Goal: Information Seeking & Learning: Compare options

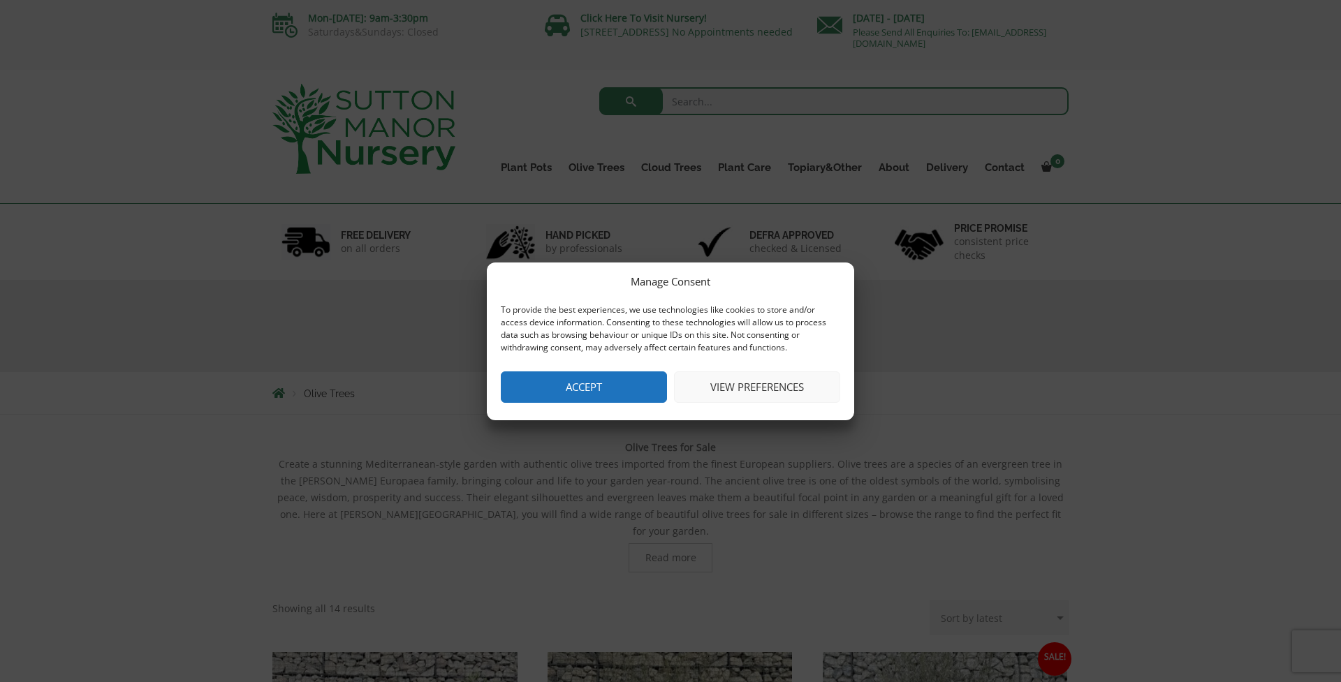
click at [549, 381] on button "Accept" at bounding box center [584, 387] width 166 height 31
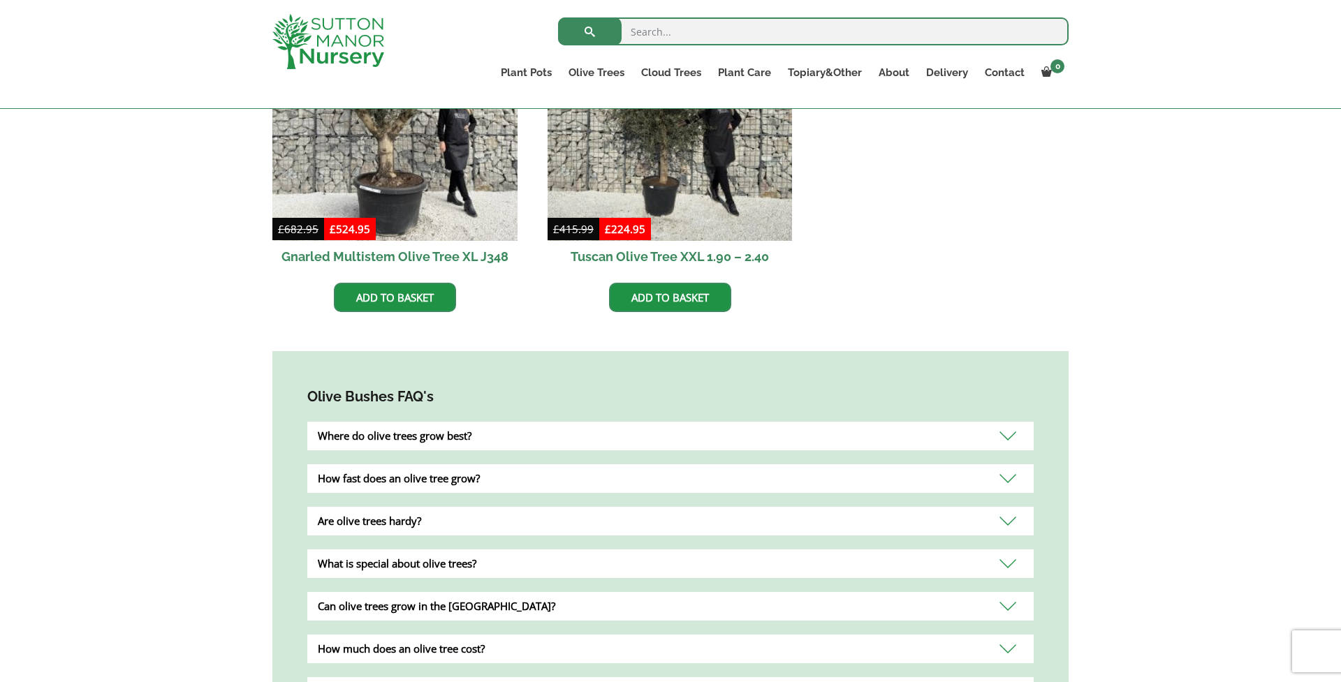
scroll to position [978, 0]
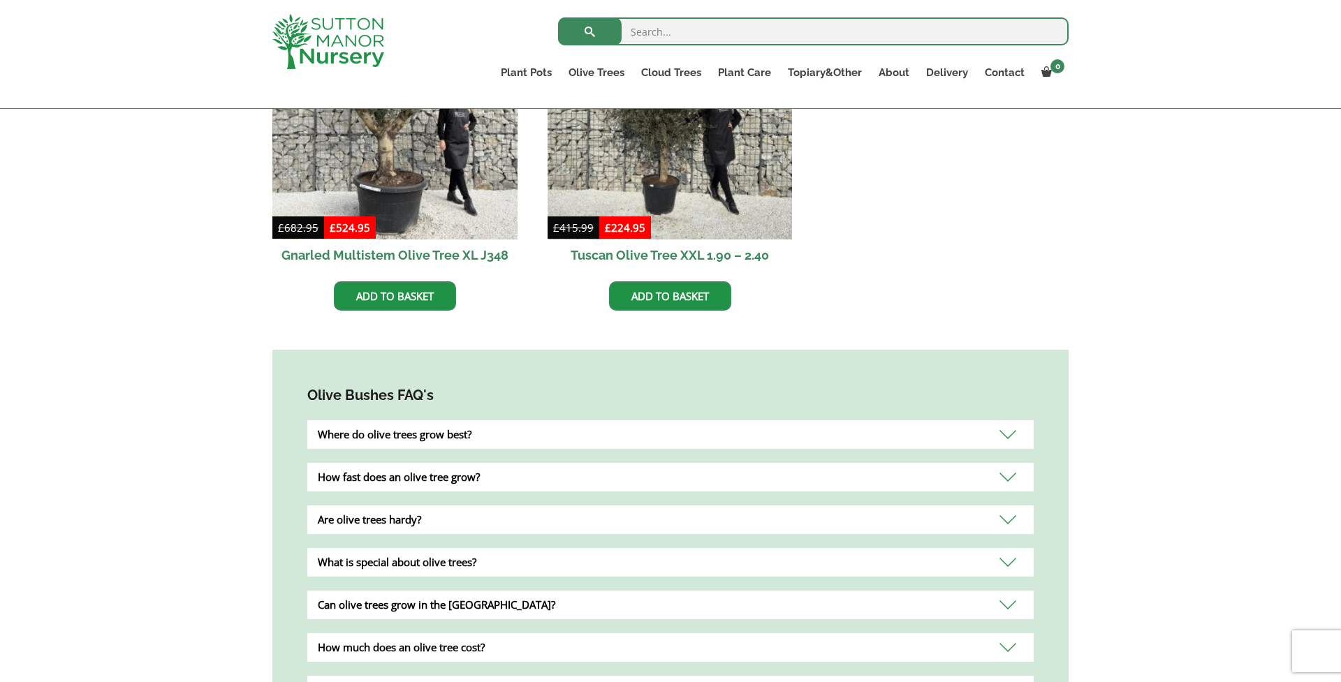
click at [456, 422] on div "Where do olive trees grow best?" at bounding box center [670, 435] width 726 height 29
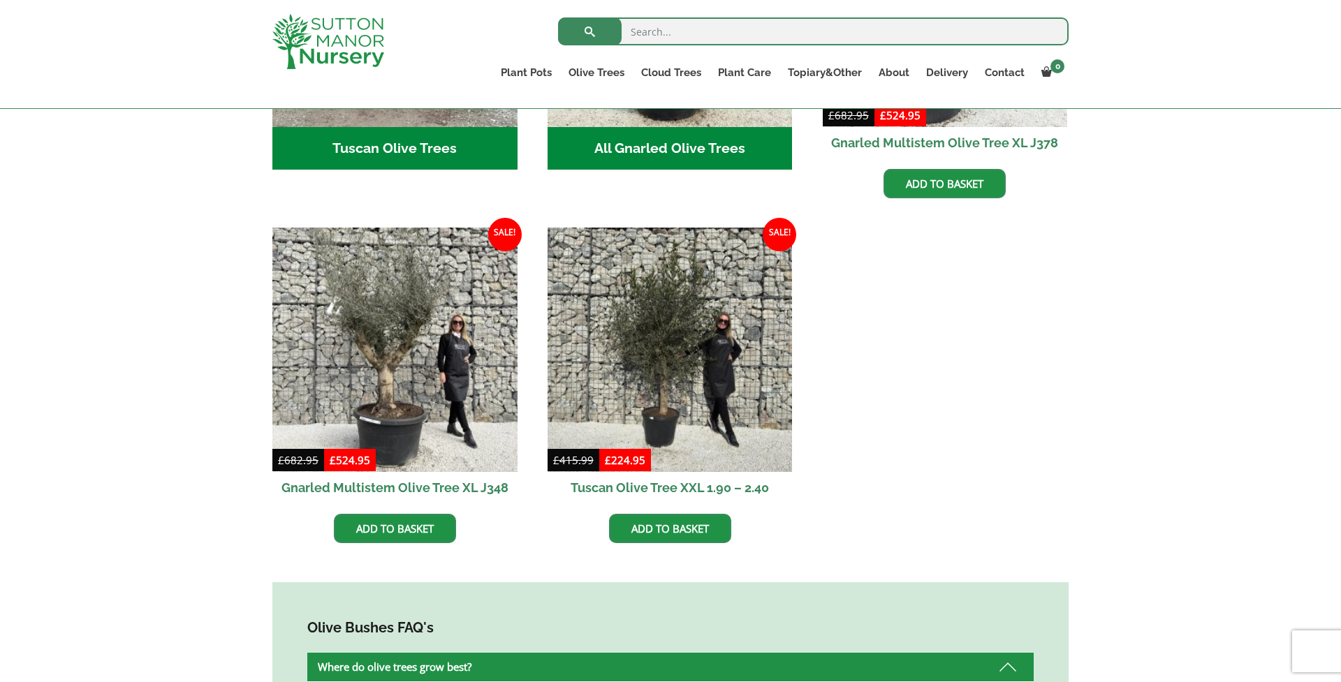
scroll to position [743, 0]
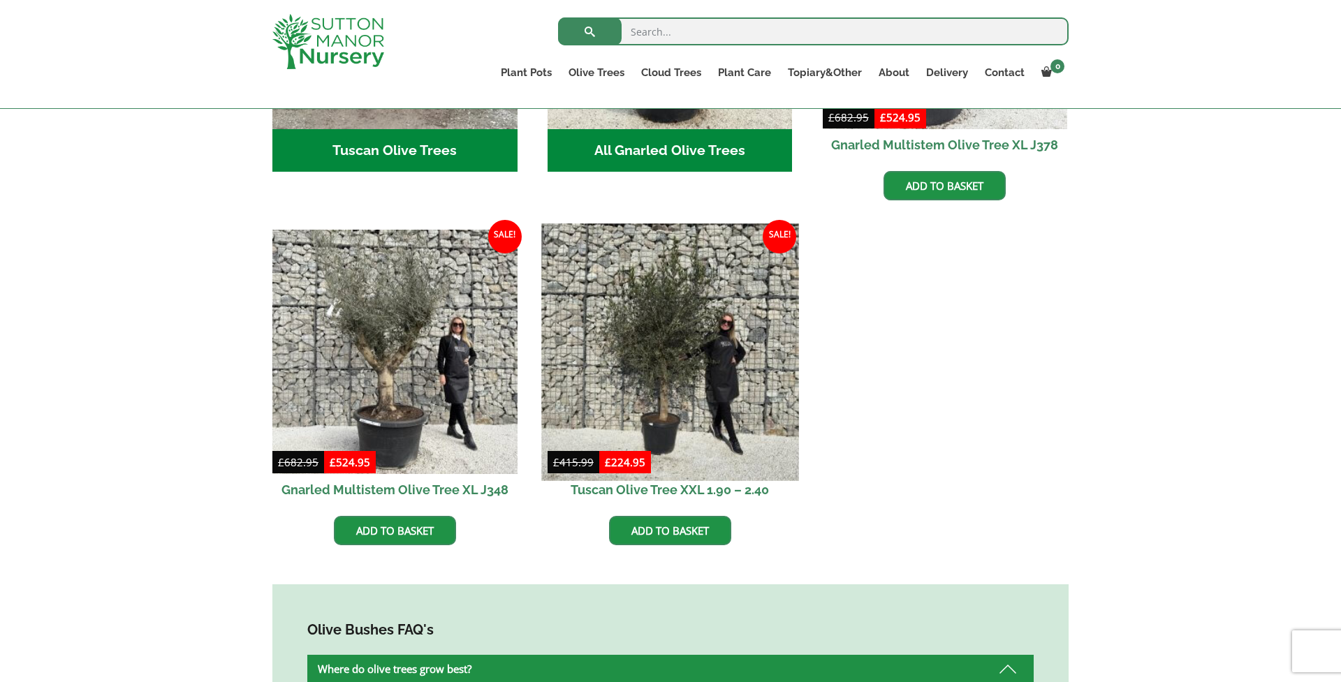
click at [646, 326] on img at bounding box center [669, 352] width 257 height 257
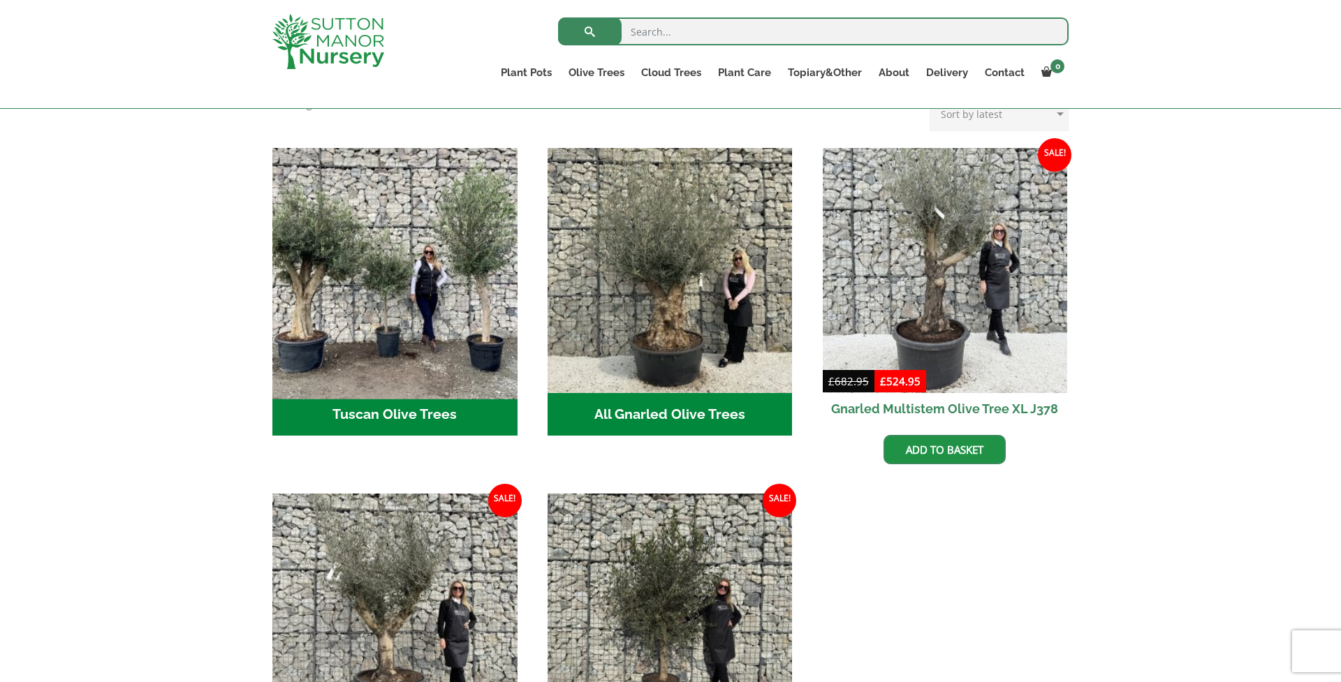
scroll to position [479, 0]
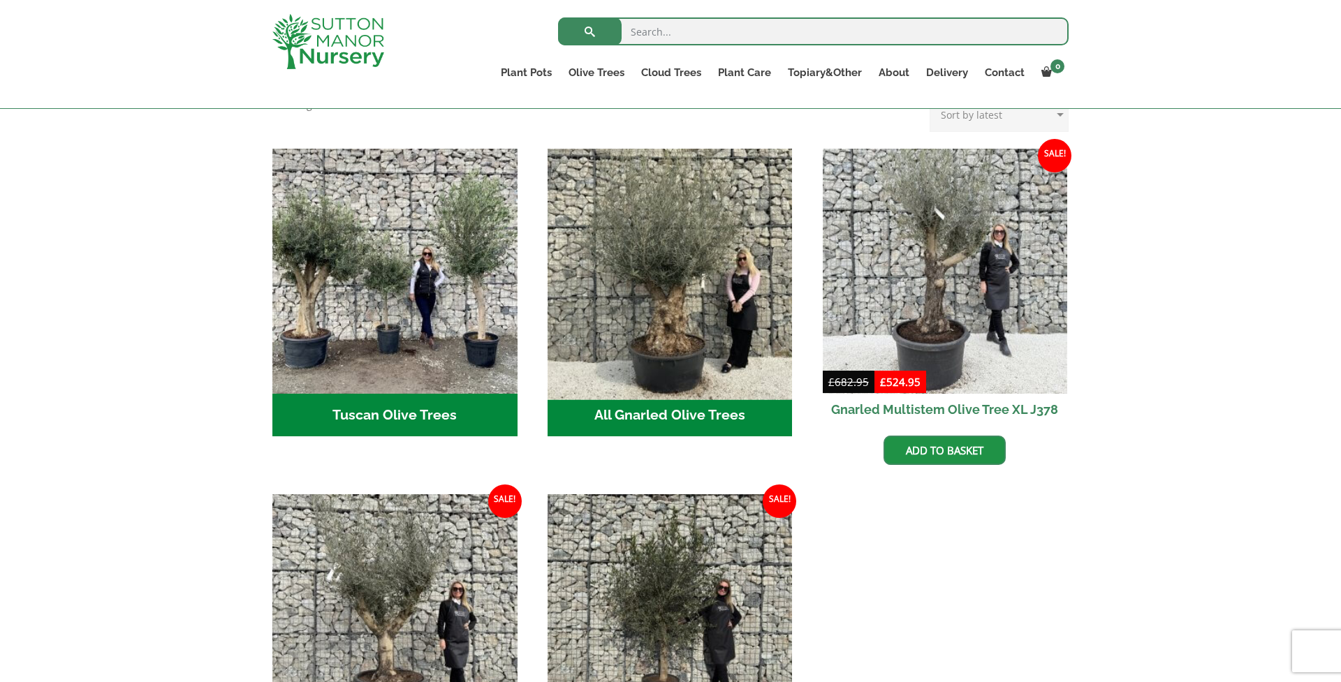
click at [645, 296] on img "Visit product category All Gnarled Olive Trees" at bounding box center [669, 271] width 257 height 257
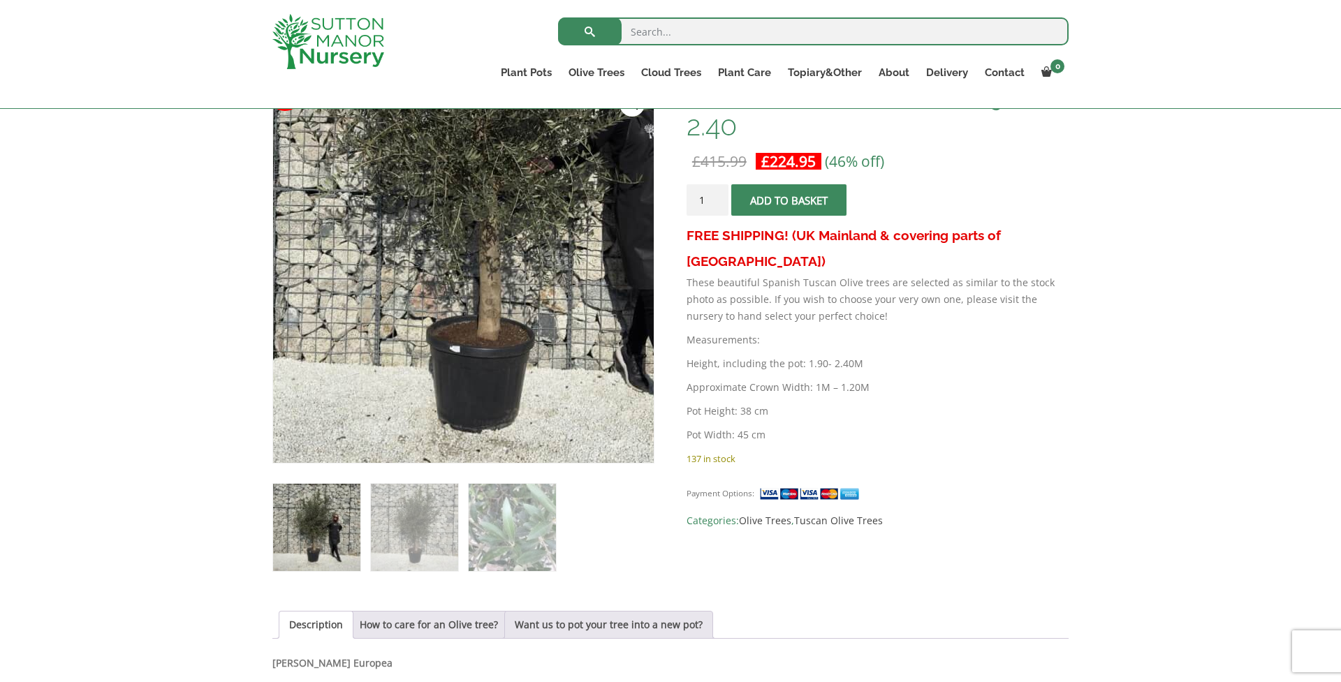
scroll to position [242, 0]
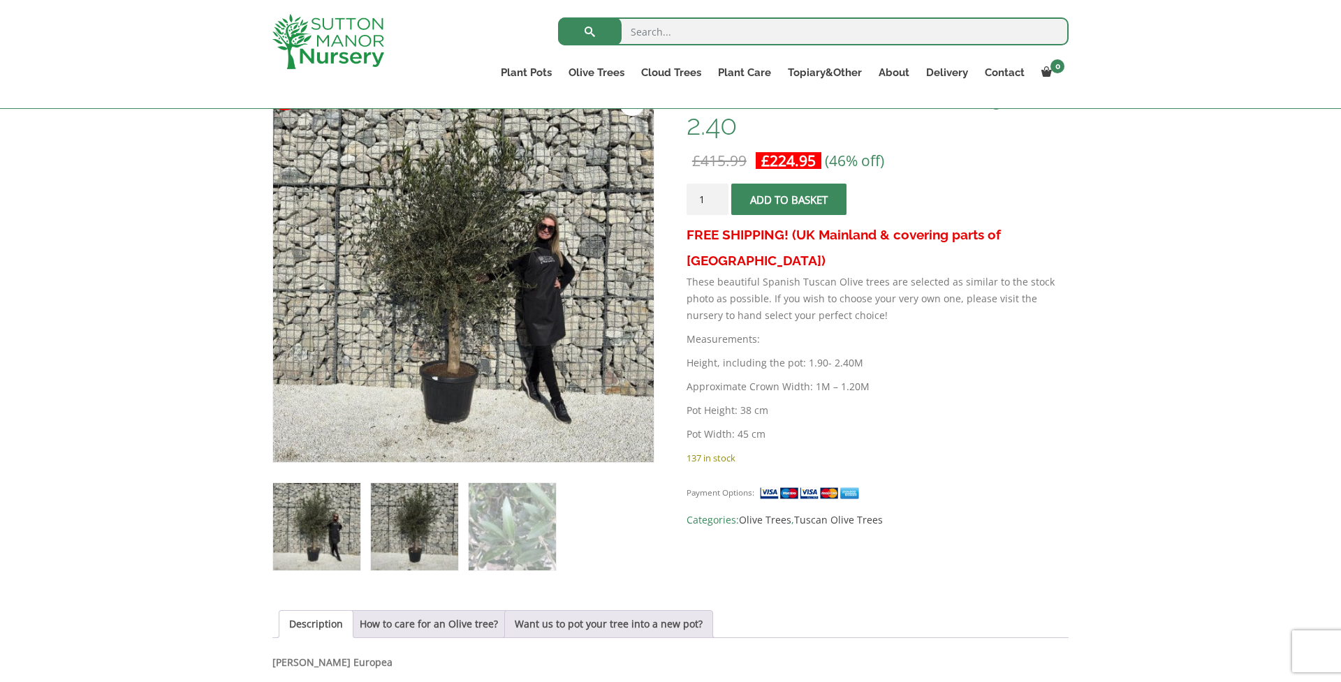
click at [404, 517] on img at bounding box center [414, 526] width 87 height 87
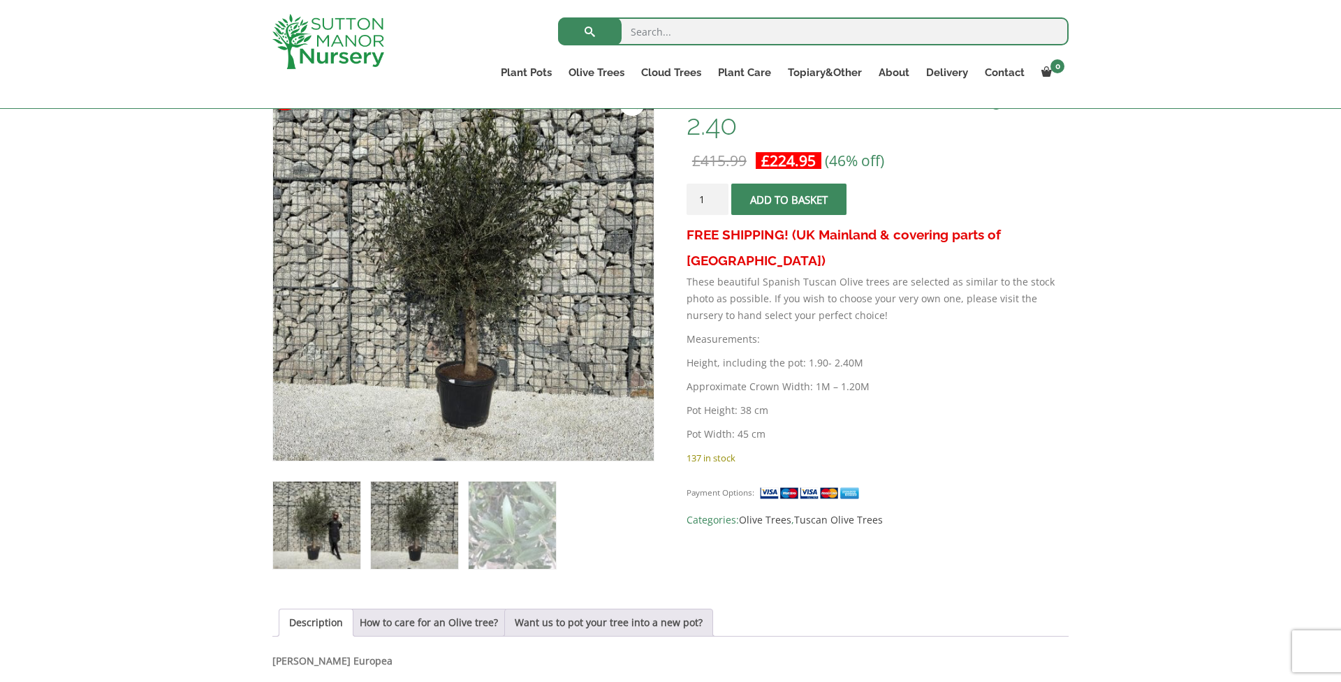
click at [348, 520] on img at bounding box center [316, 525] width 87 height 87
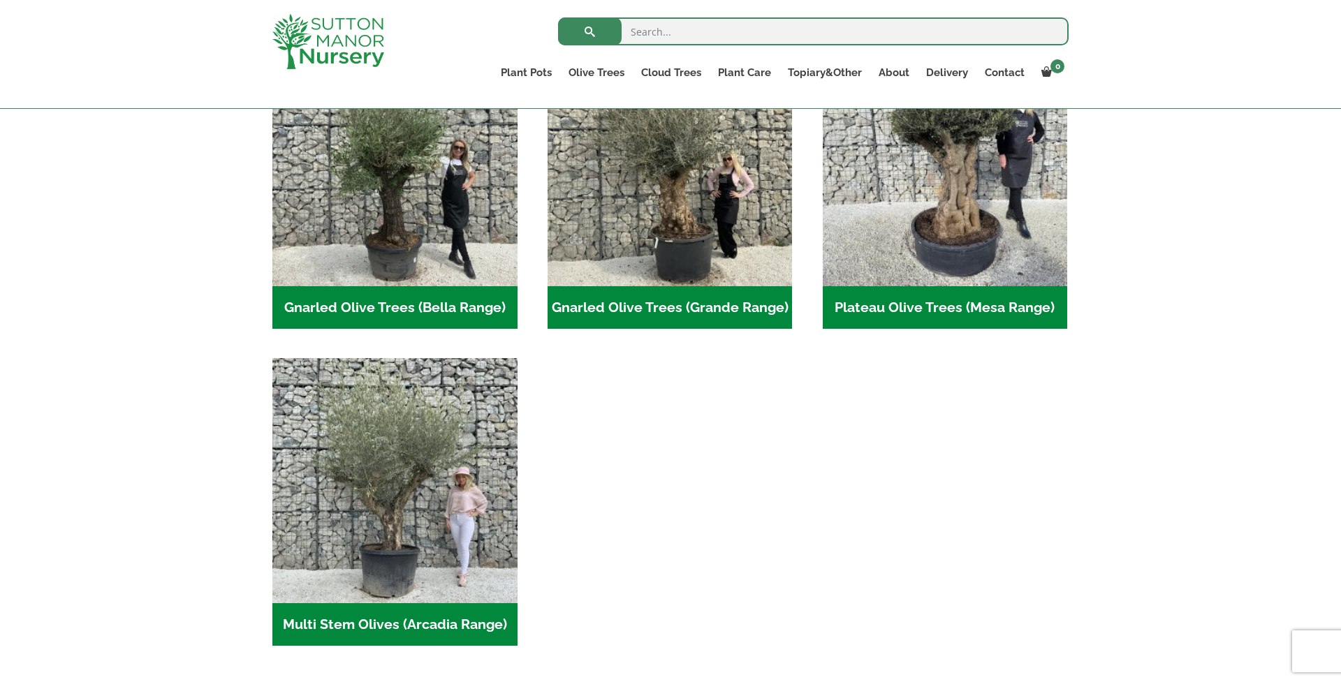
scroll to position [371, 0]
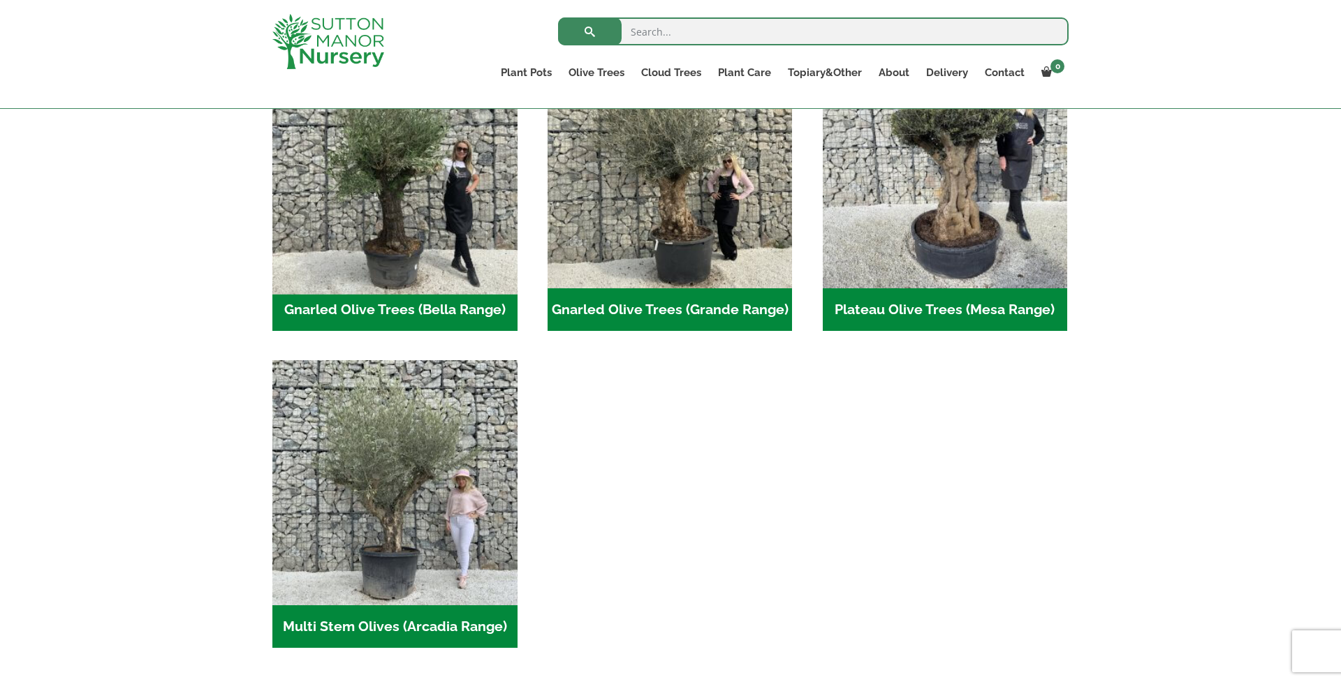
click at [411, 254] on img "Visit product category Gnarled Olive Trees (Bella Range)" at bounding box center [394, 165] width 257 height 257
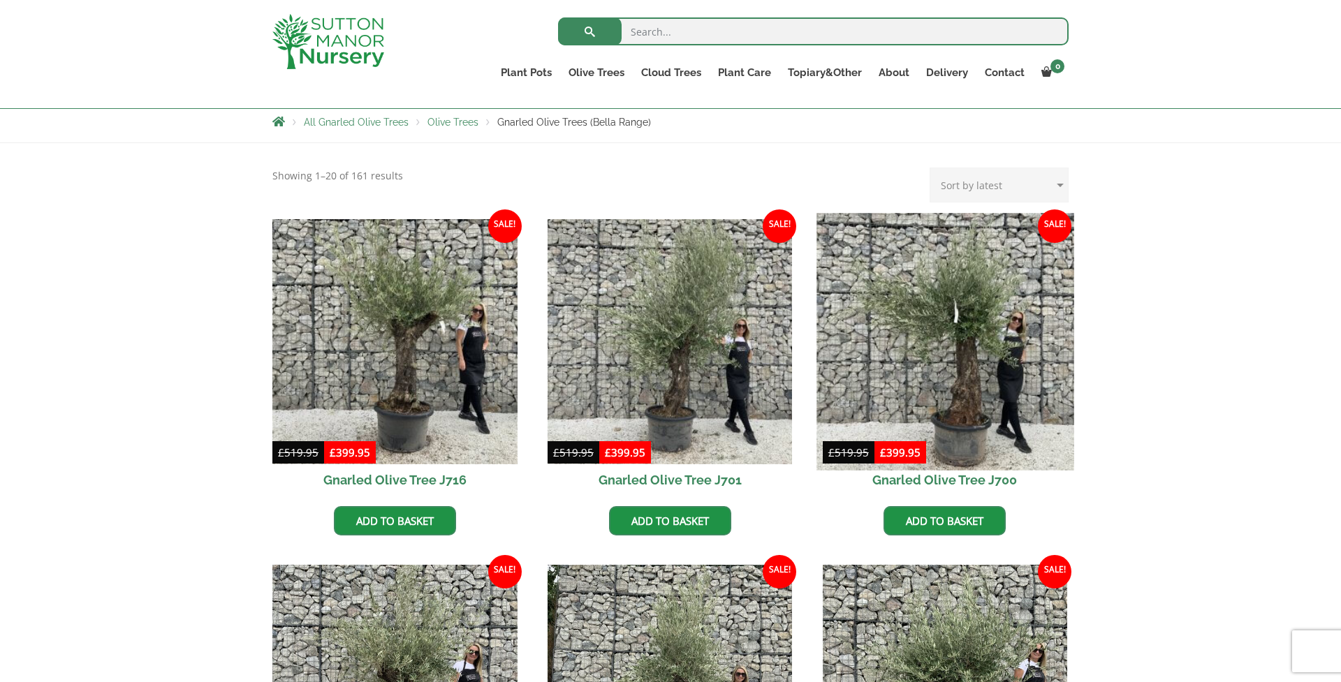
scroll to position [249, 0]
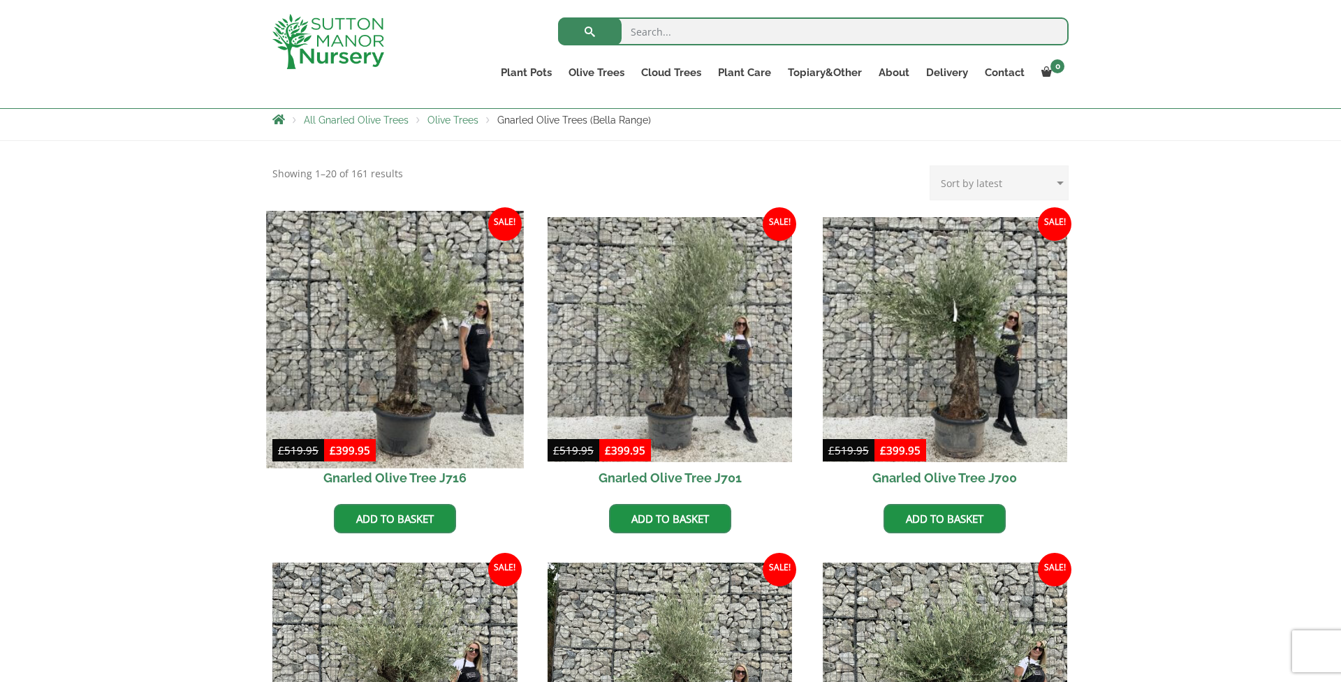
click at [451, 381] on img at bounding box center [394, 339] width 257 height 257
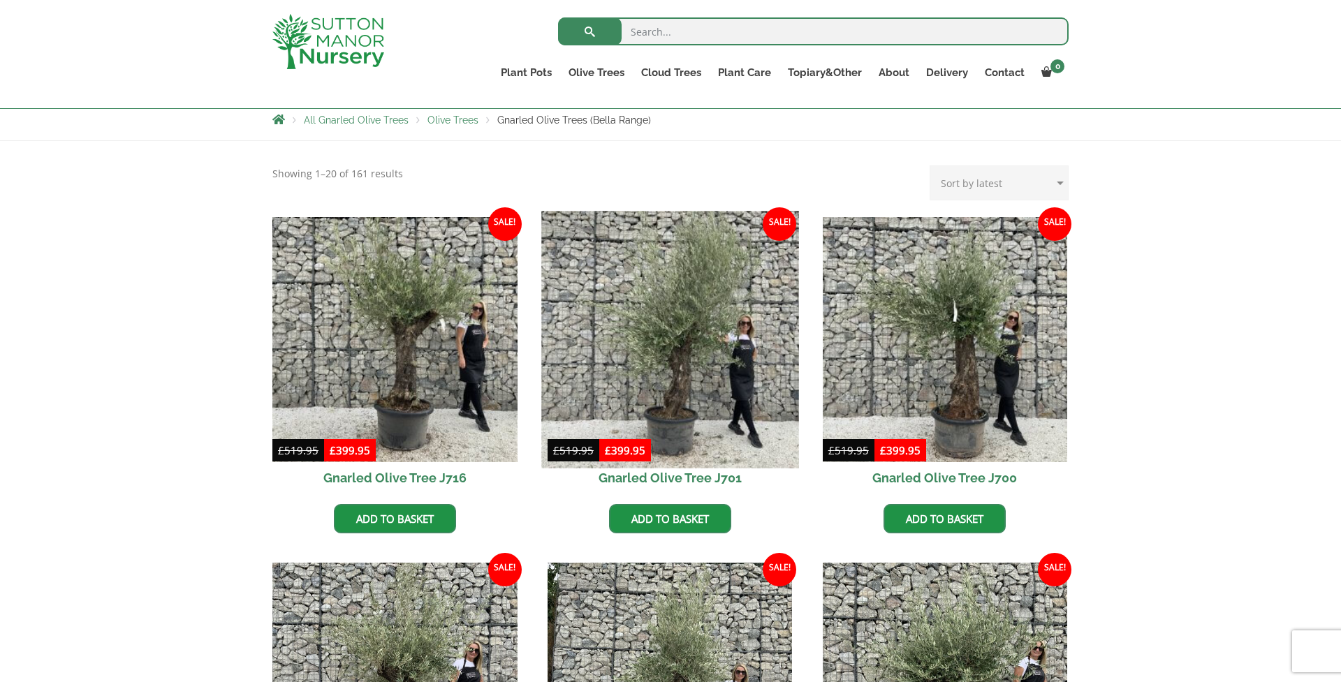
click at [703, 317] on img at bounding box center [669, 339] width 257 height 257
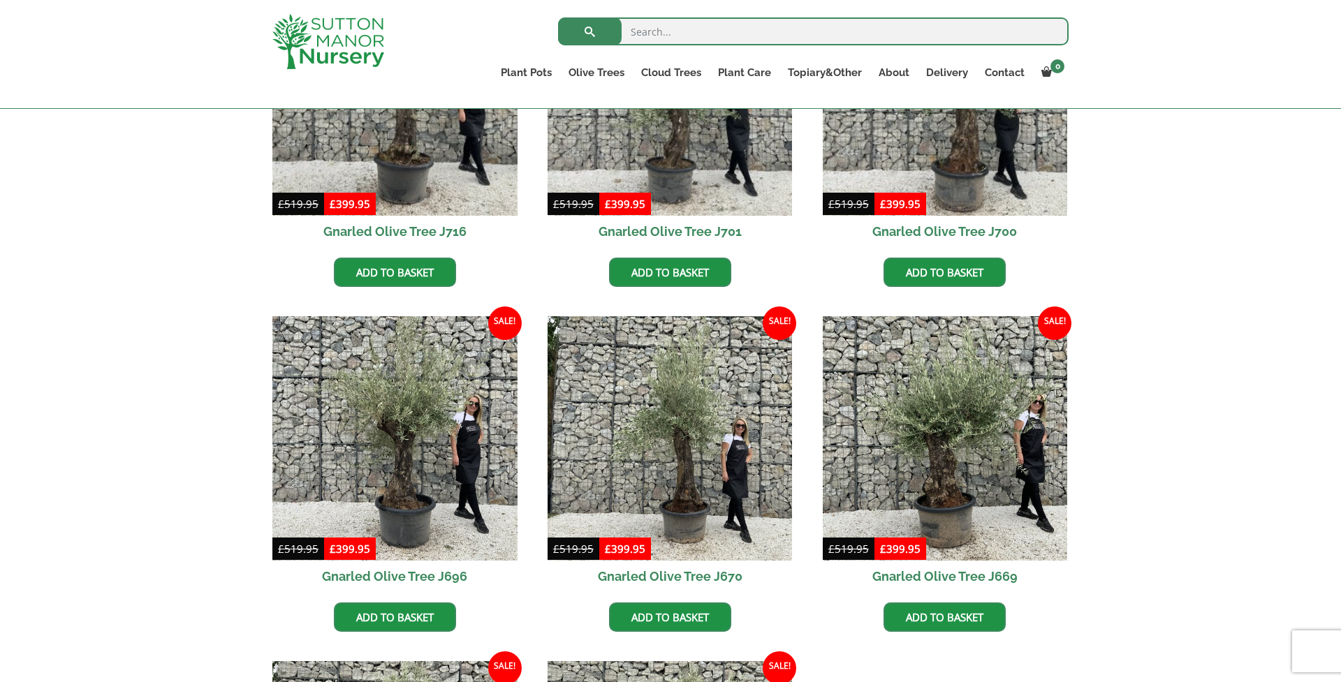
scroll to position [488, 0]
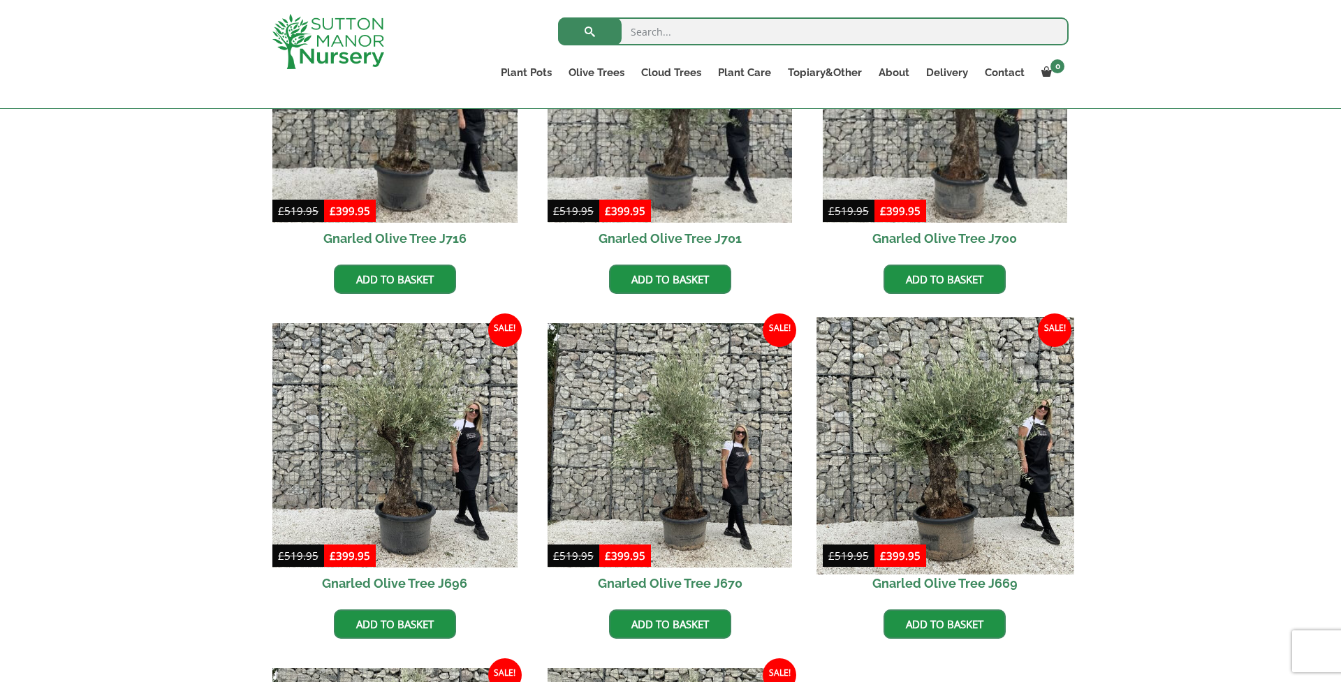
click at [905, 499] on img at bounding box center [945, 445] width 257 height 257
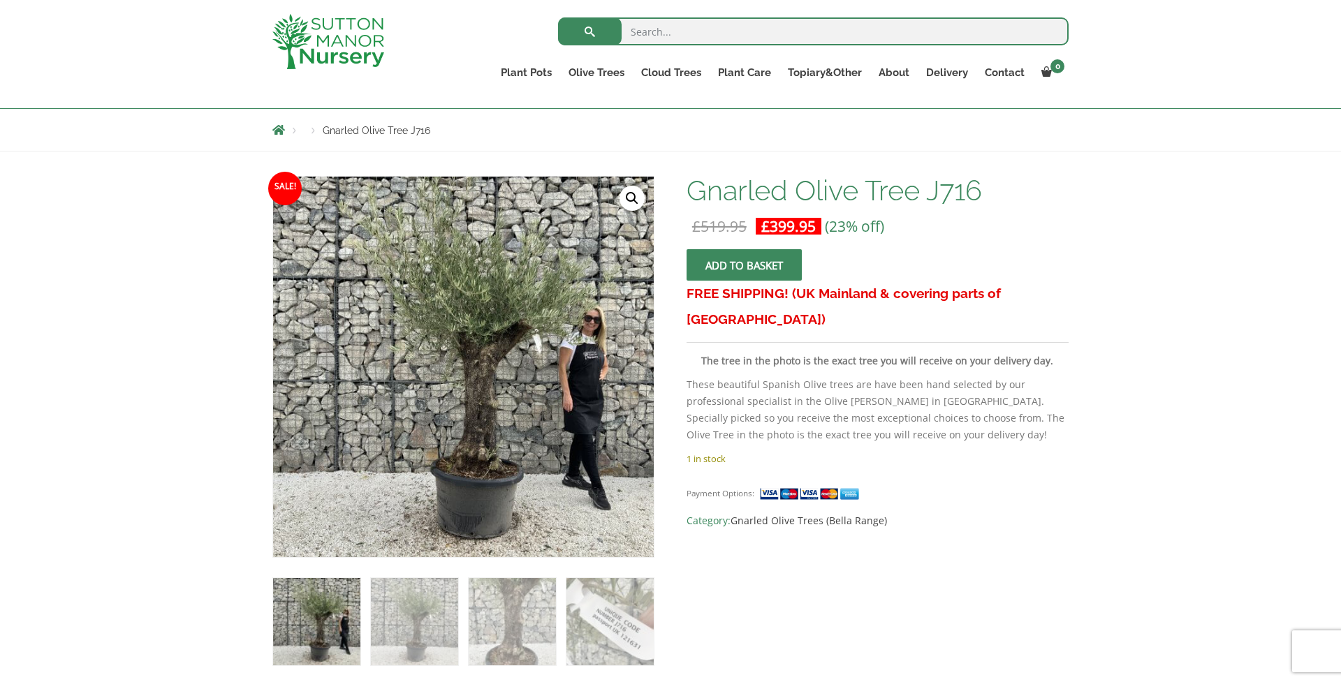
scroll to position [163, 0]
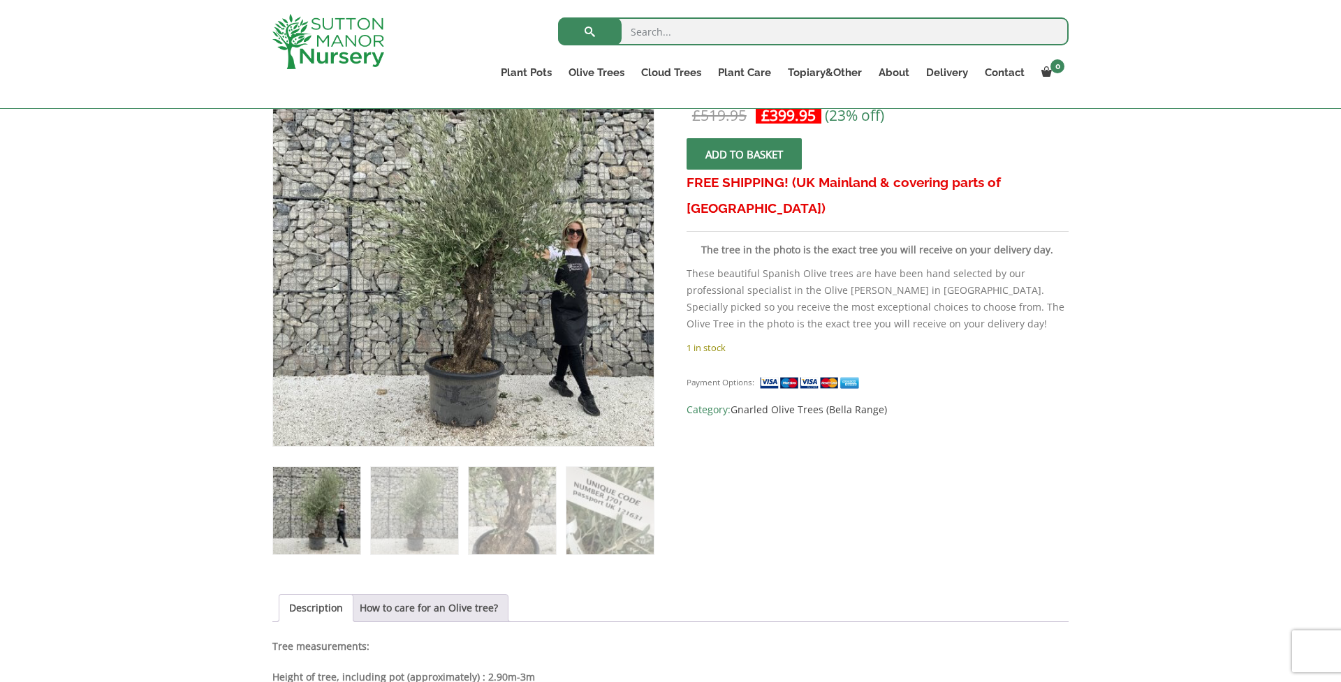
scroll to position [260, 0]
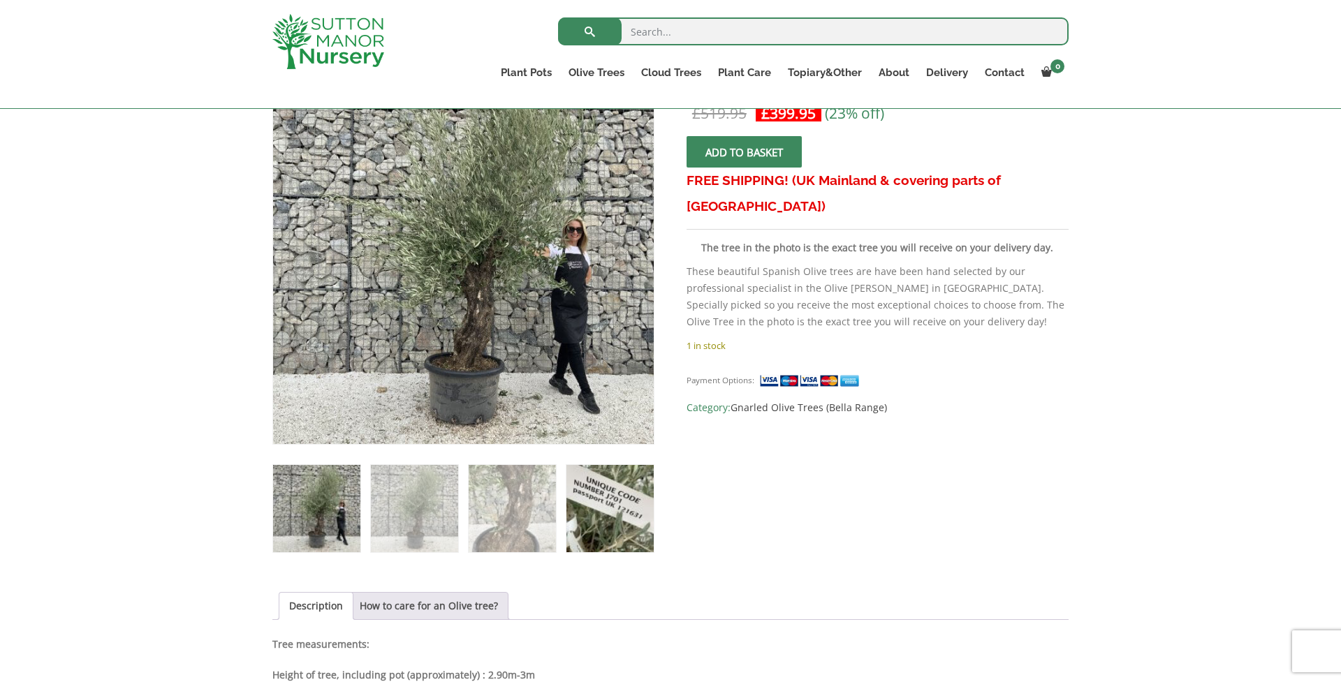
drag, startPoint x: 541, startPoint y: 507, endPoint x: 592, endPoint y: 513, distance: 51.4
click at [542, 507] on img at bounding box center [512, 508] width 87 height 87
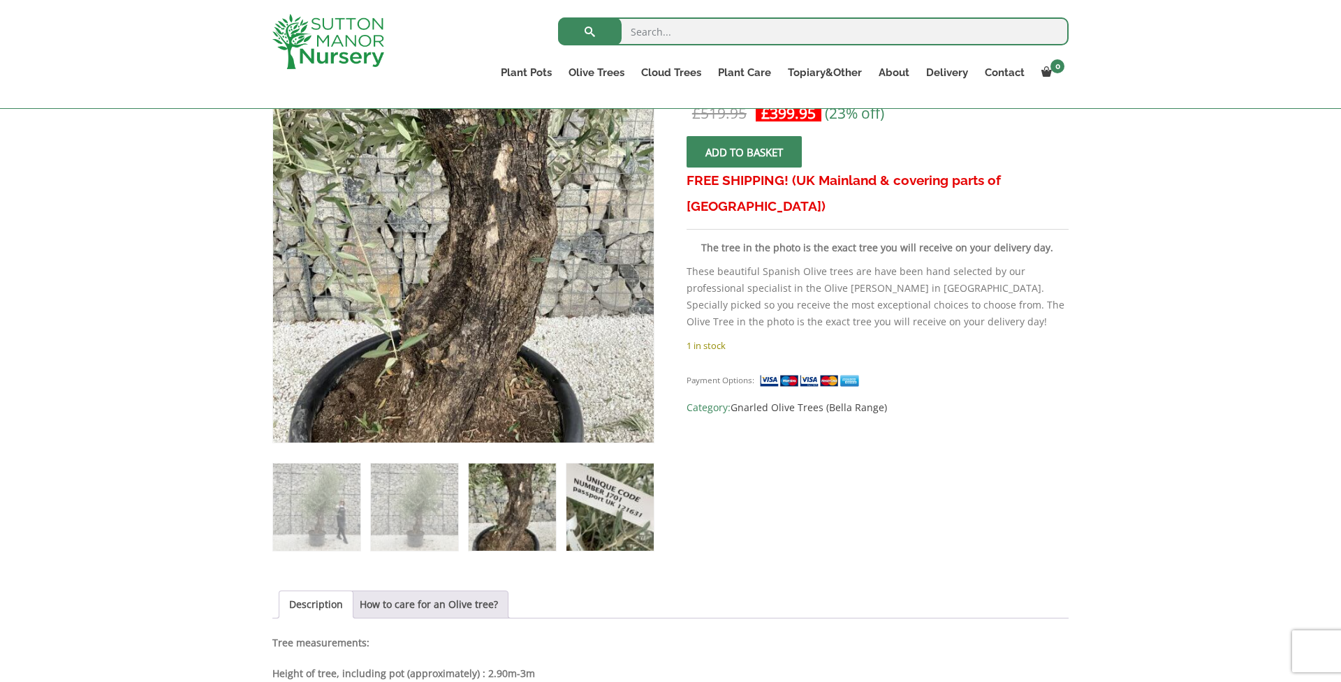
click at [584, 503] on img at bounding box center [610, 507] width 87 height 87
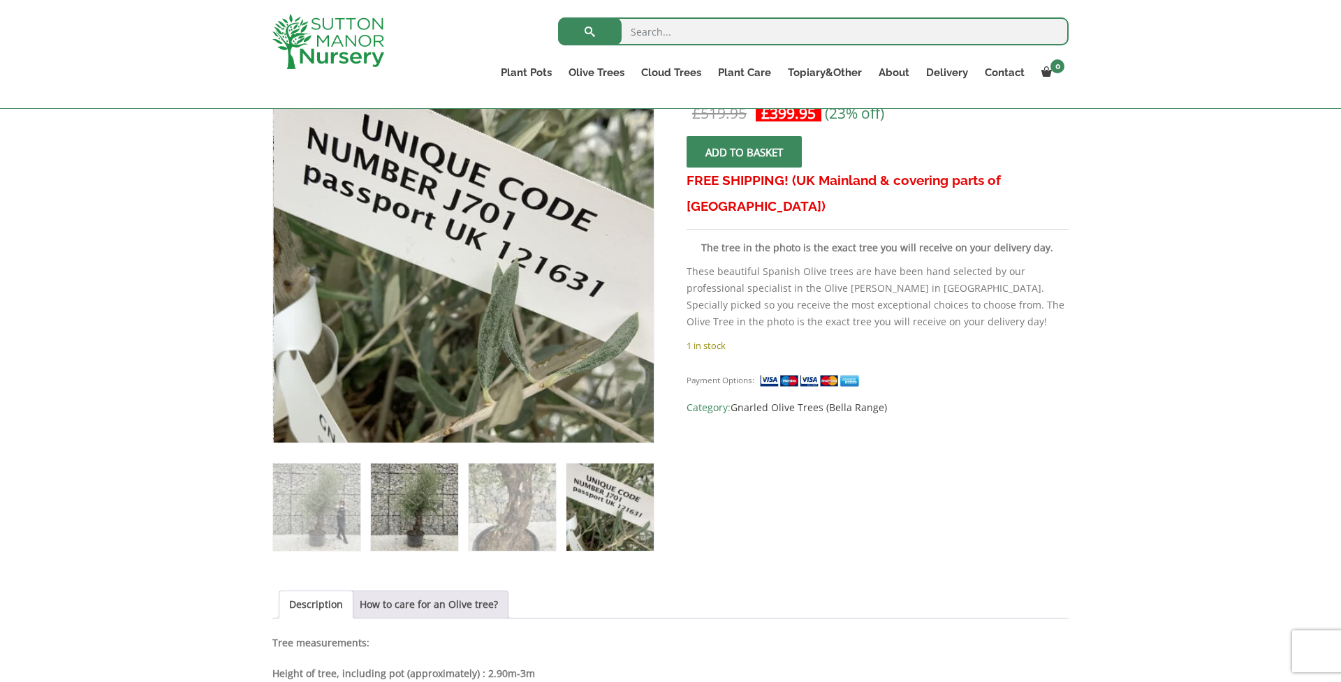
click at [385, 513] on img at bounding box center [414, 507] width 87 height 87
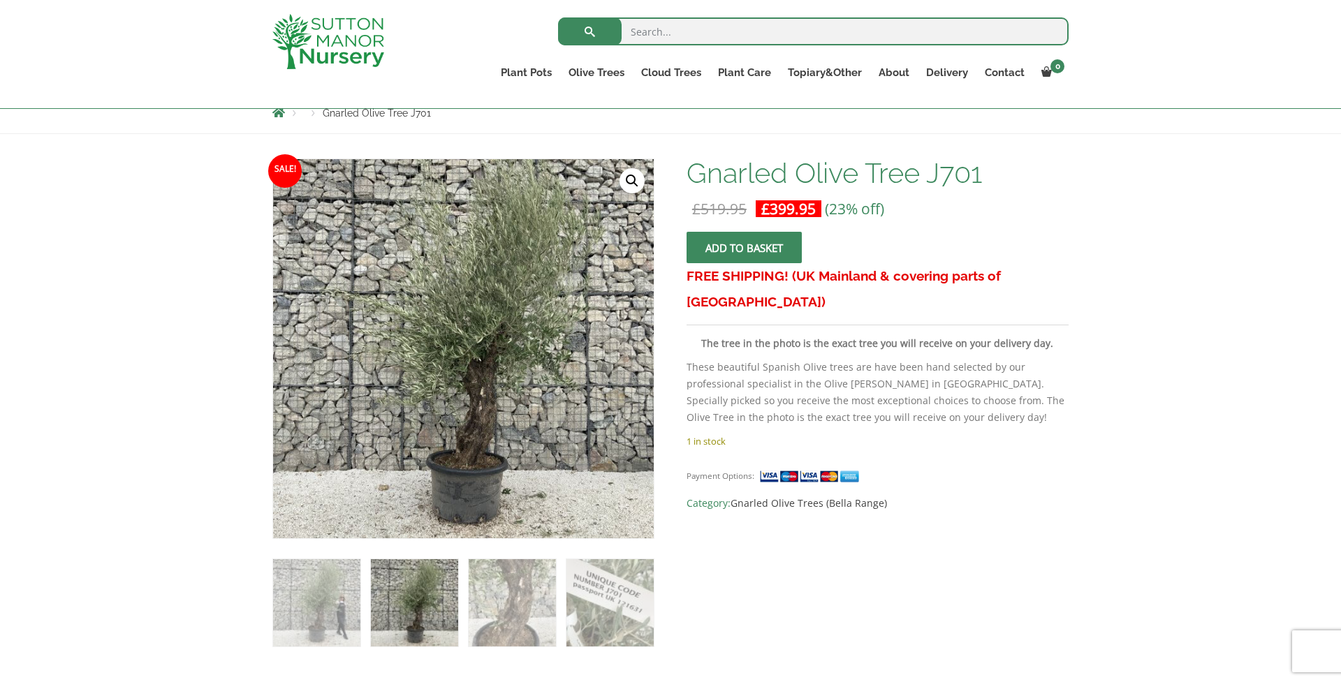
scroll to position [164, 0]
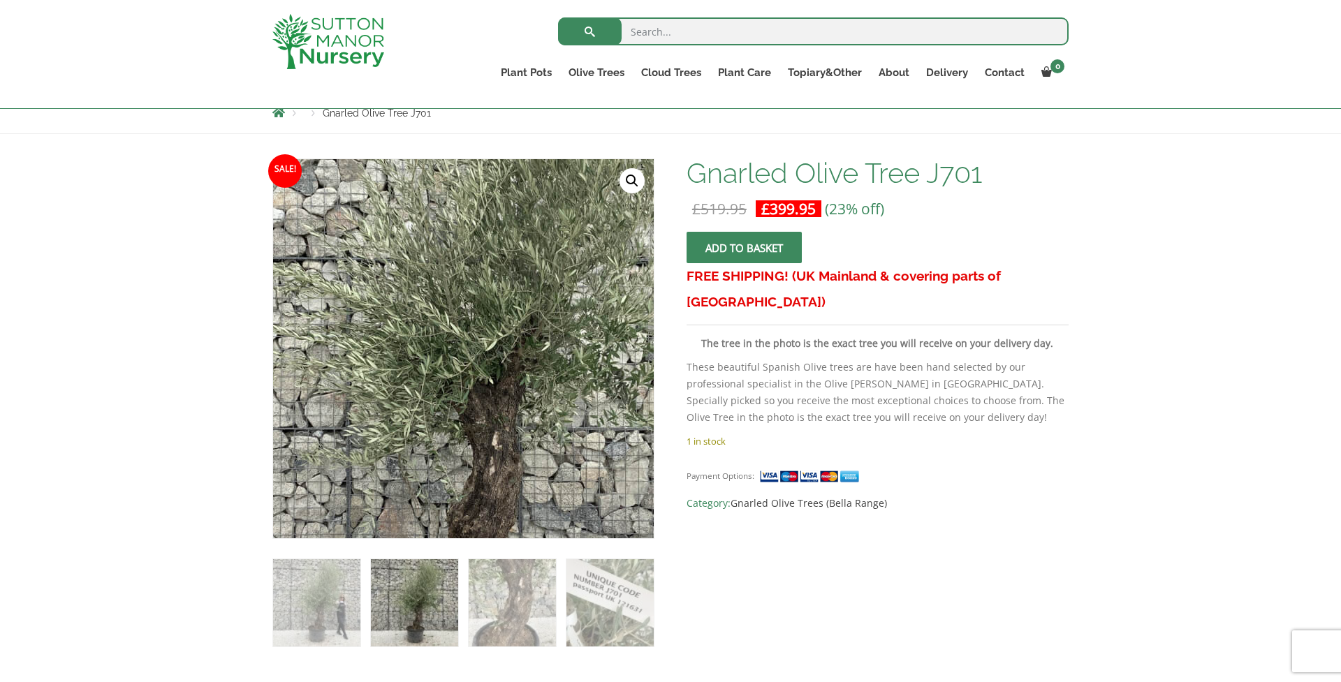
click at [467, 335] on img at bounding box center [461, 362] width 699 height 699
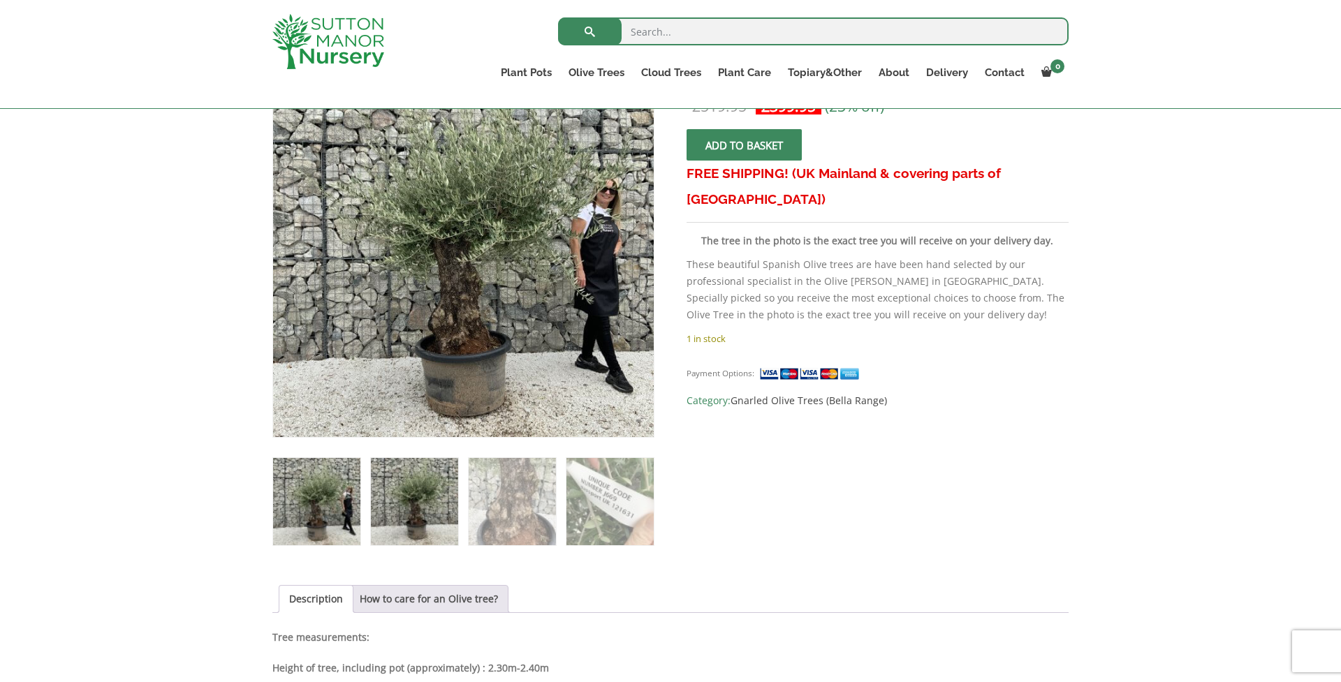
scroll to position [268, 0]
click at [437, 516] on img at bounding box center [414, 501] width 87 height 87
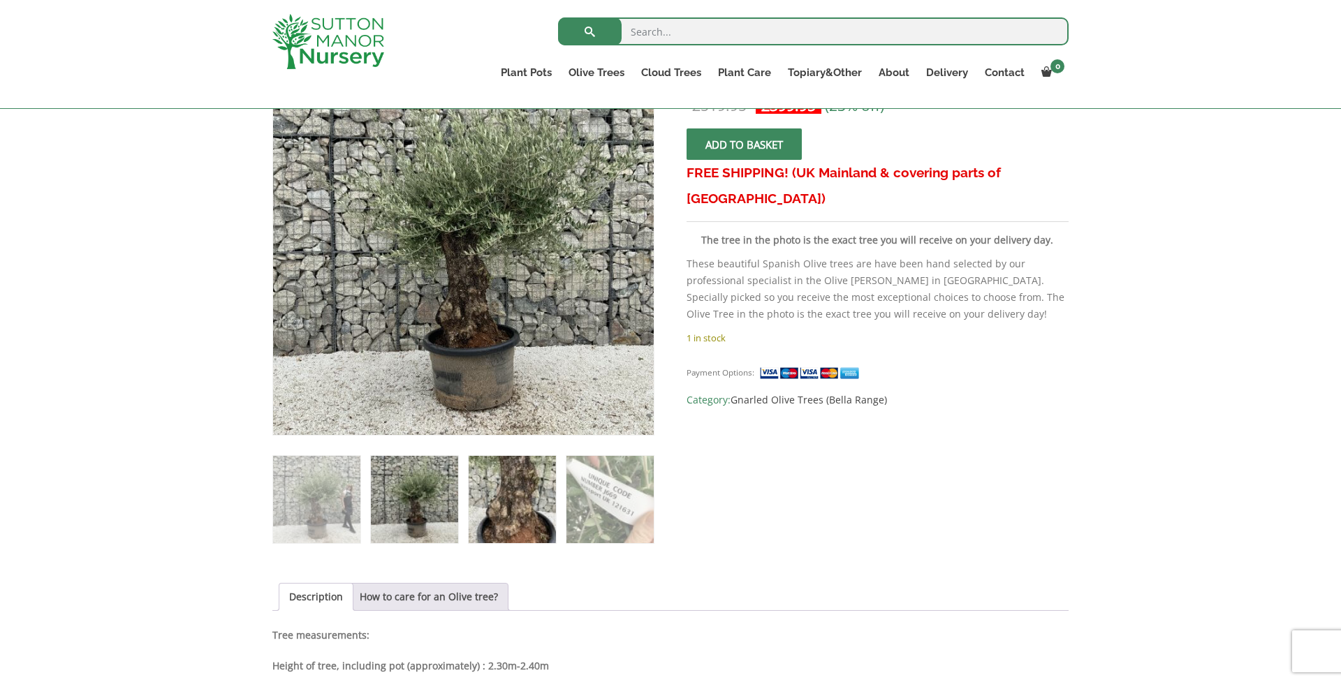
click at [529, 504] on img at bounding box center [512, 499] width 87 height 87
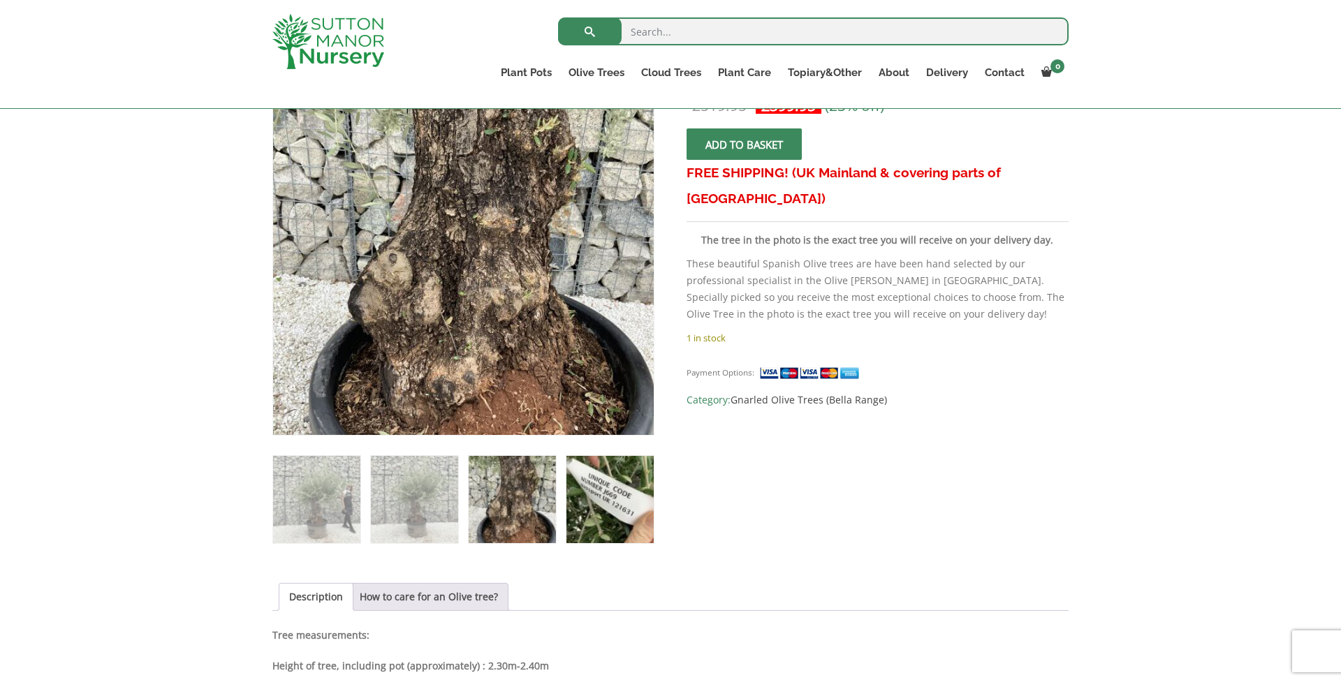
click at [615, 500] on img at bounding box center [610, 499] width 87 height 87
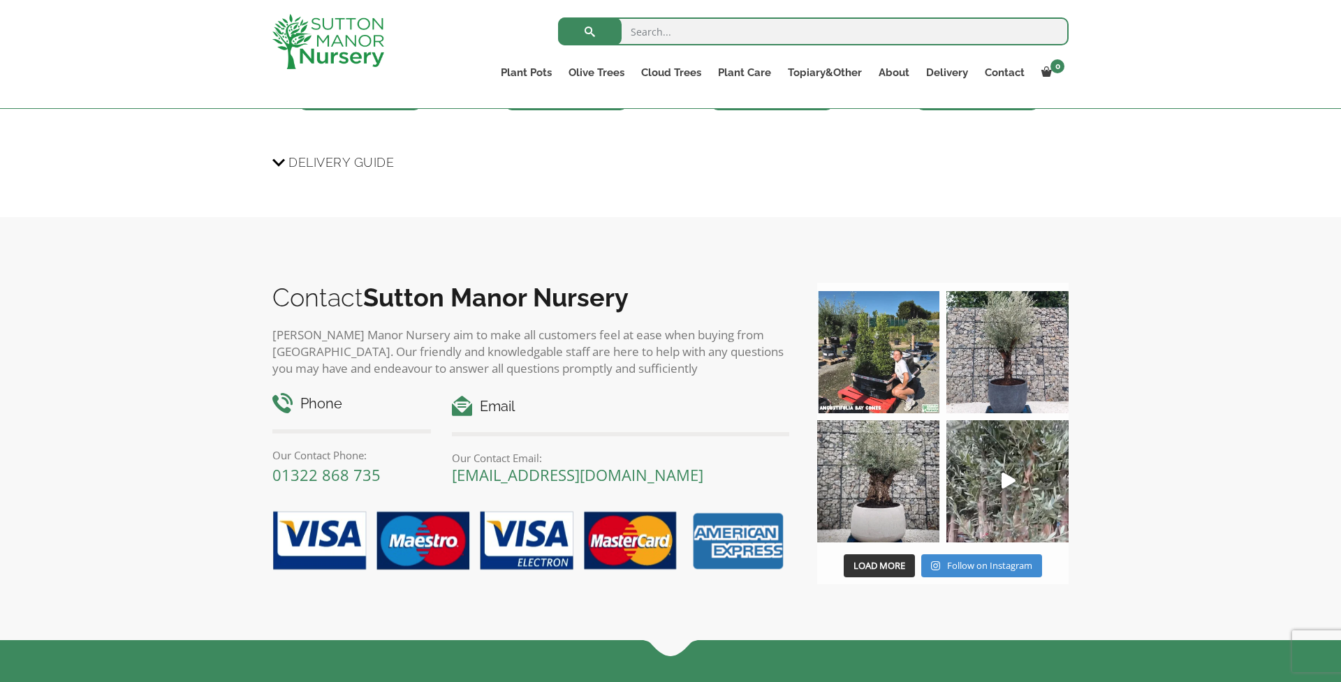
scroll to position [1288, 0]
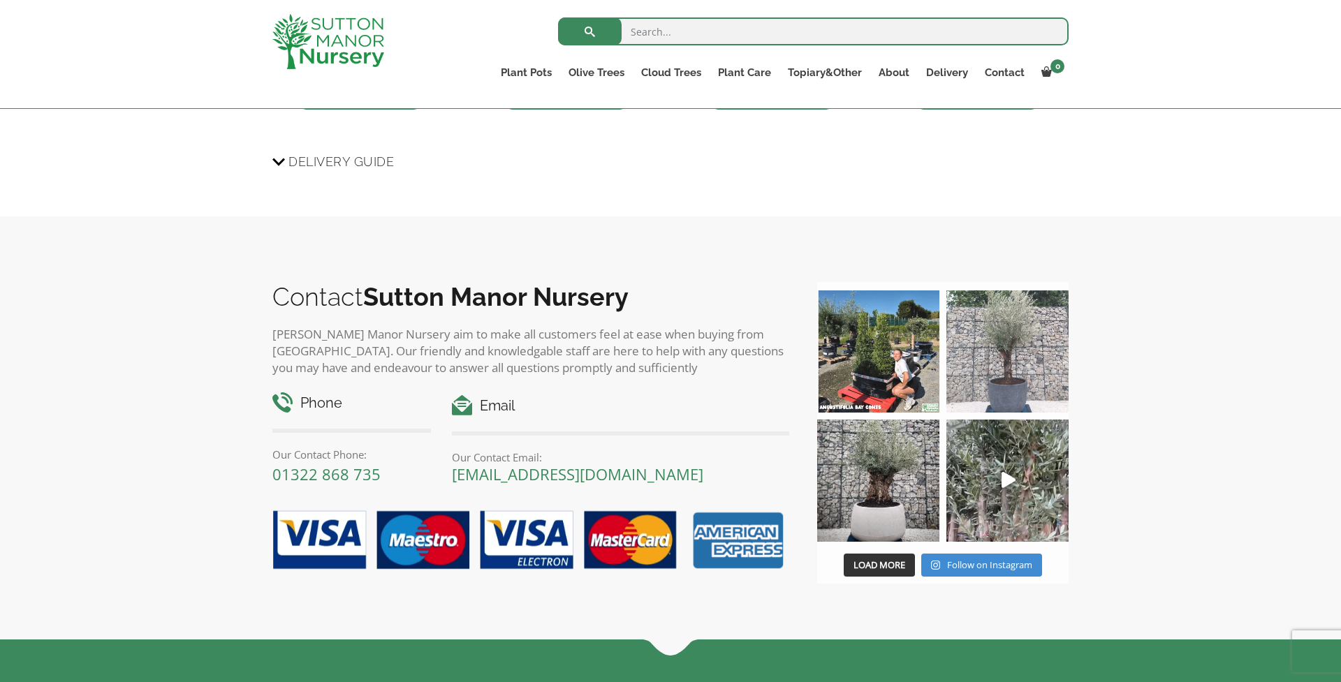
click at [1014, 350] on img at bounding box center [1008, 352] width 122 height 122
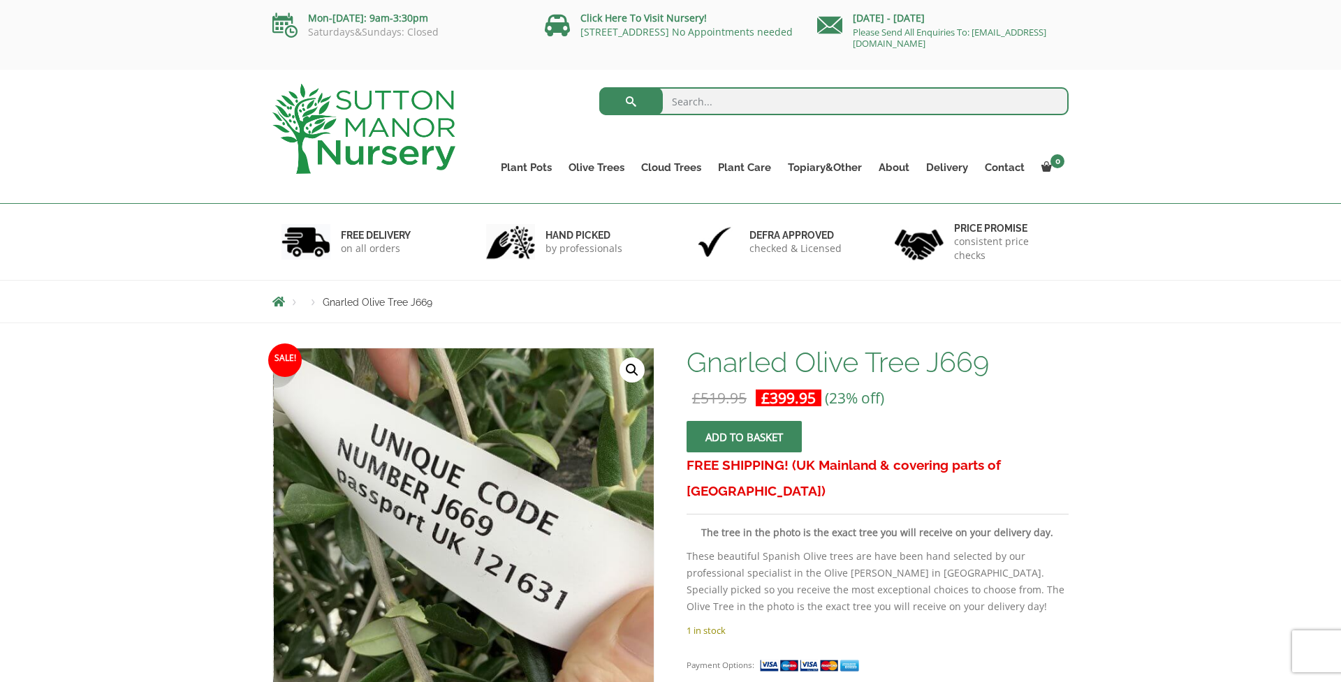
scroll to position [0, 0]
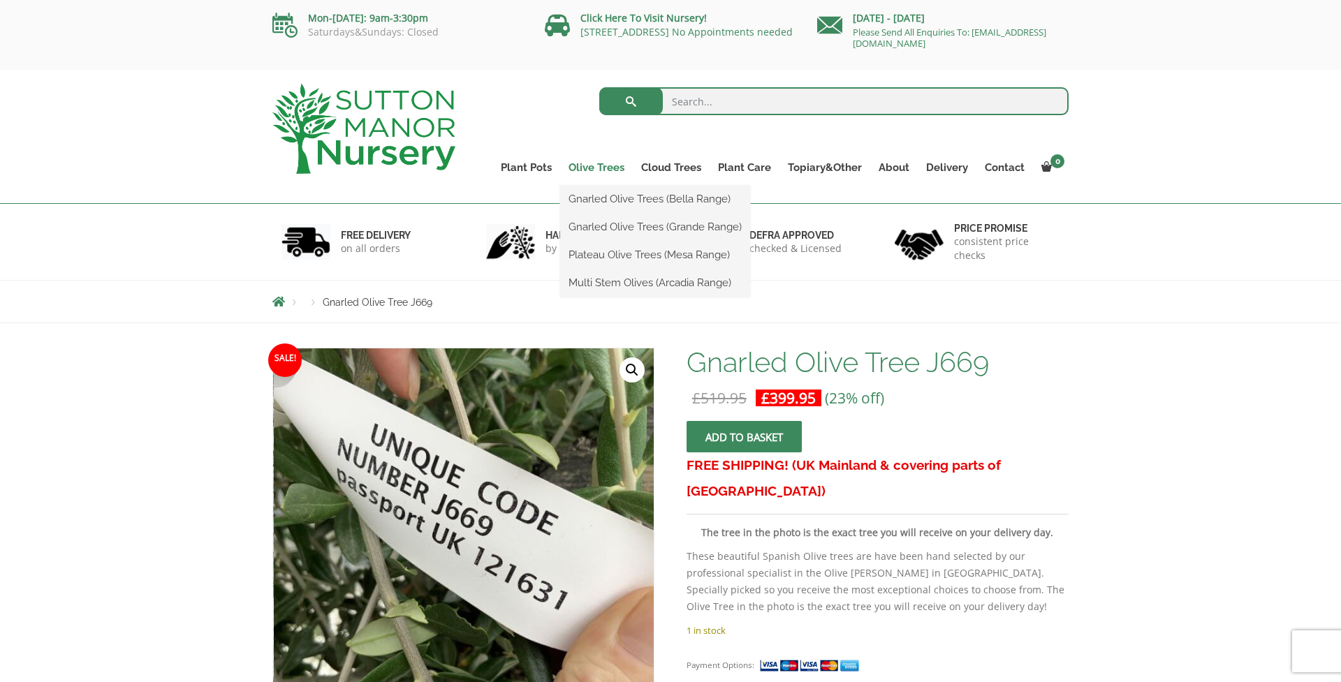
click at [593, 168] on link "Olive Trees" at bounding box center [596, 168] width 73 height 20
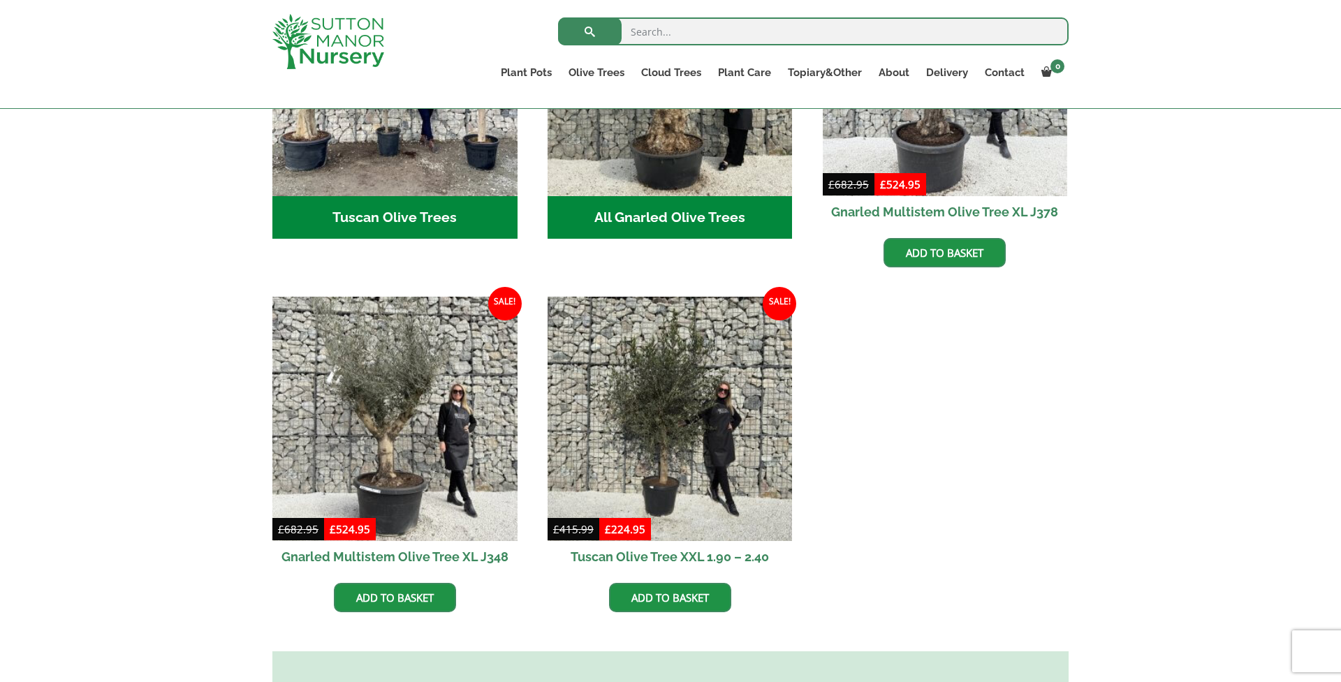
scroll to position [678, 0]
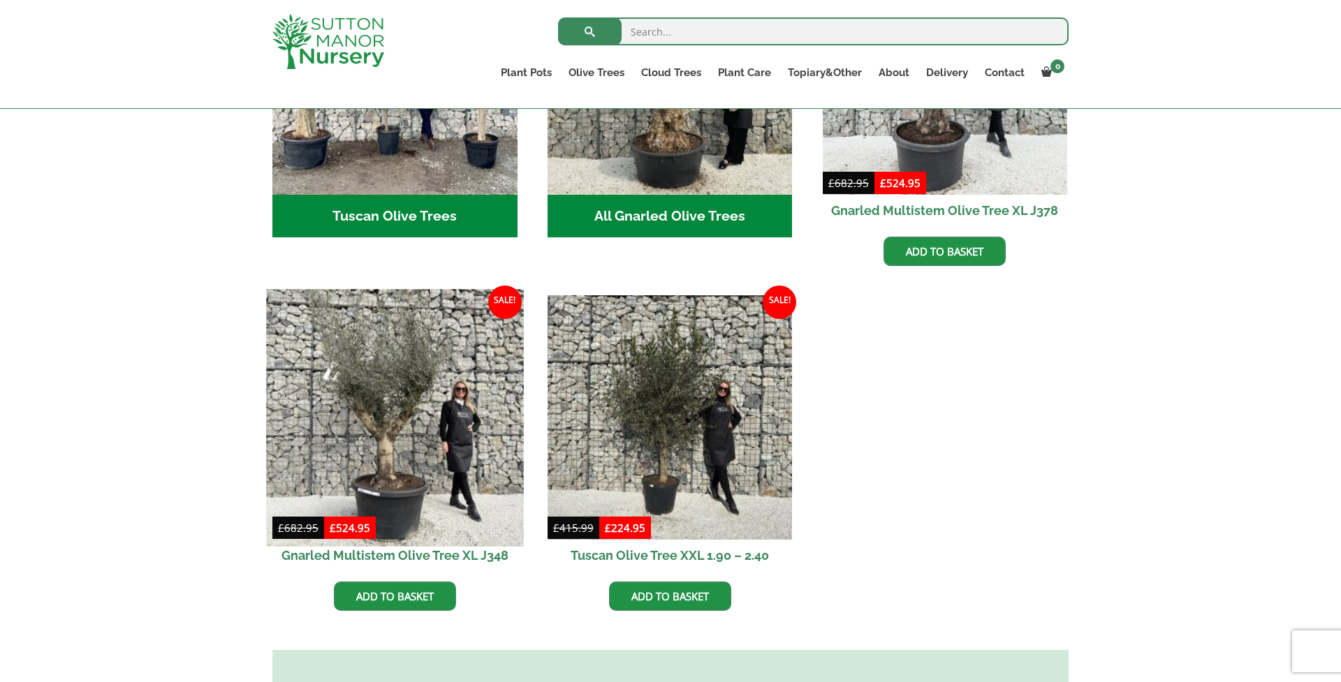
click at [339, 360] on img at bounding box center [394, 417] width 257 height 257
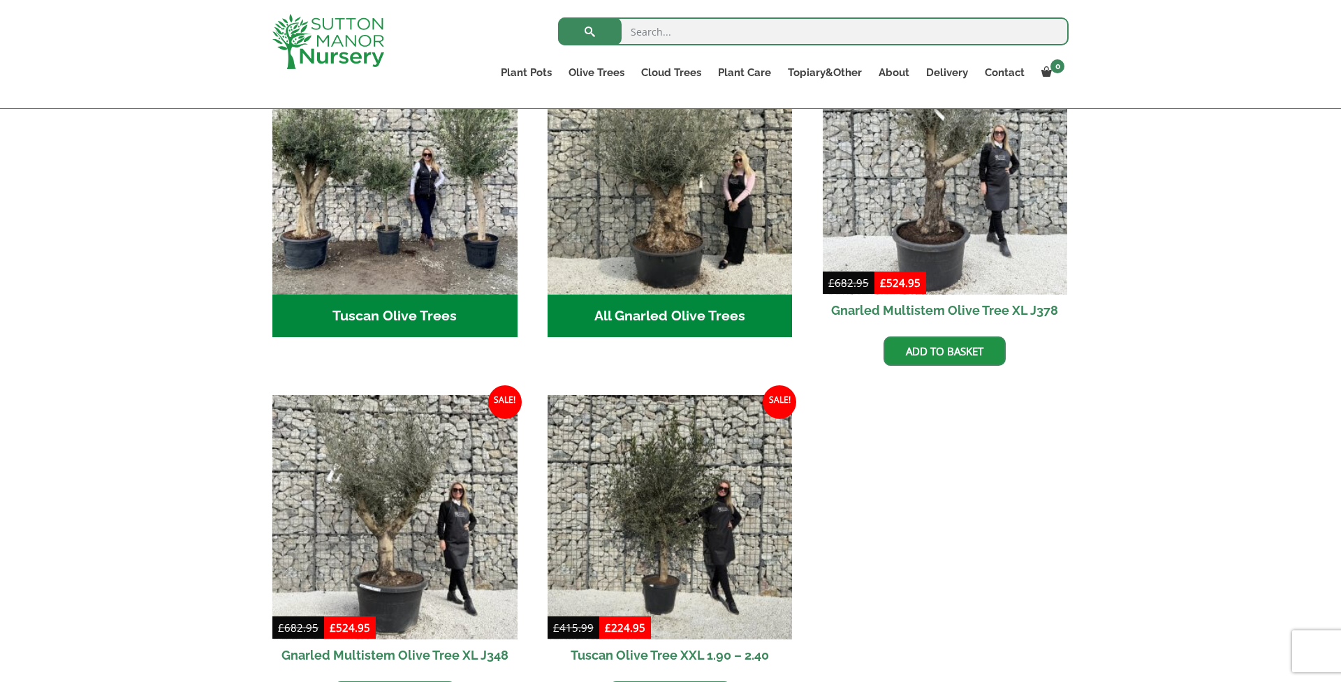
scroll to position [513, 0]
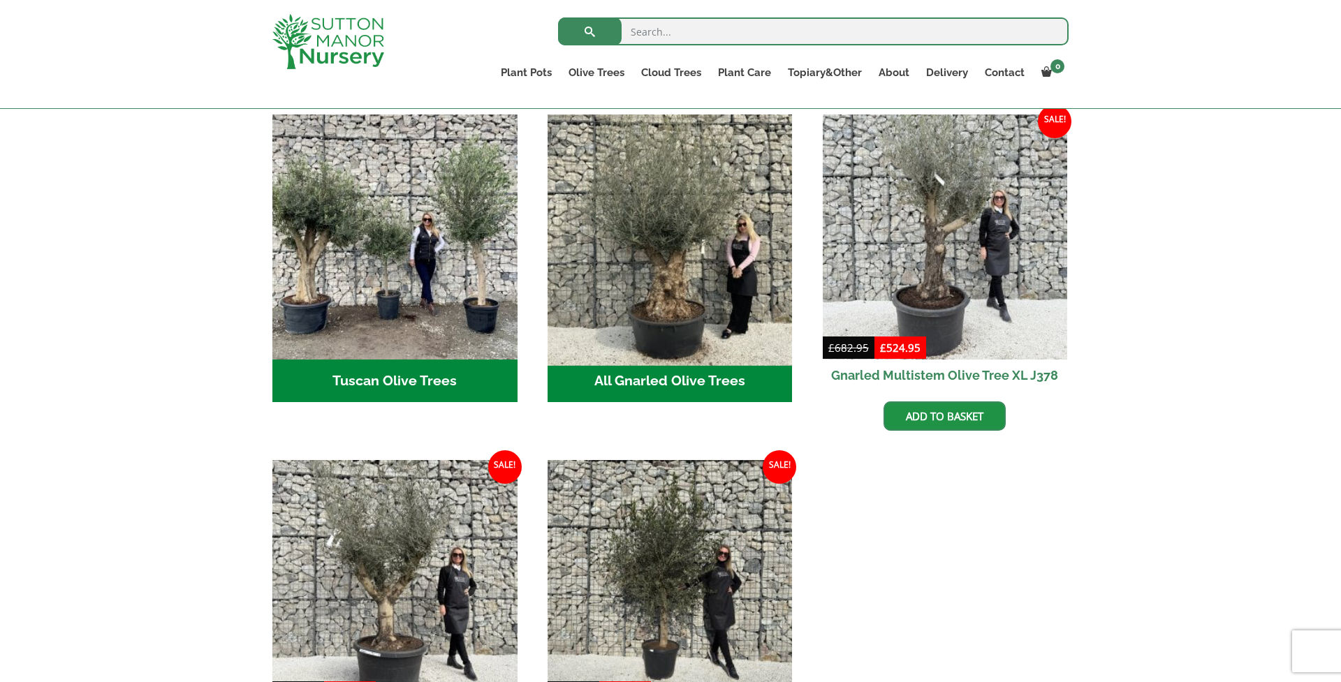
click at [707, 233] on img "Visit product category All Gnarled Olive Trees" at bounding box center [669, 236] width 257 height 257
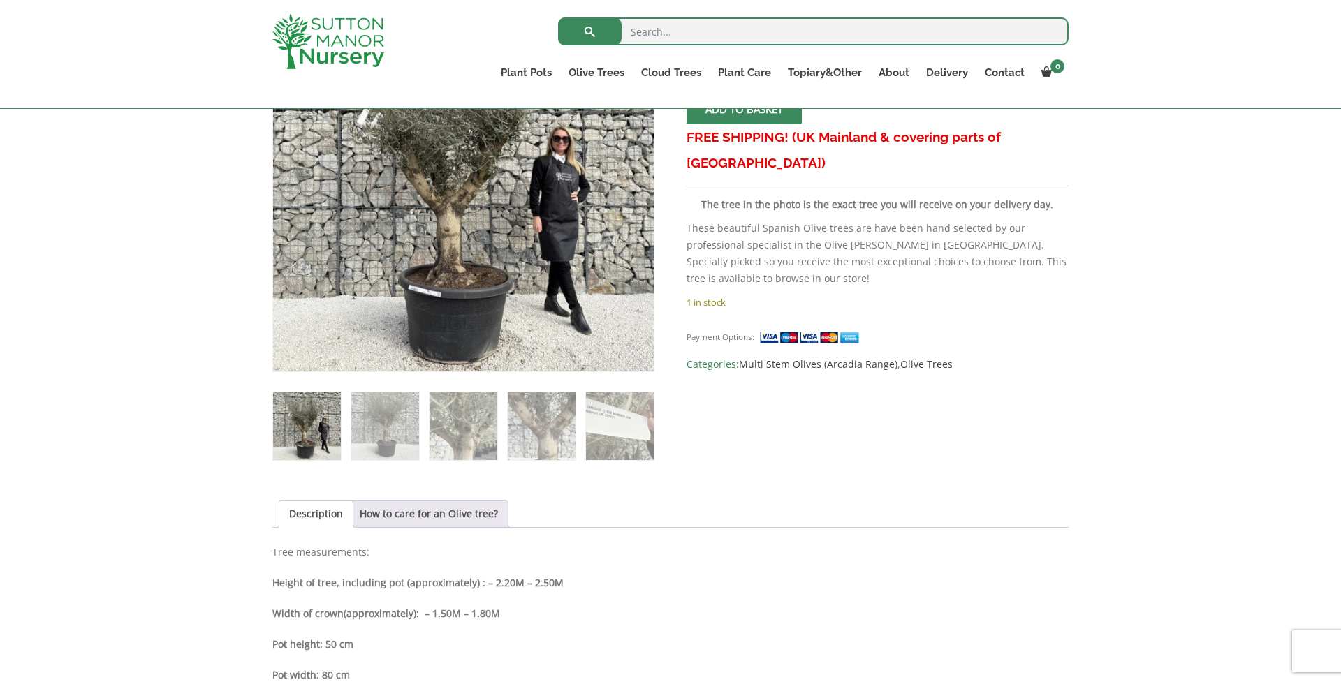
scroll to position [334, 0]
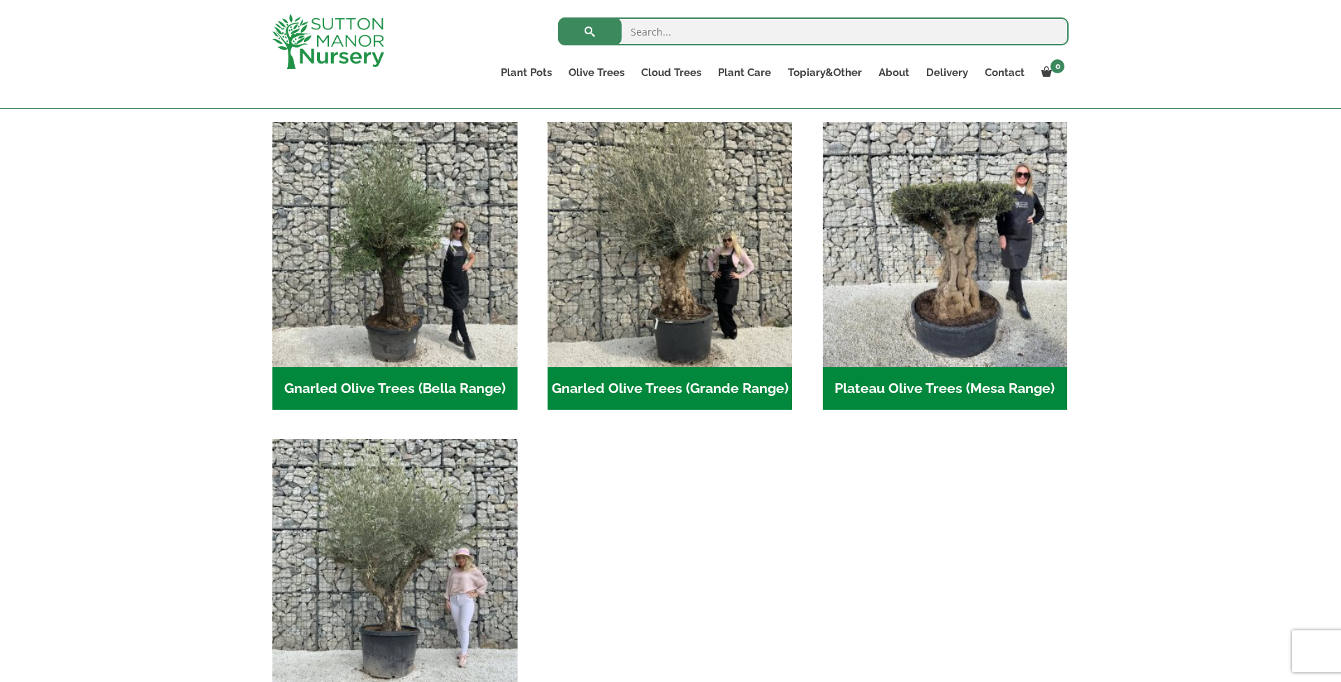
scroll to position [295, 0]
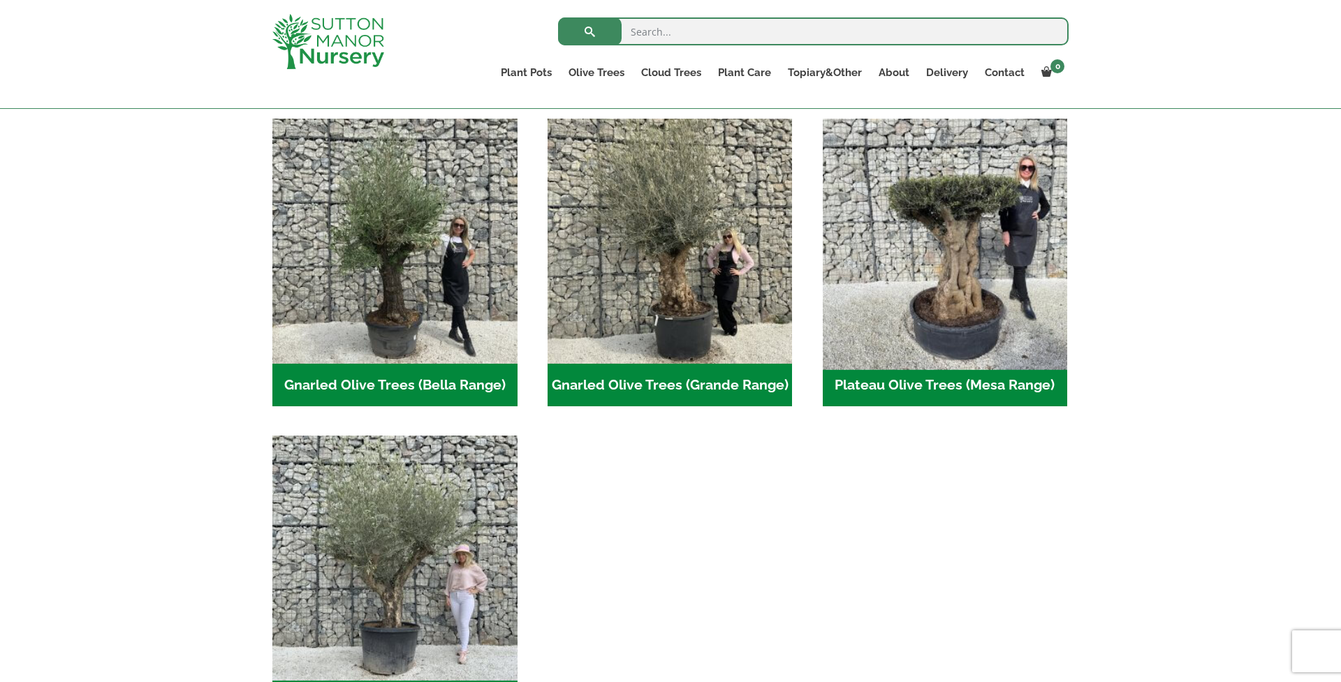
click at [966, 298] on img "Visit product category Plateau Olive Trees (Mesa Range)" at bounding box center [945, 240] width 257 height 257
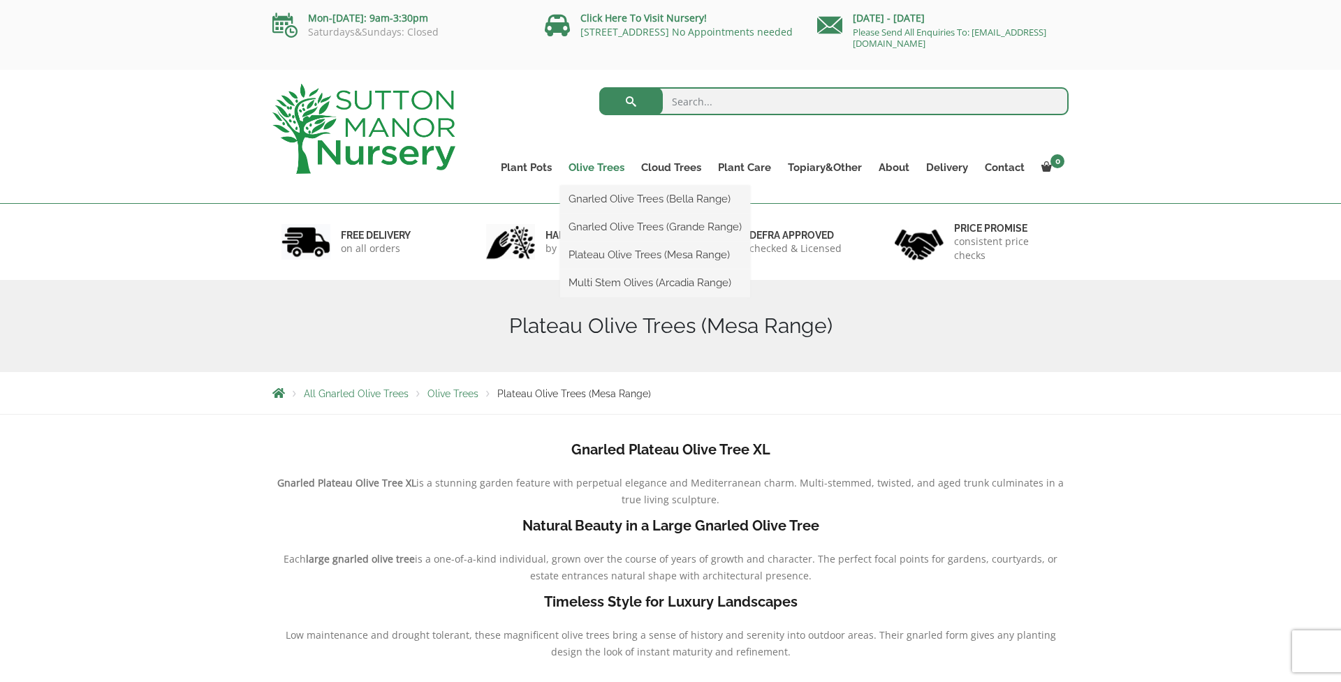
click at [596, 166] on link "Olive Trees" at bounding box center [596, 168] width 73 height 20
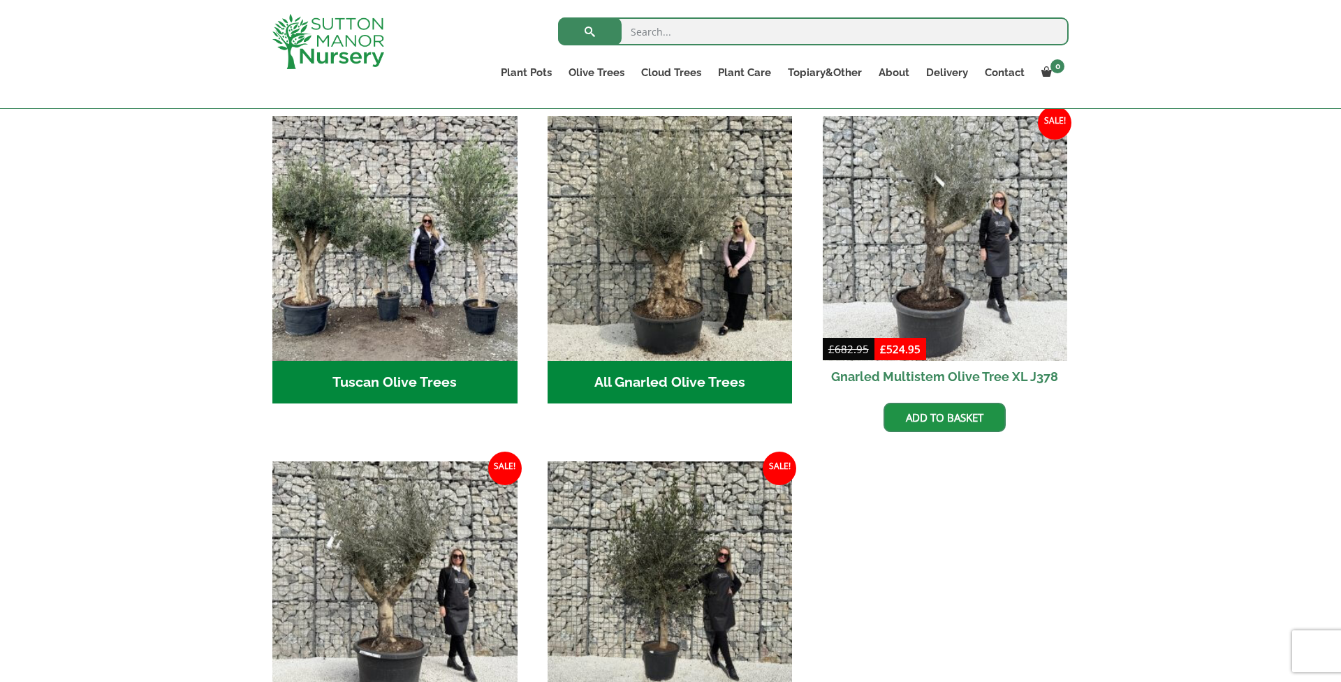
scroll to position [529, 0]
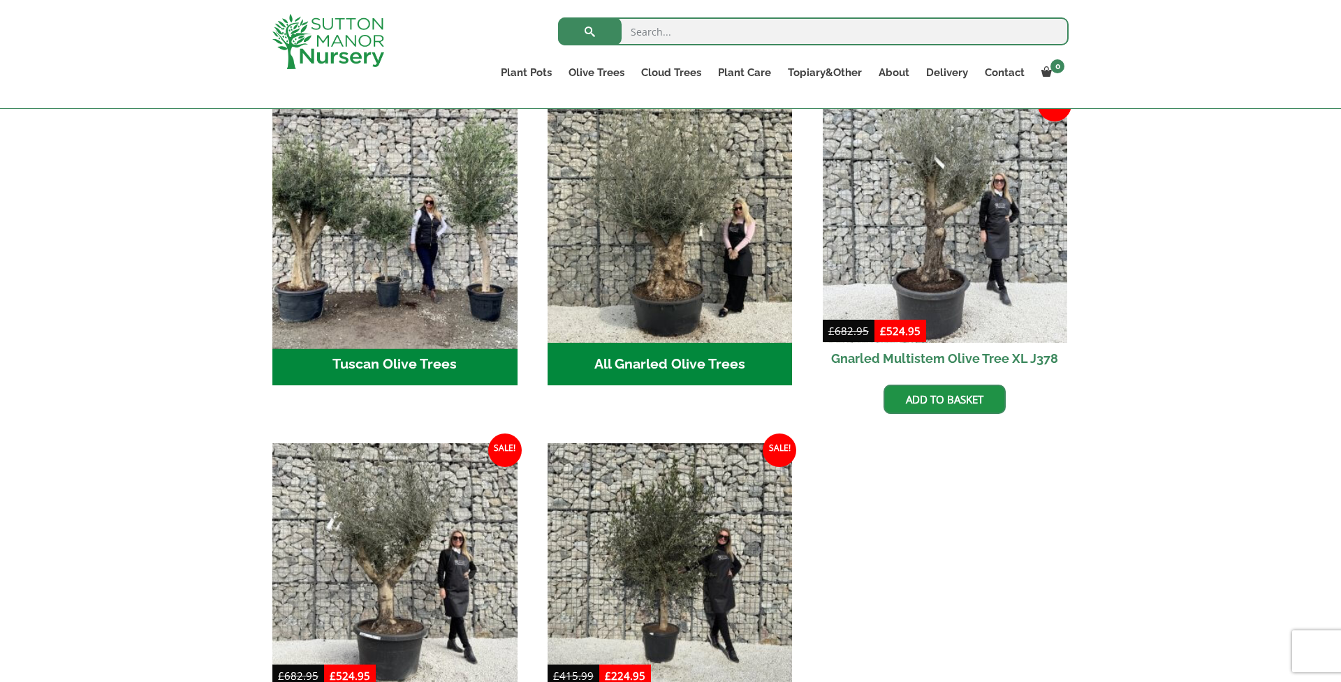
click at [483, 250] on img "Visit product category Tuscan Olive Trees" at bounding box center [394, 220] width 257 height 257
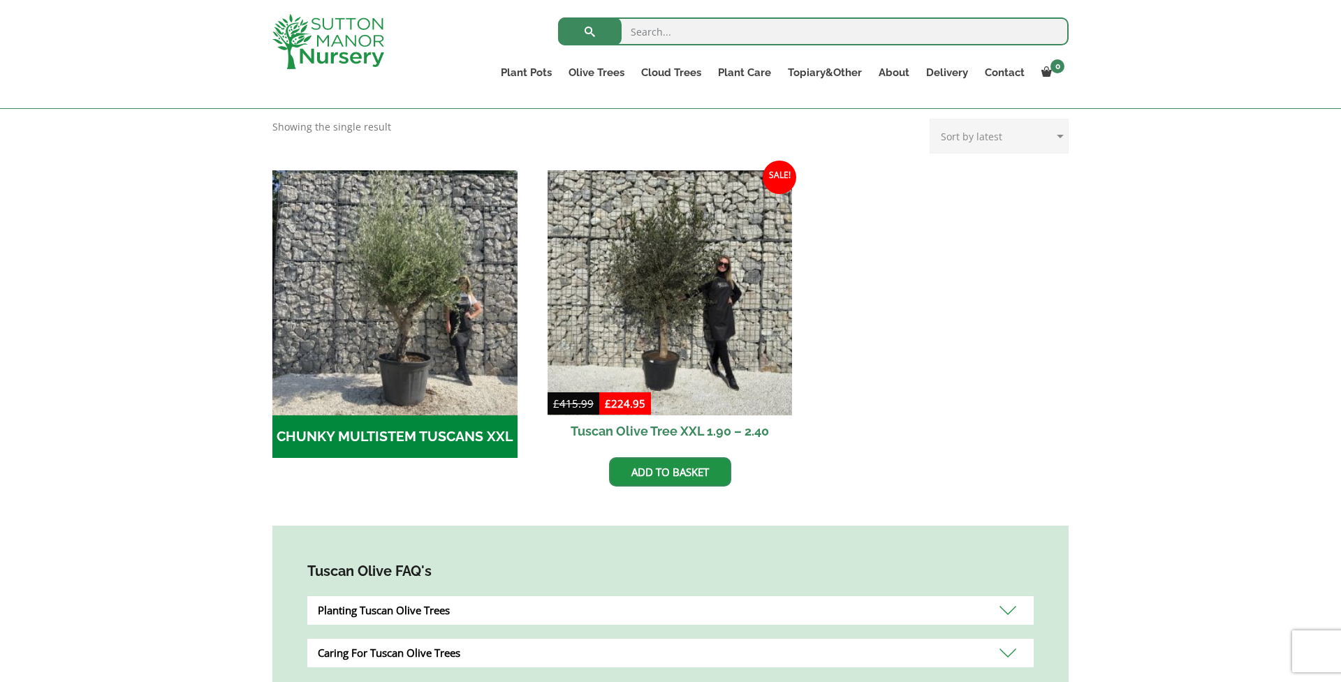
scroll to position [363, 0]
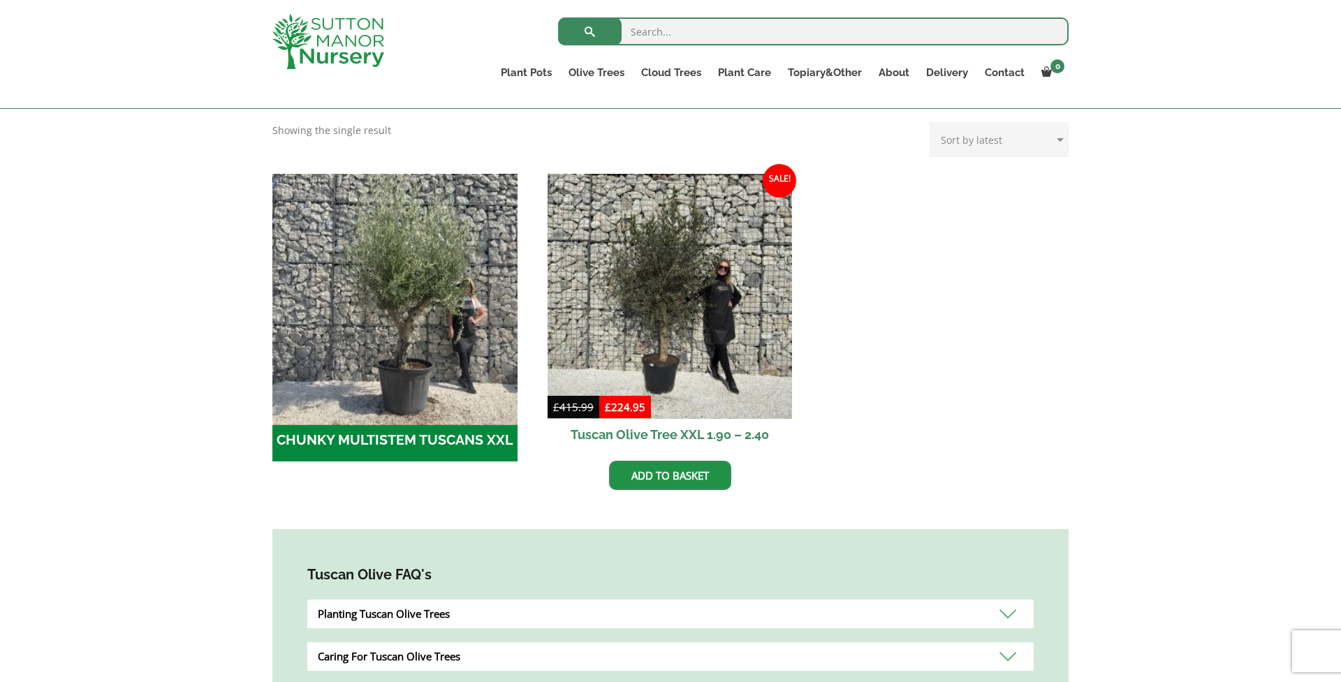
click at [390, 321] on img "Visit product category CHUNKY MULTISTEM TUSCANS XXL" at bounding box center [394, 296] width 257 height 257
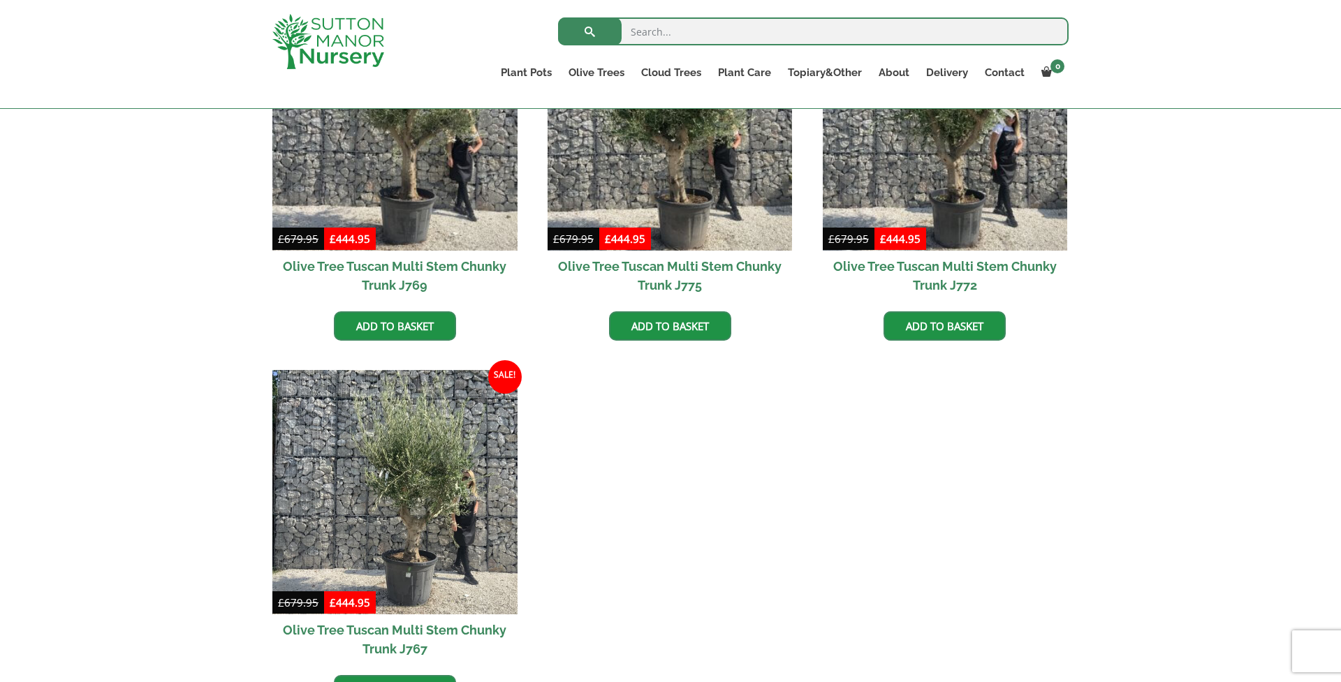
scroll to position [462, 0]
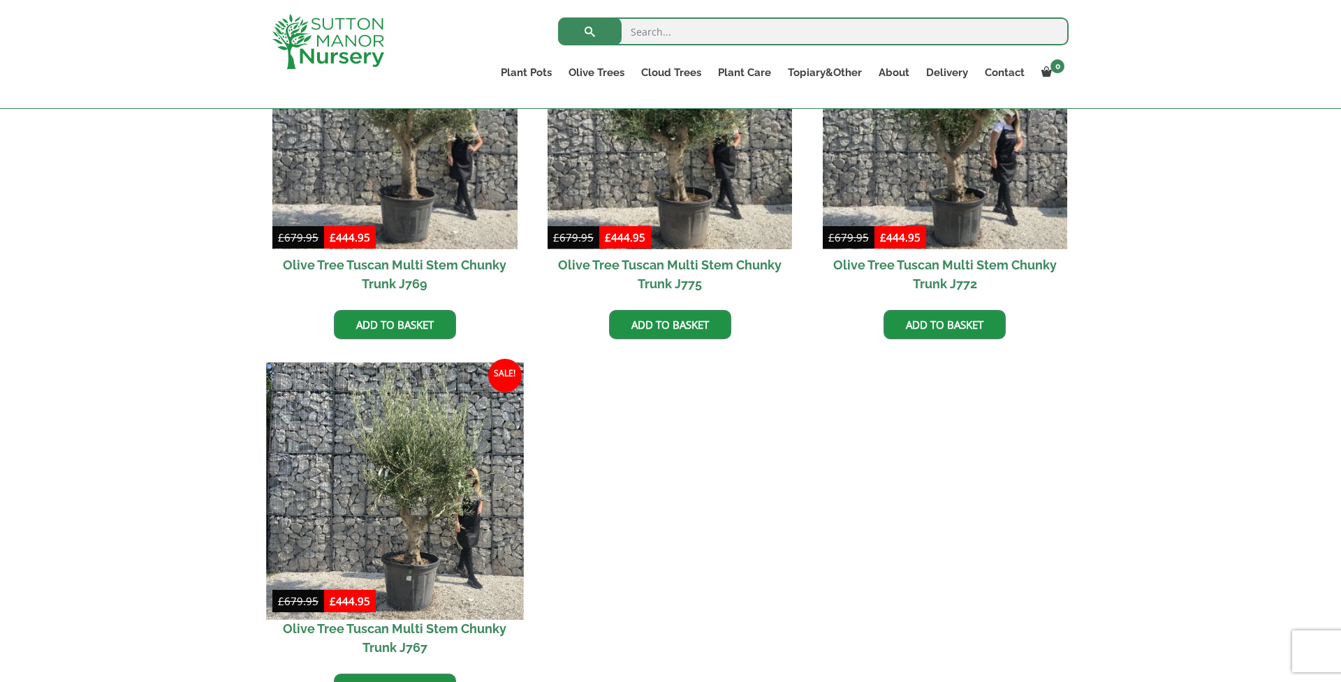
click at [418, 434] on img at bounding box center [394, 491] width 257 height 257
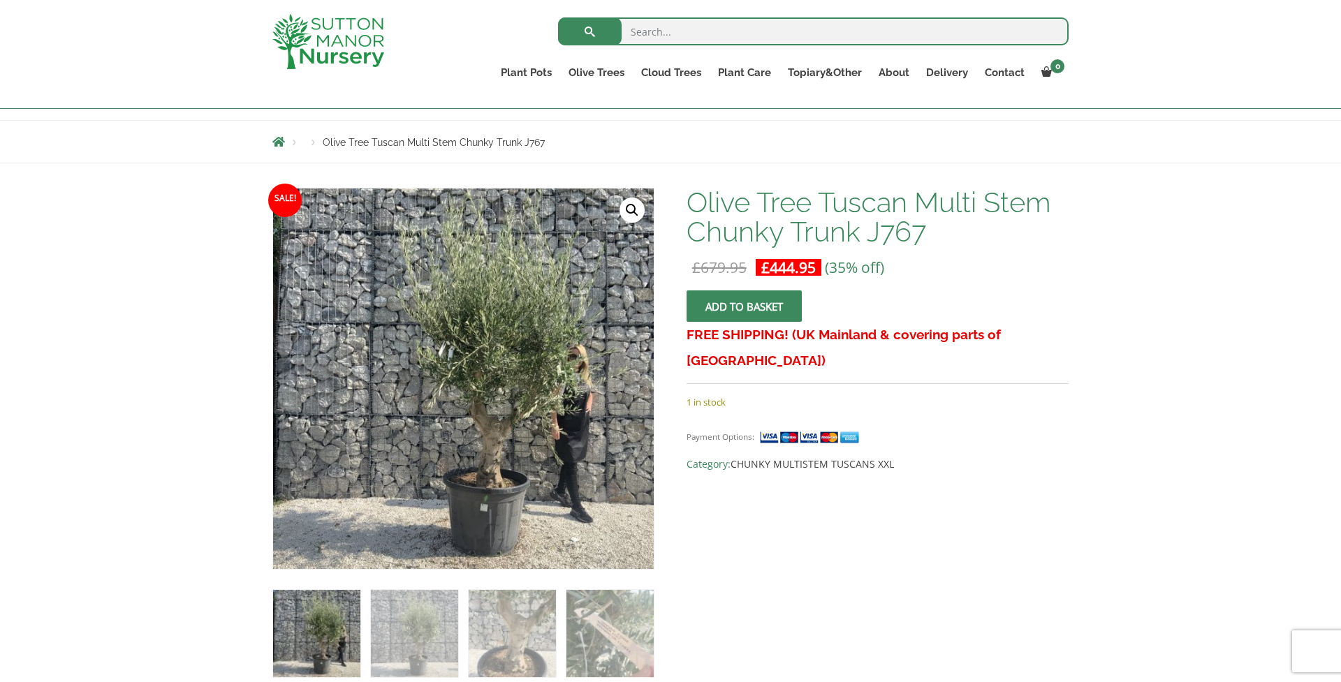
scroll to position [129, 0]
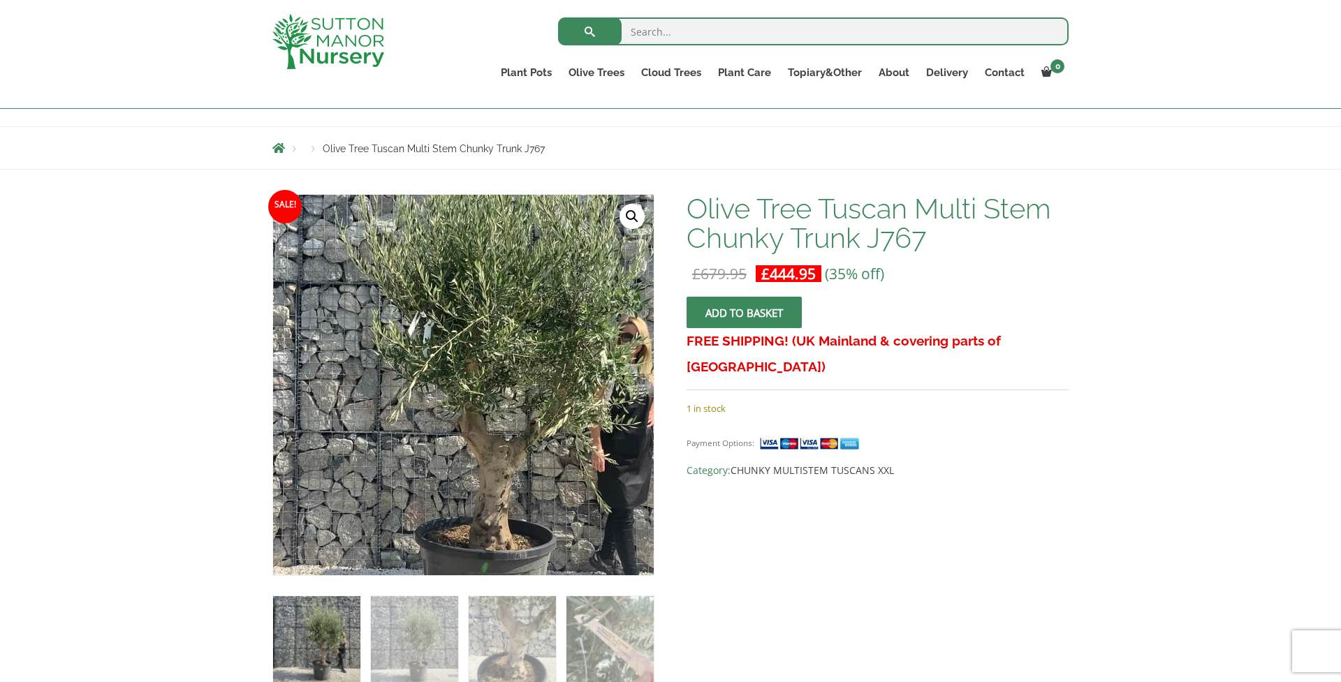
click at [488, 406] on img at bounding box center [448, 373] width 619 height 619
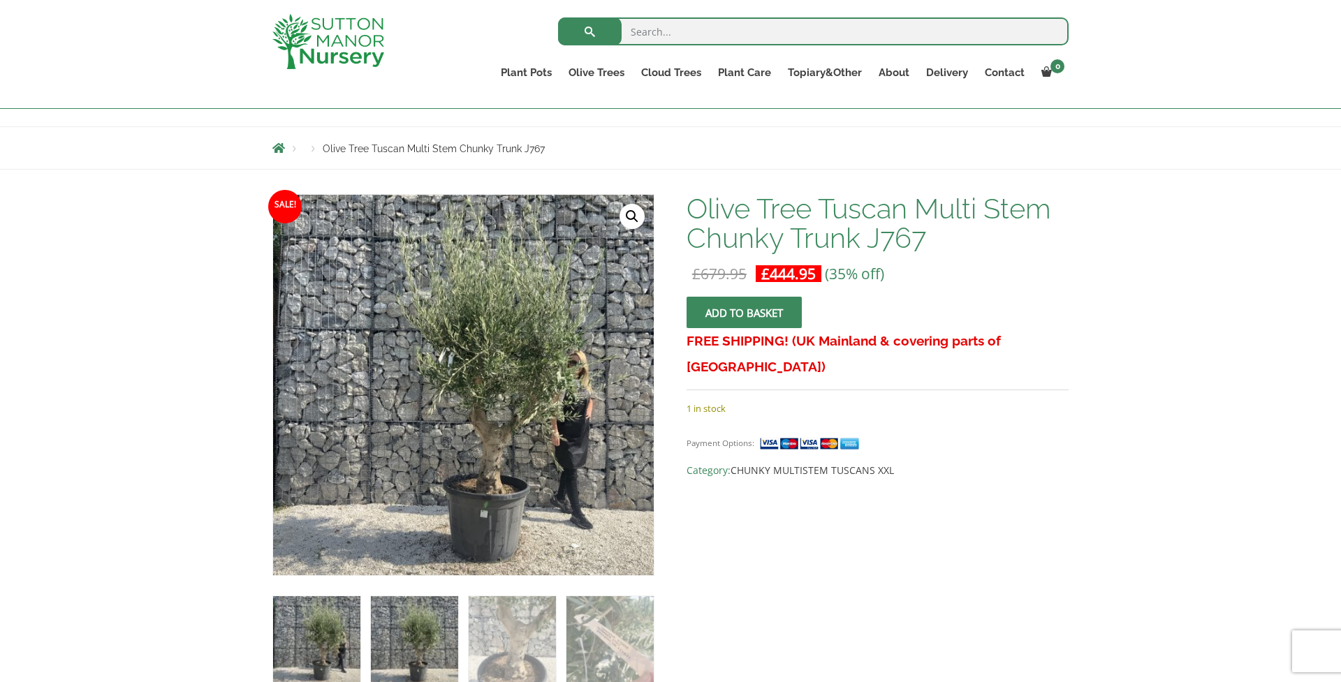
click at [415, 650] on img at bounding box center [414, 640] width 87 height 87
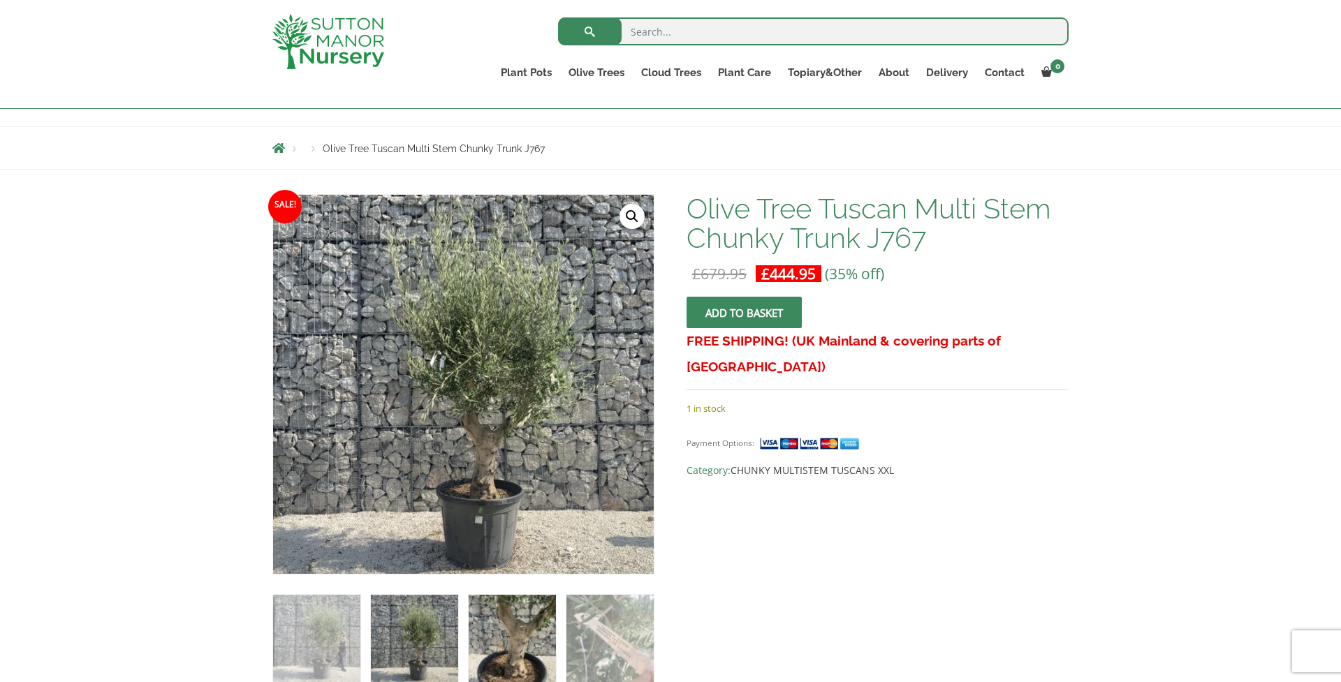
click at [470, 638] on img at bounding box center [512, 638] width 87 height 87
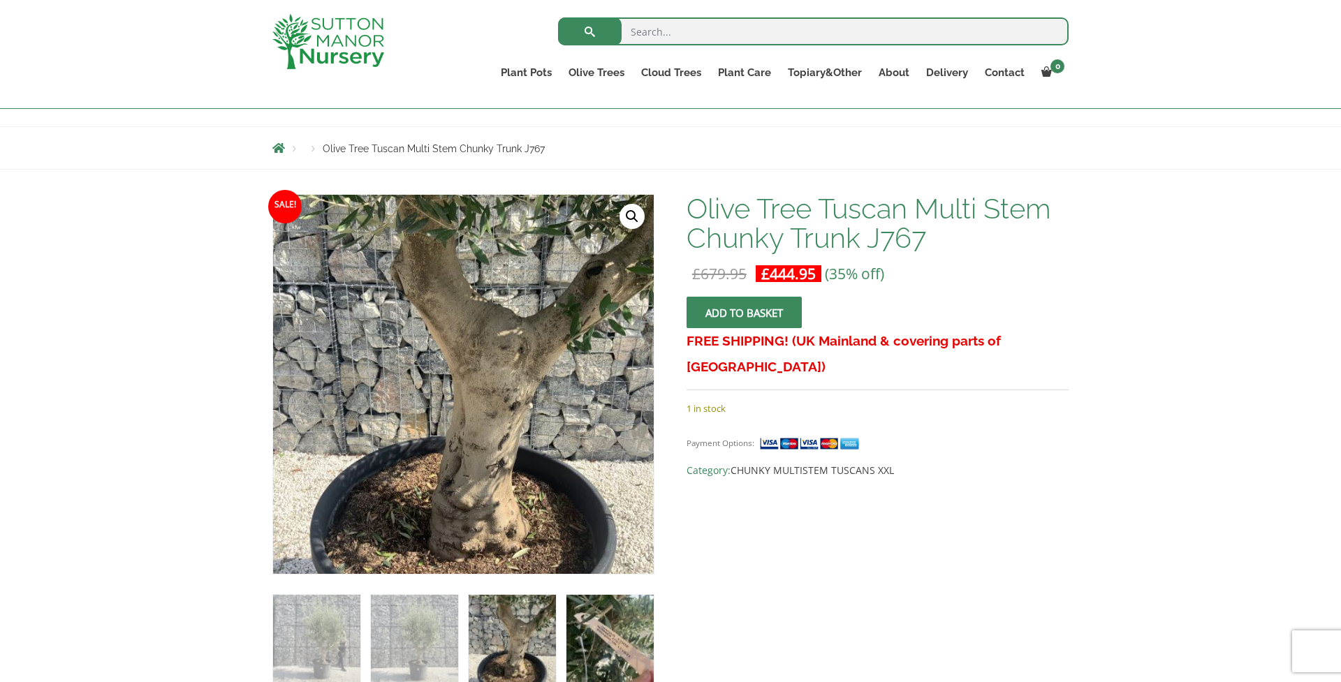
click at [596, 642] on img at bounding box center [610, 638] width 87 height 87
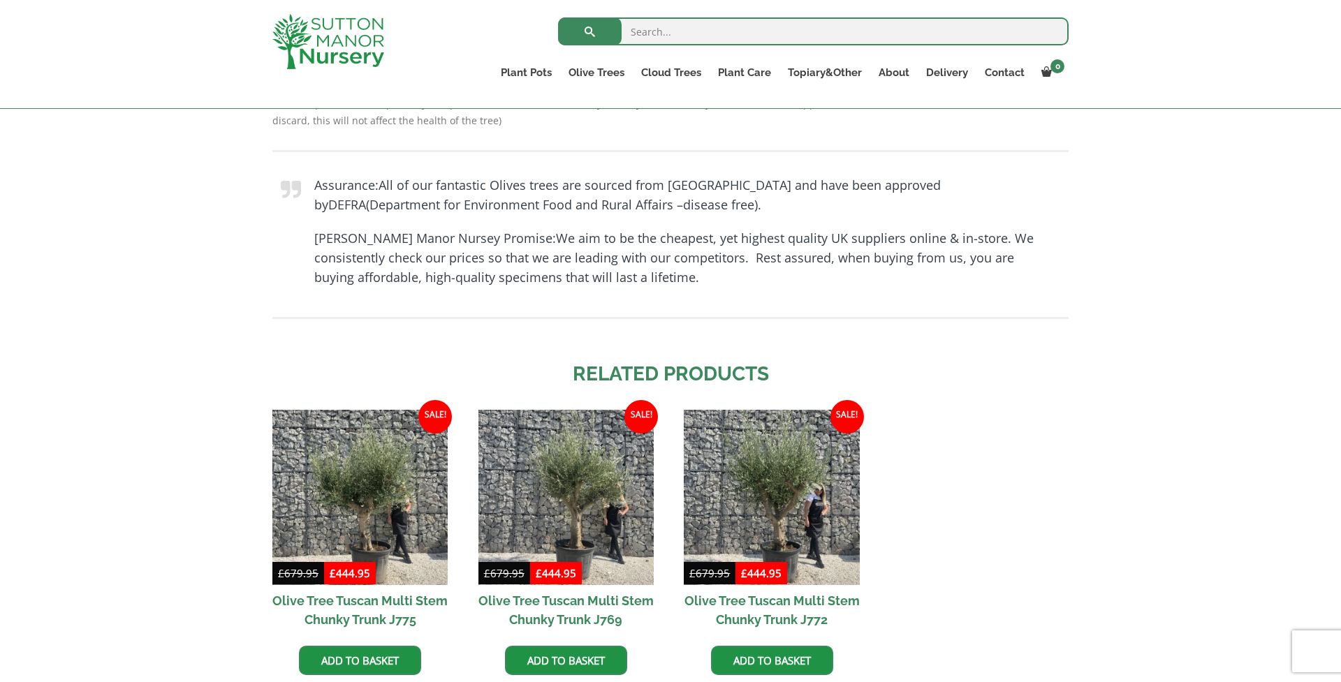
scroll to position [108, 0]
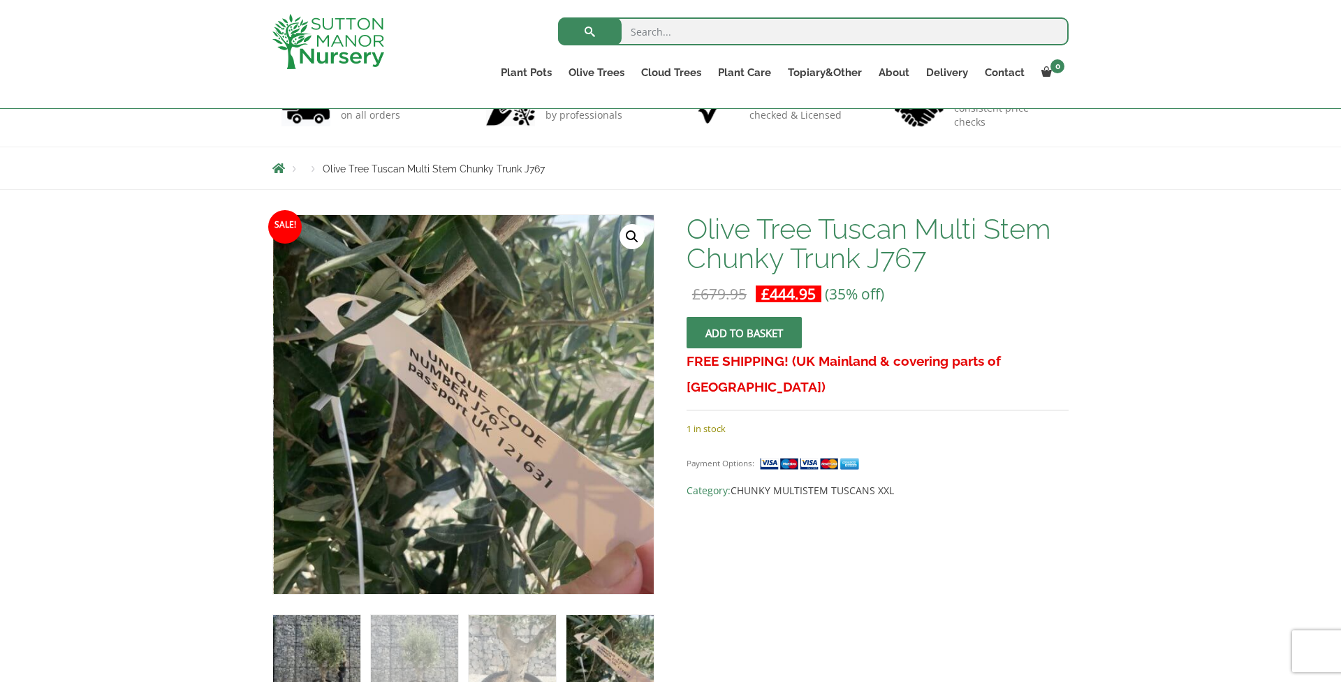
click at [319, 641] on img at bounding box center [316, 658] width 87 height 87
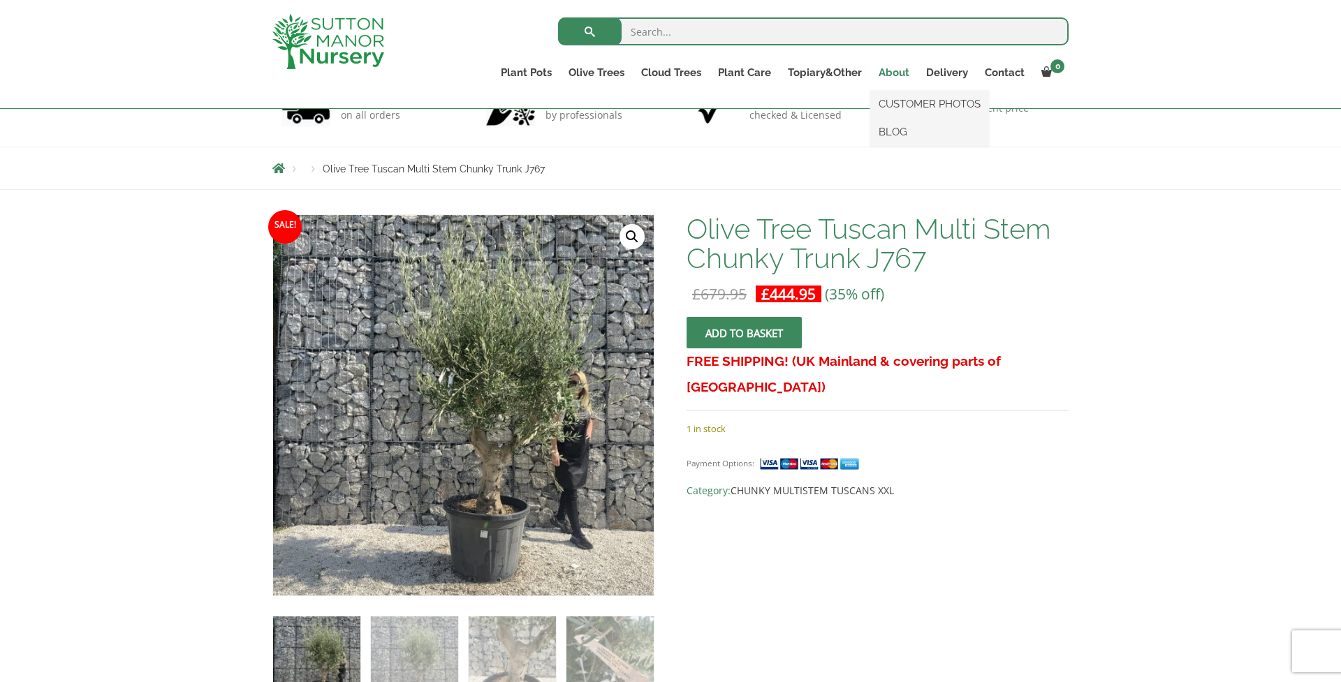
click at [893, 74] on link "About" at bounding box center [894, 73] width 48 height 20
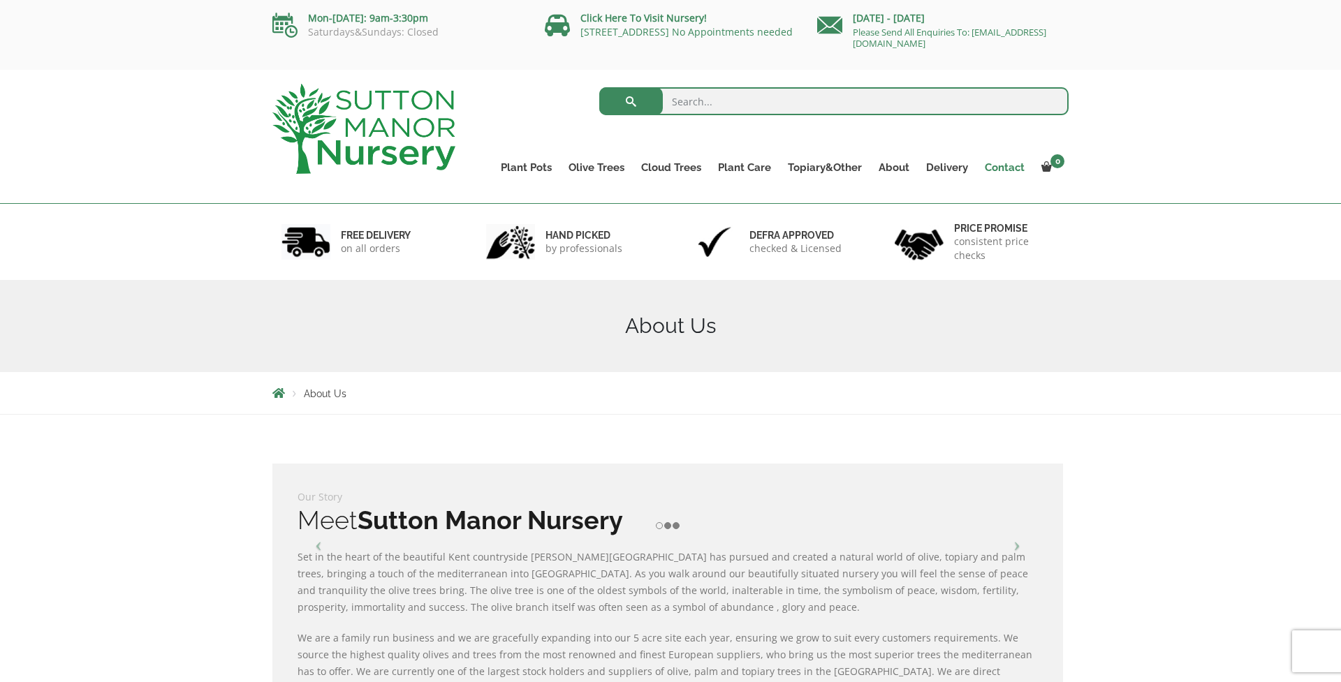
click at [1010, 161] on link "Contact" at bounding box center [1005, 168] width 57 height 20
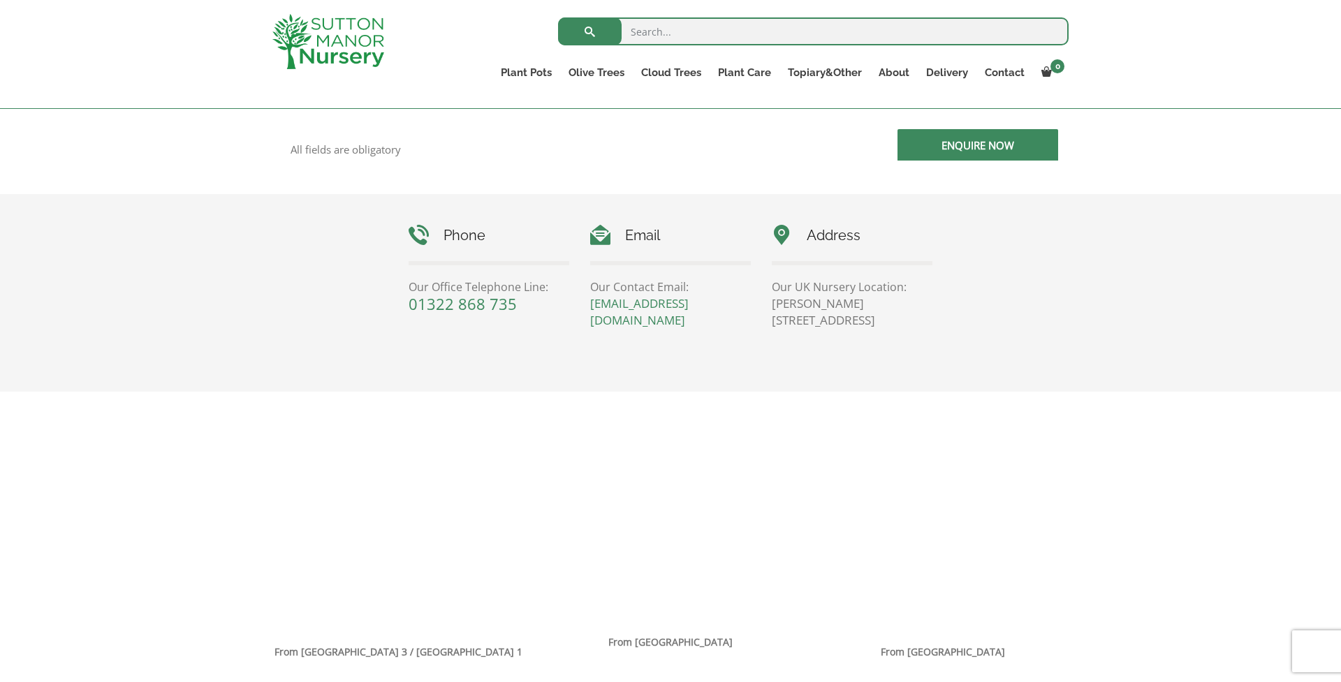
scroll to position [564, 0]
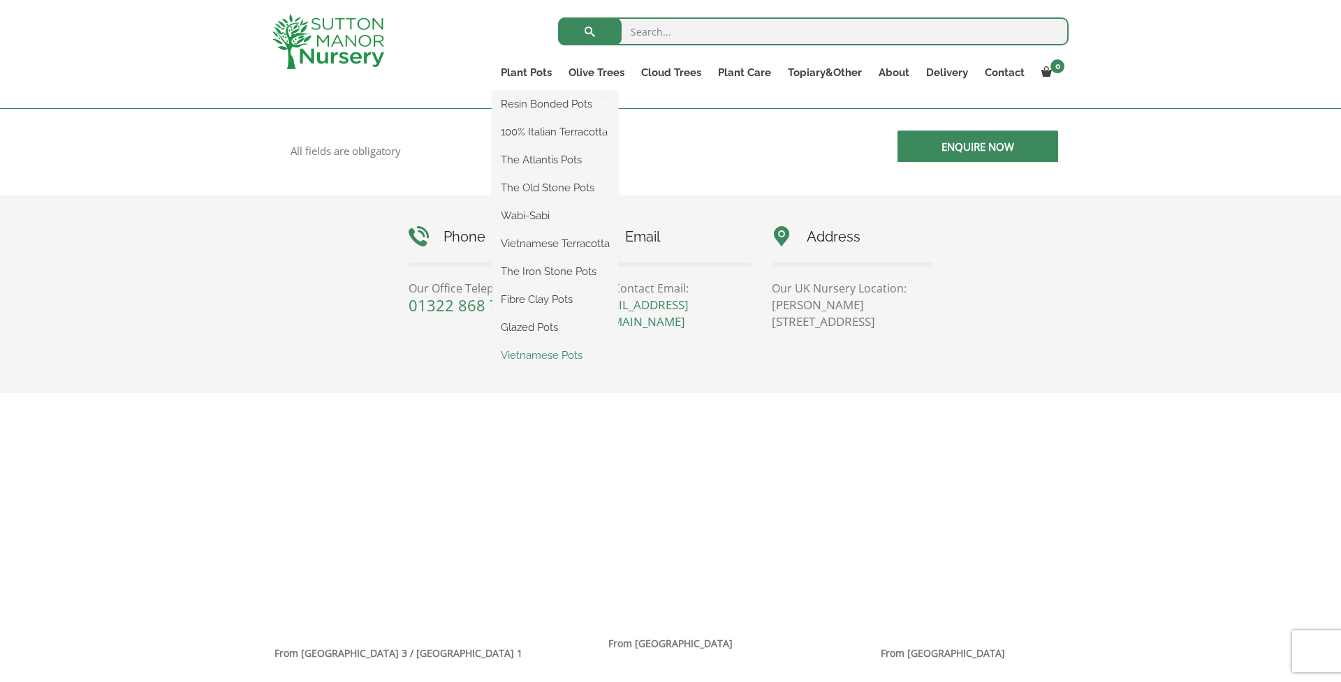
click at [540, 360] on link "Vietnamese Pots" at bounding box center [555, 355] width 126 height 21
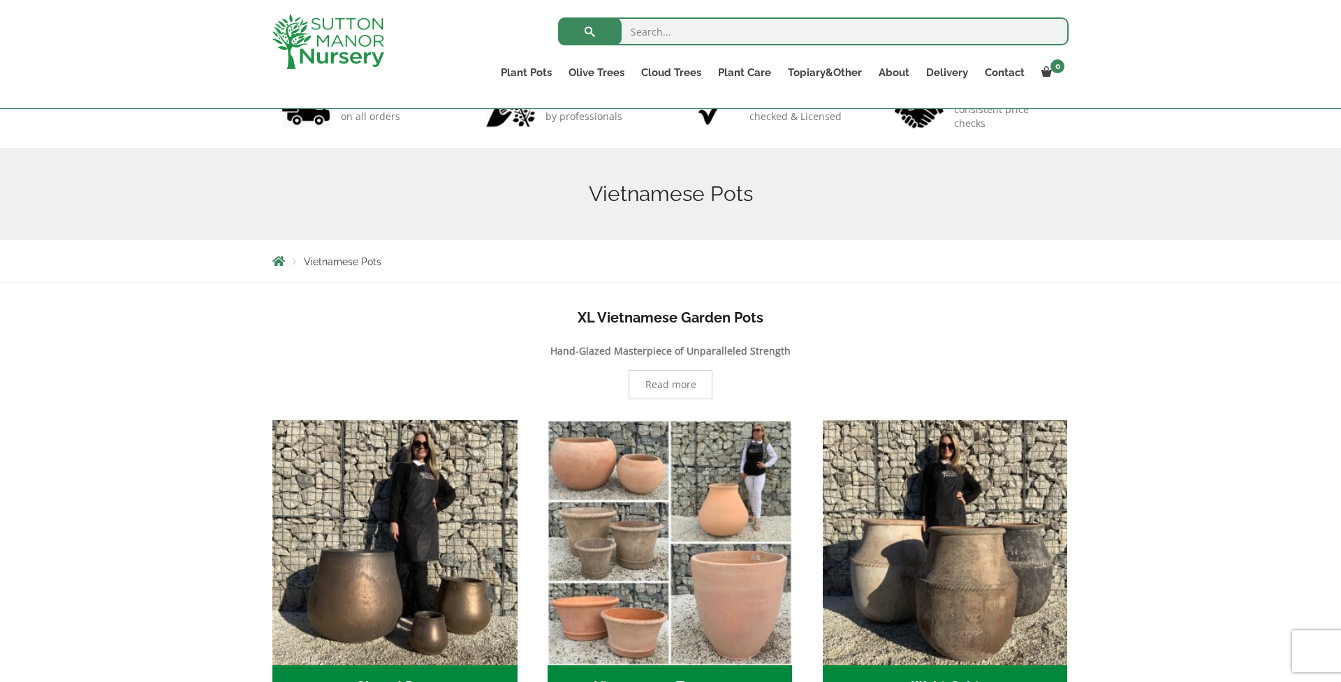
scroll to position [71, 0]
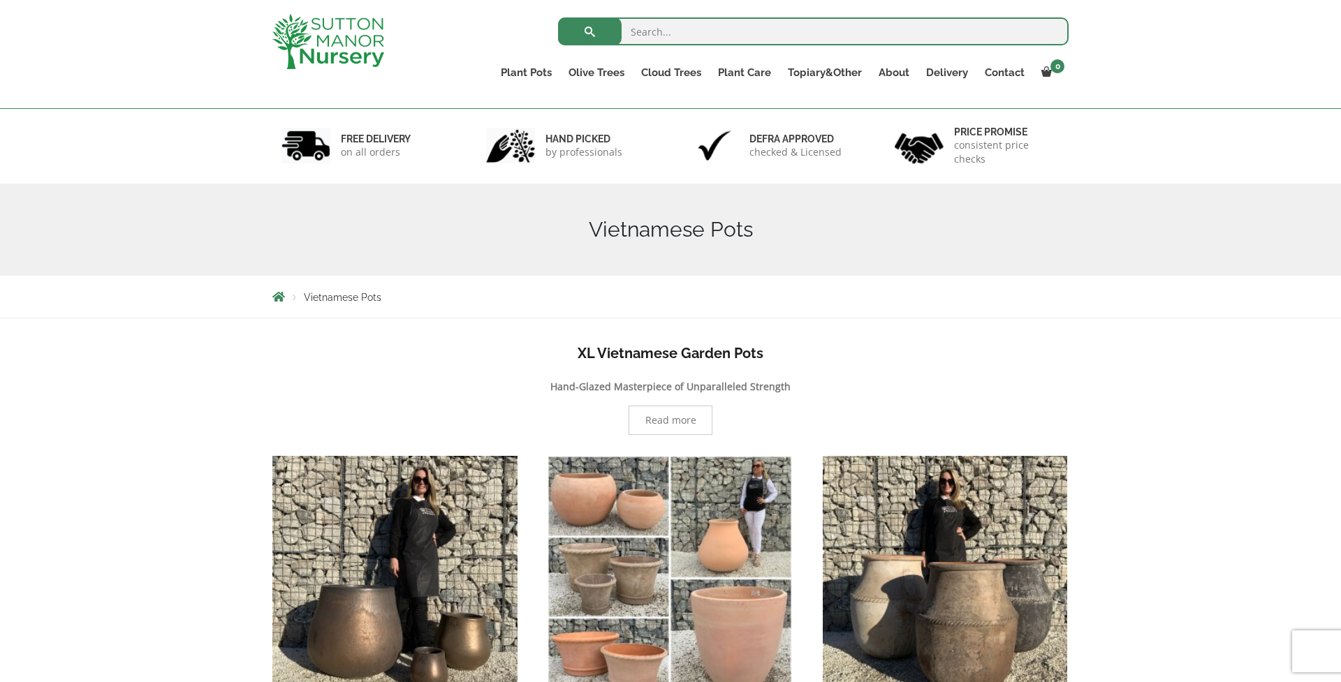
click at [655, 26] on input "search" at bounding box center [813, 31] width 511 height 28
type input "maple"
click at [590, 31] on button "submit" at bounding box center [590, 31] width 64 height 28
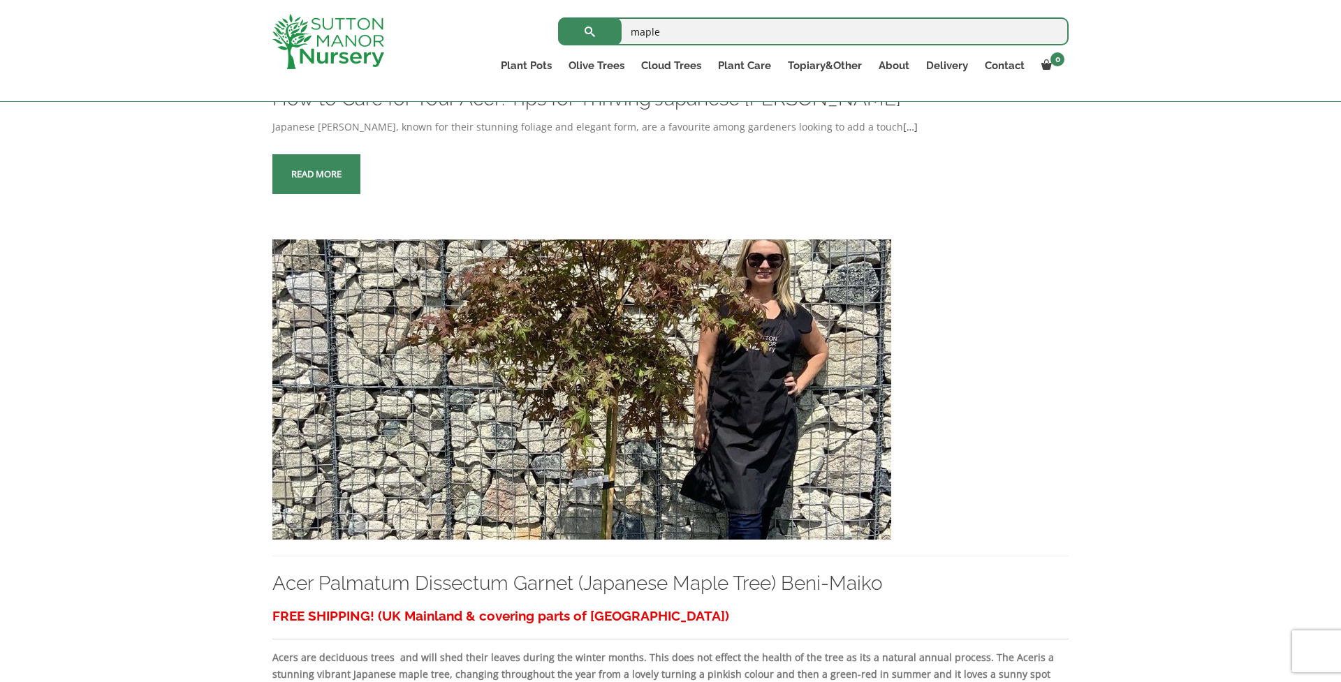
scroll to position [368, 0]
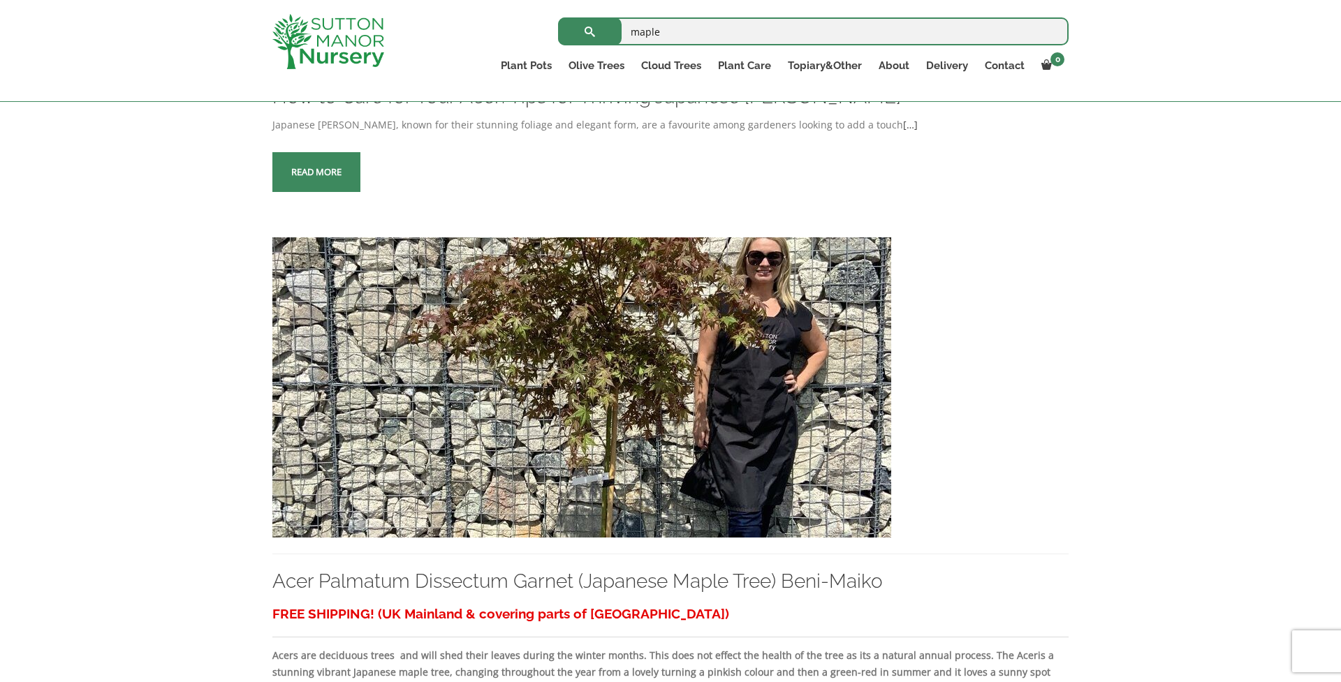
click at [494, 360] on img at bounding box center [581, 388] width 619 height 300
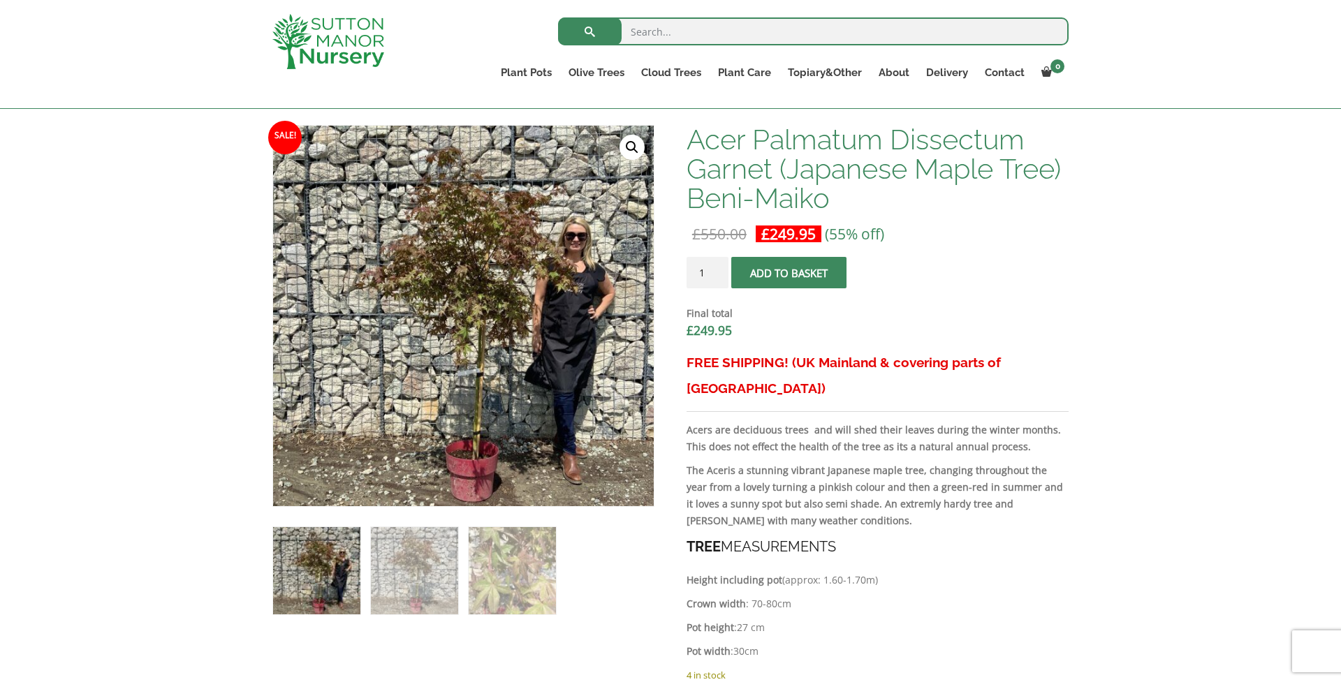
scroll to position [348, 0]
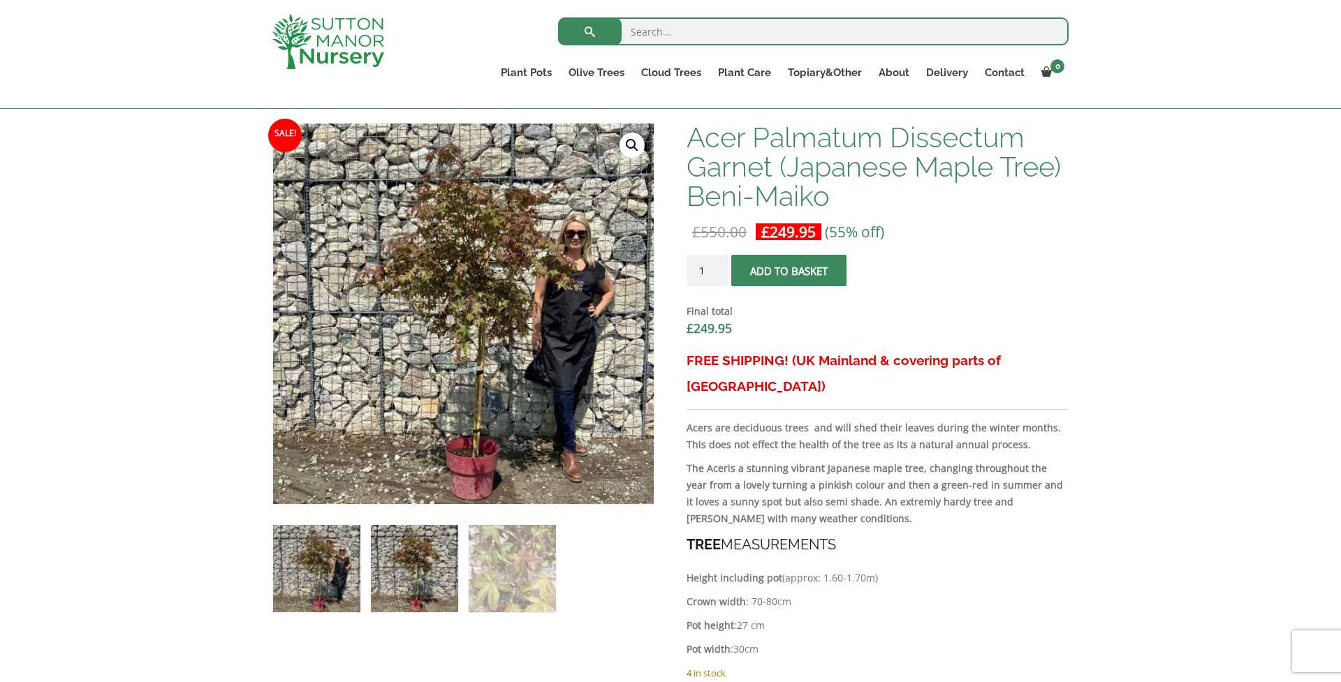
click at [404, 578] on img at bounding box center [414, 568] width 87 height 87
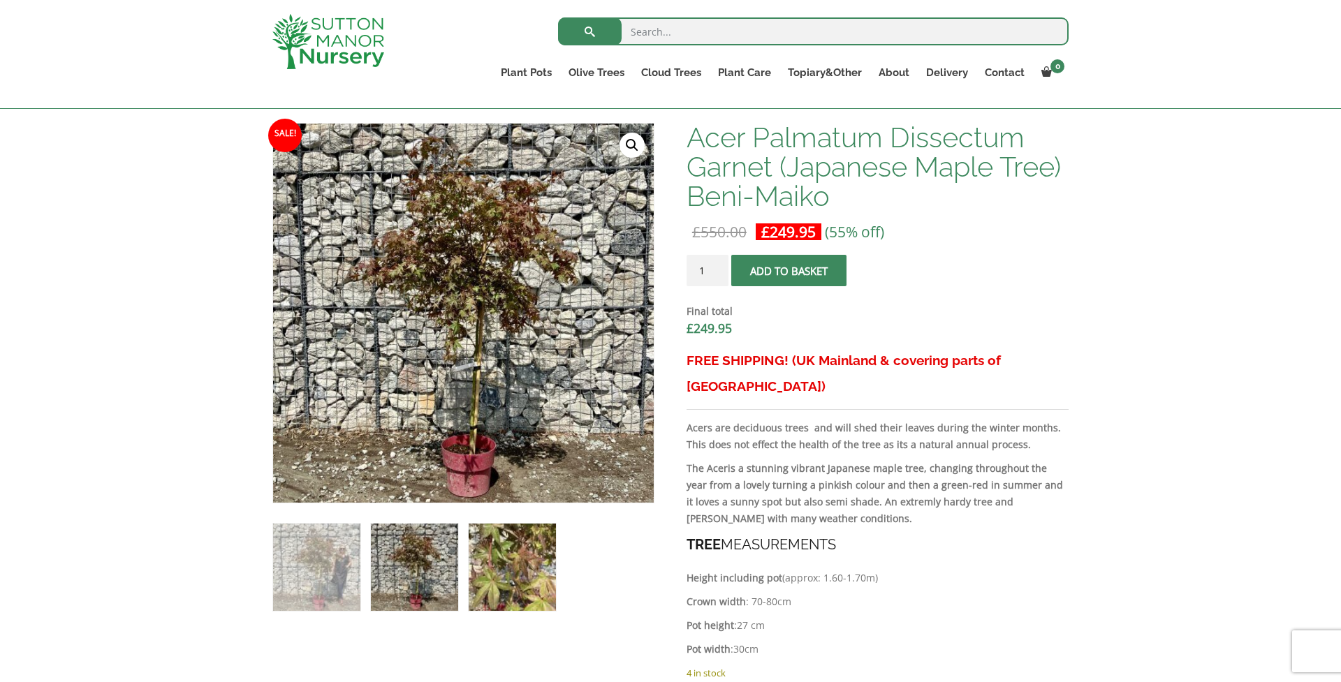
click at [492, 567] on img at bounding box center [512, 567] width 87 height 87
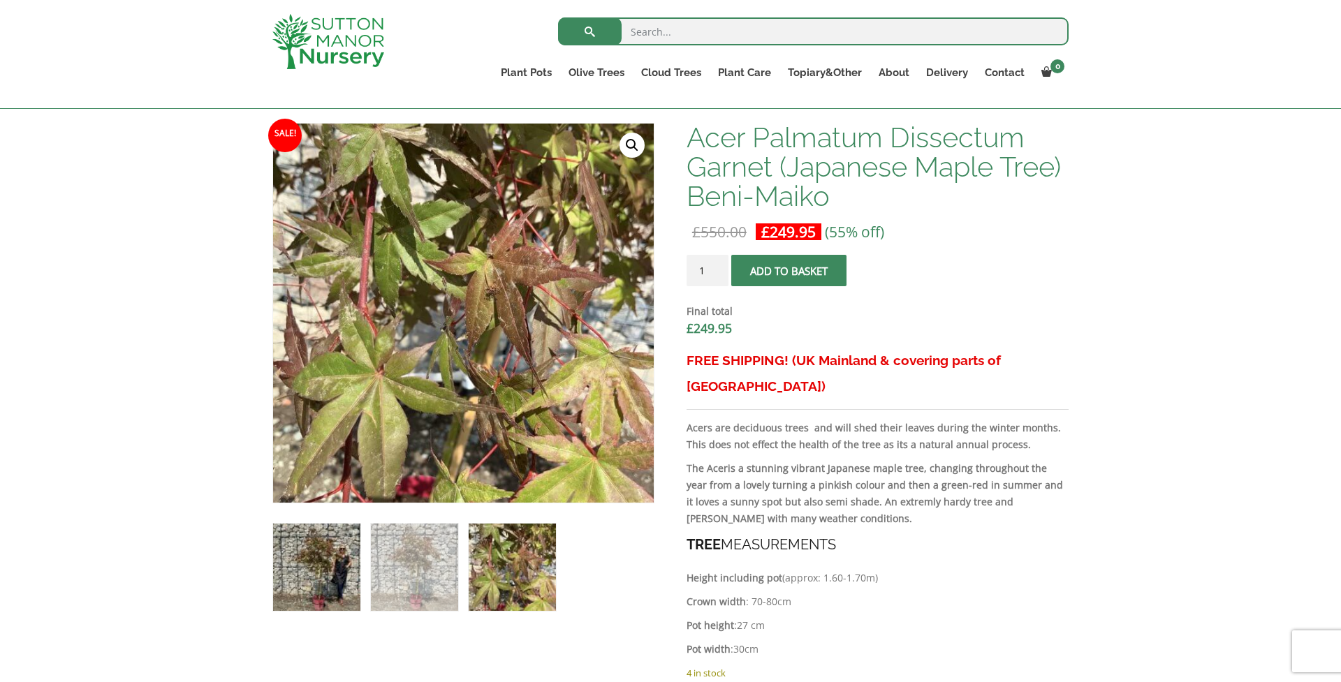
click at [314, 545] on img at bounding box center [316, 567] width 87 height 87
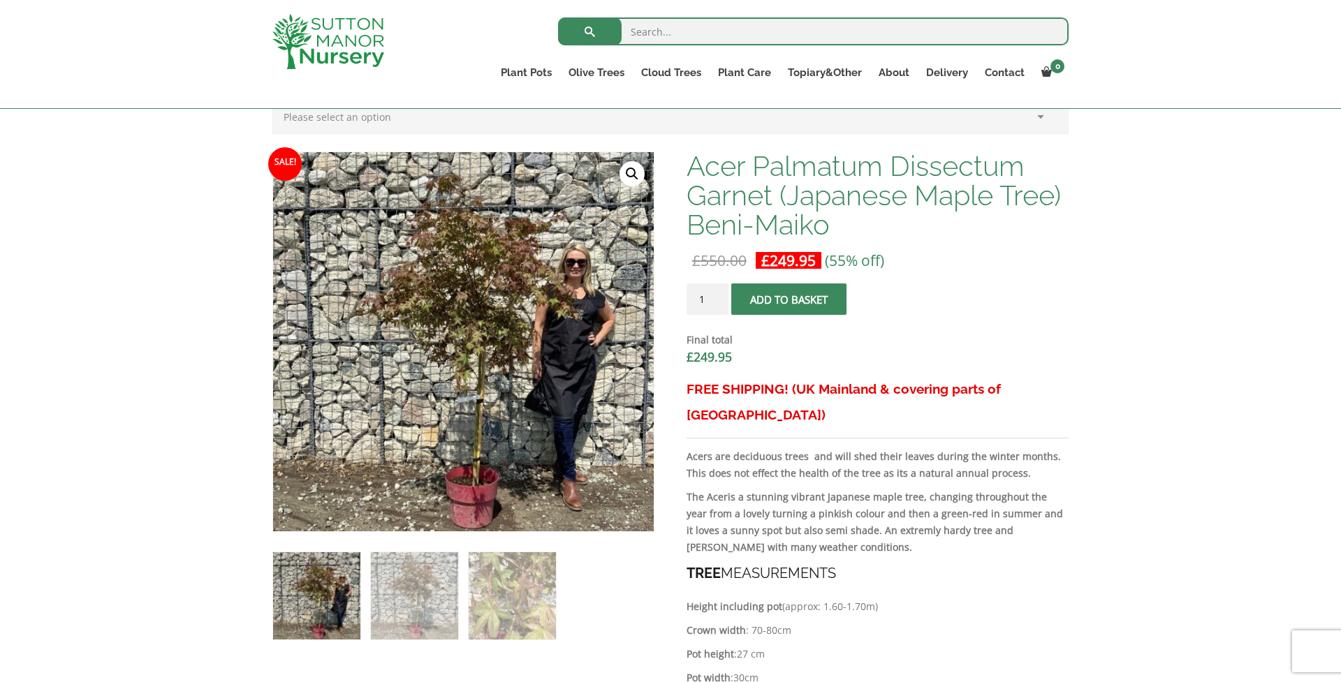
scroll to position [318, 0]
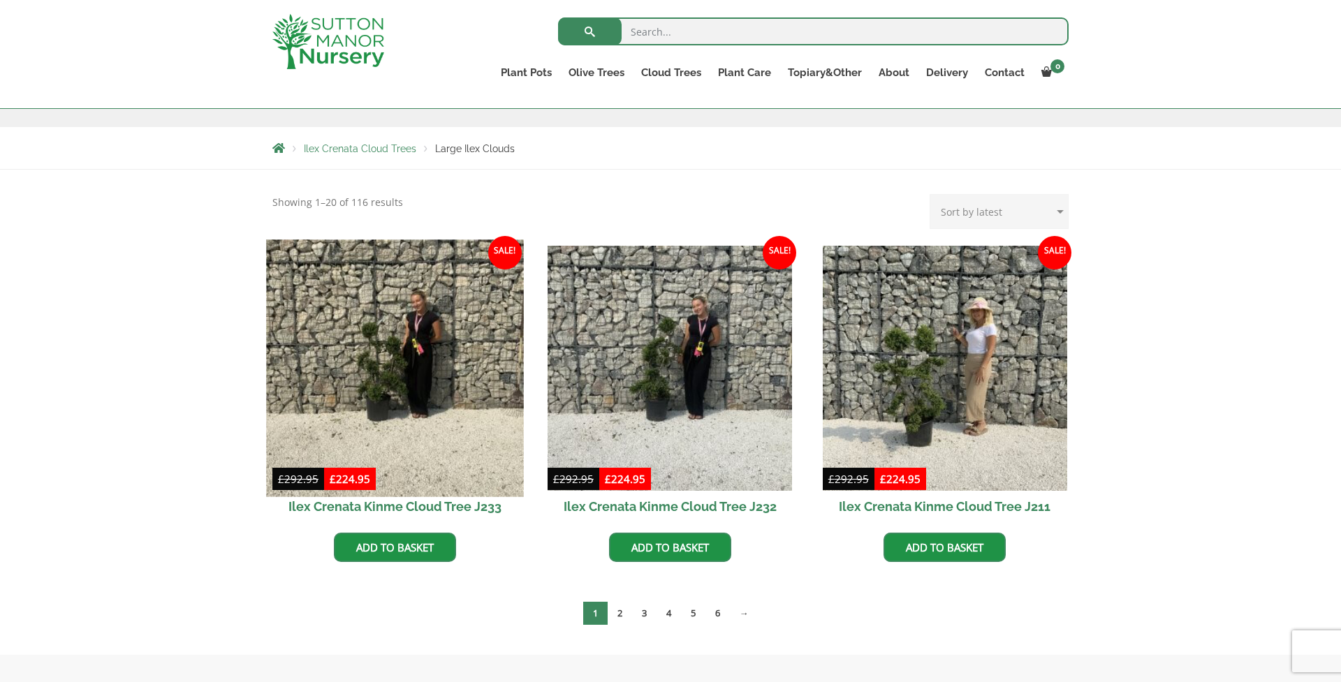
scroll to position [223, 0]
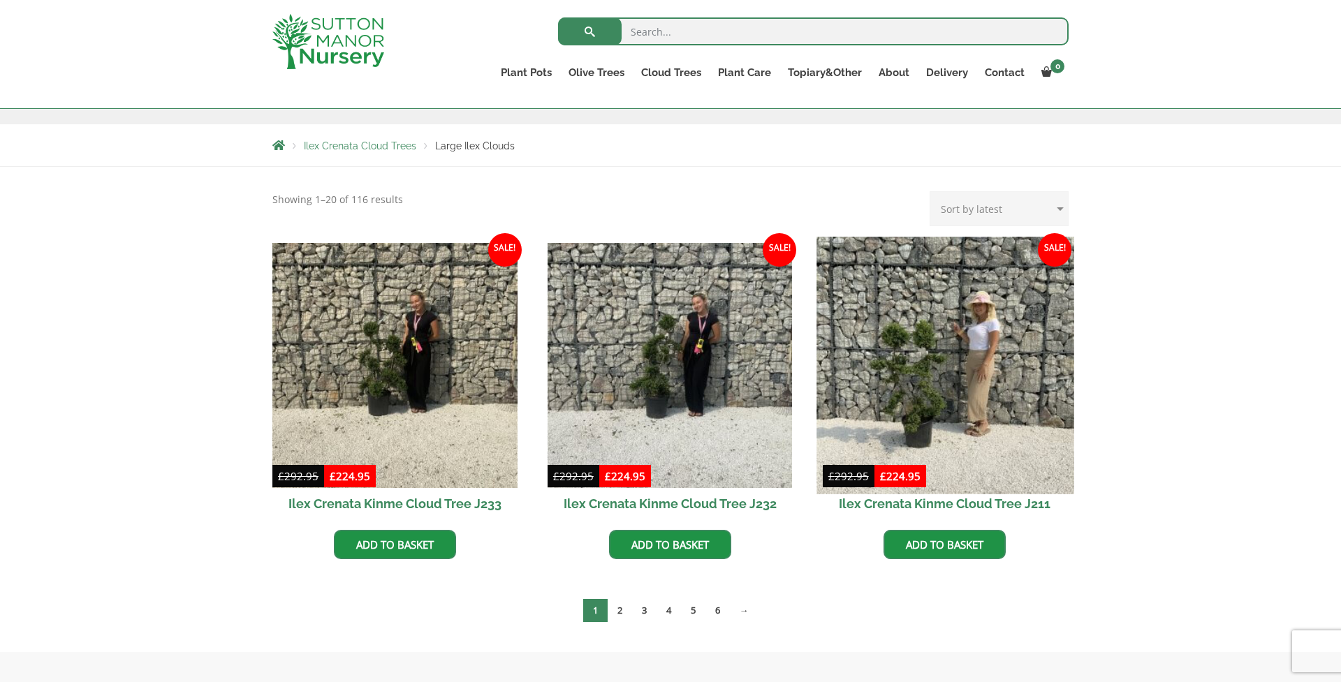
click at [919, 397] on img at bounding box center [945, 365] width 257 height 257
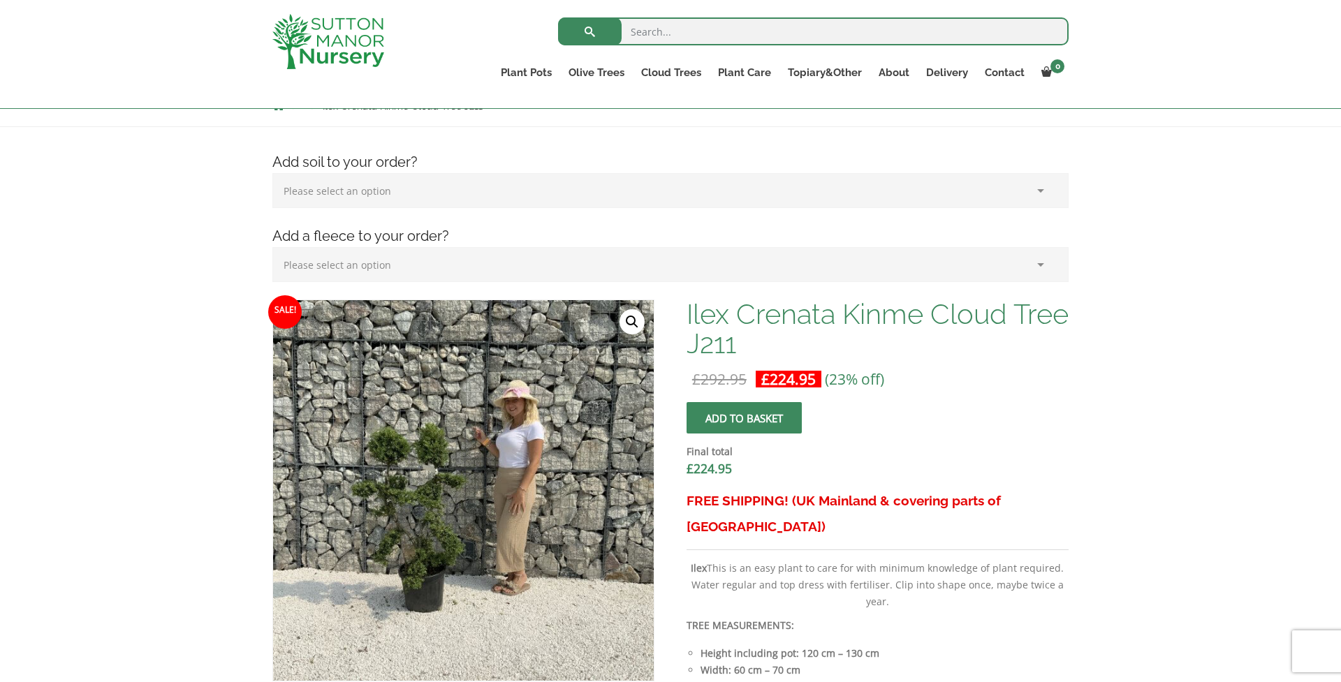
scroll to position [172, 0]
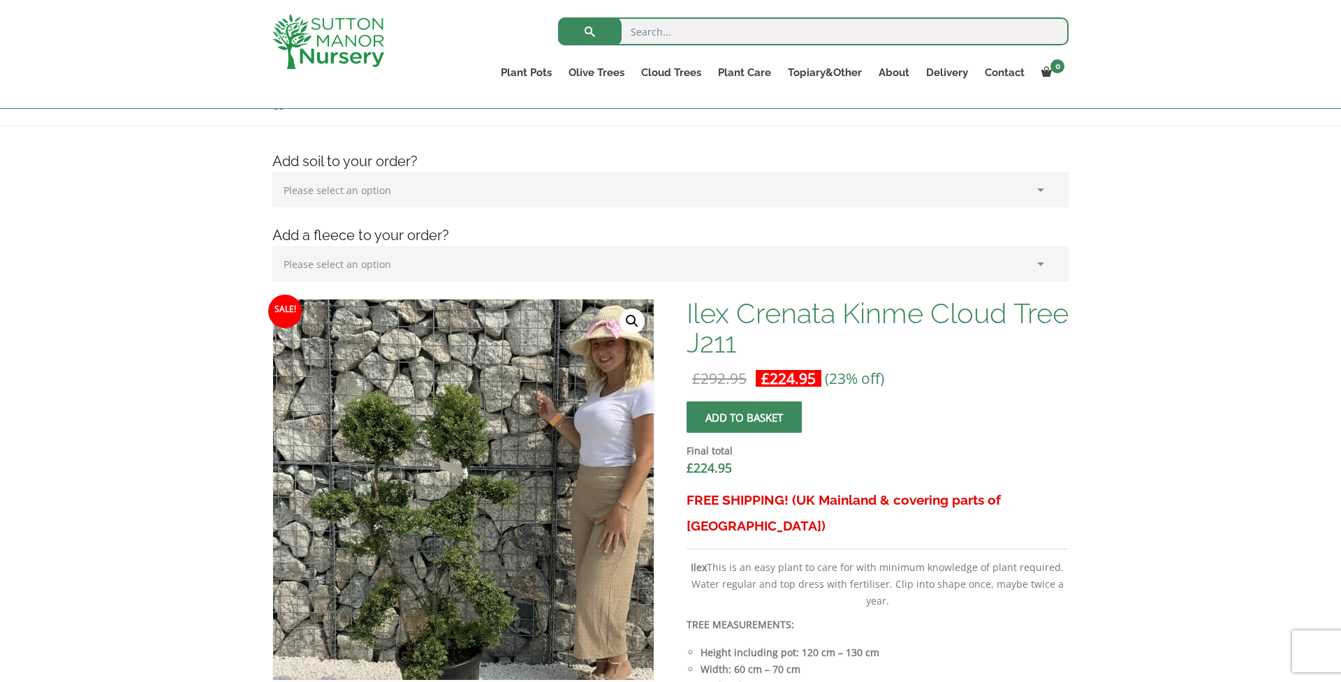
click at [402, 469] on img at bounding box center [515, 508] width 699 height 699
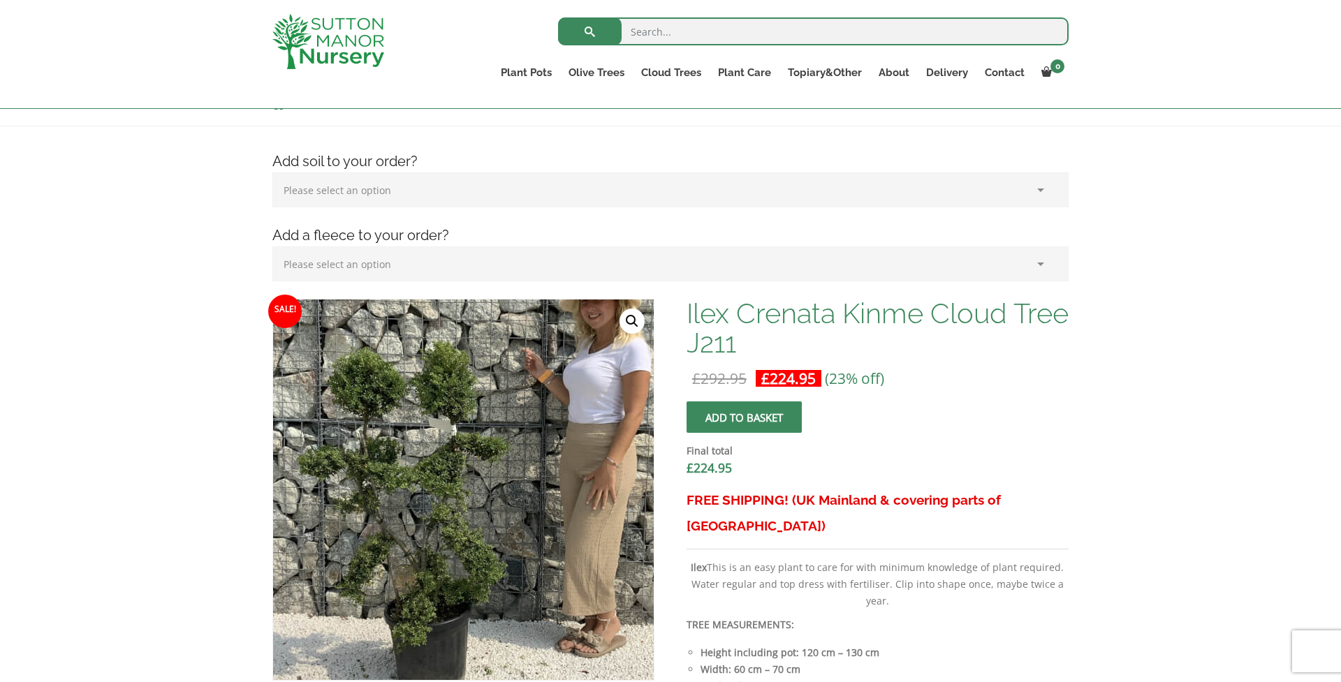
click at [416, 520] on img at bounding box center [503, 465] width 699 height 699
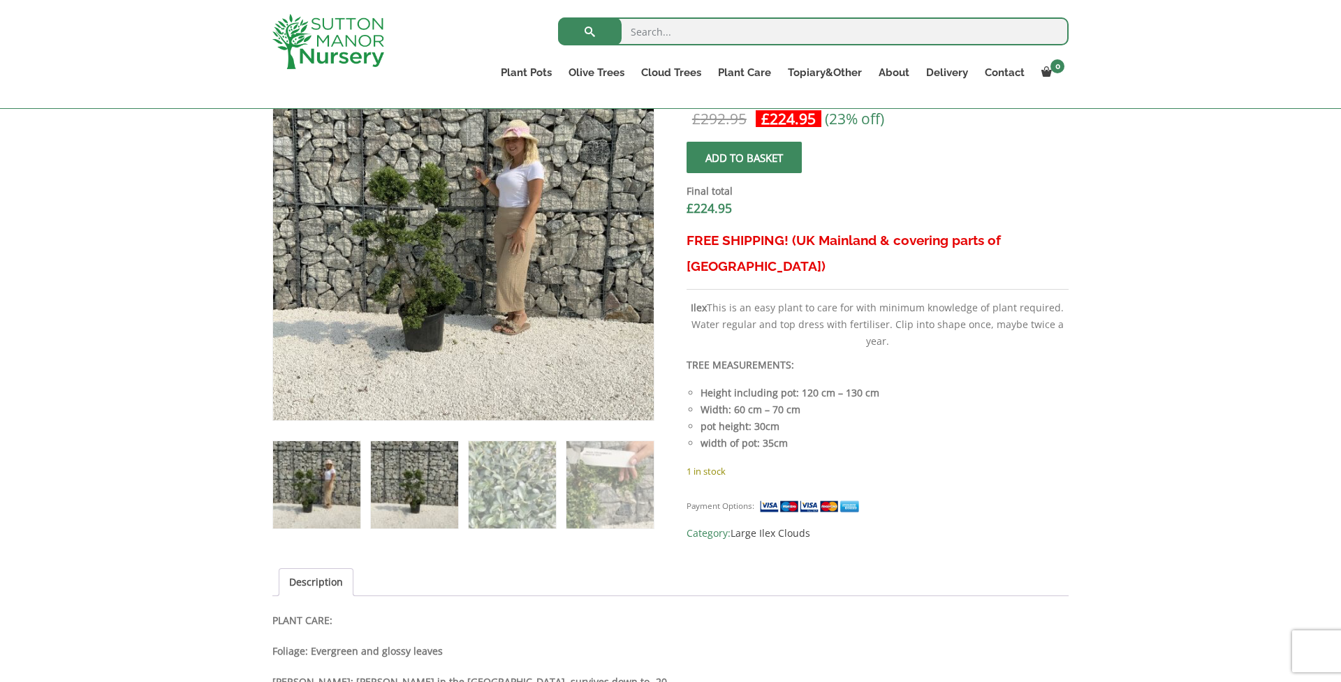
scroll to position [434, 0]
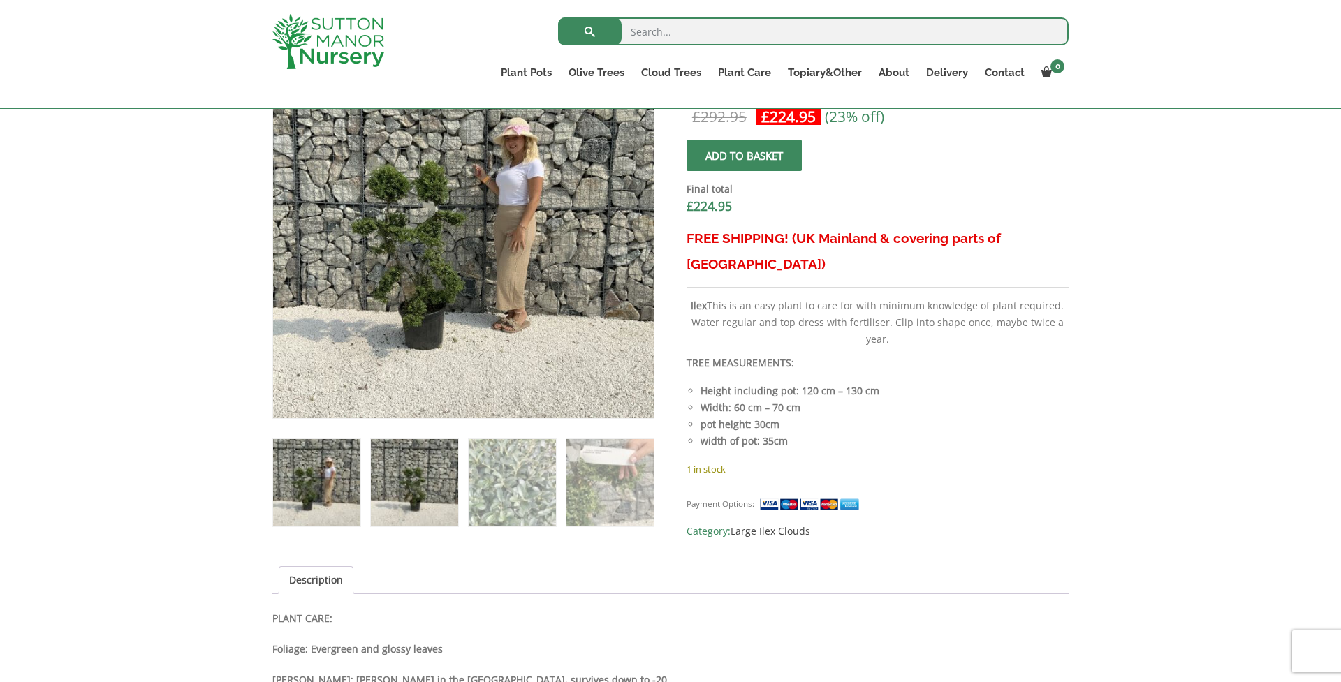
click at [404, 499] on img at bounding box center [414, 482] width 87 height 87
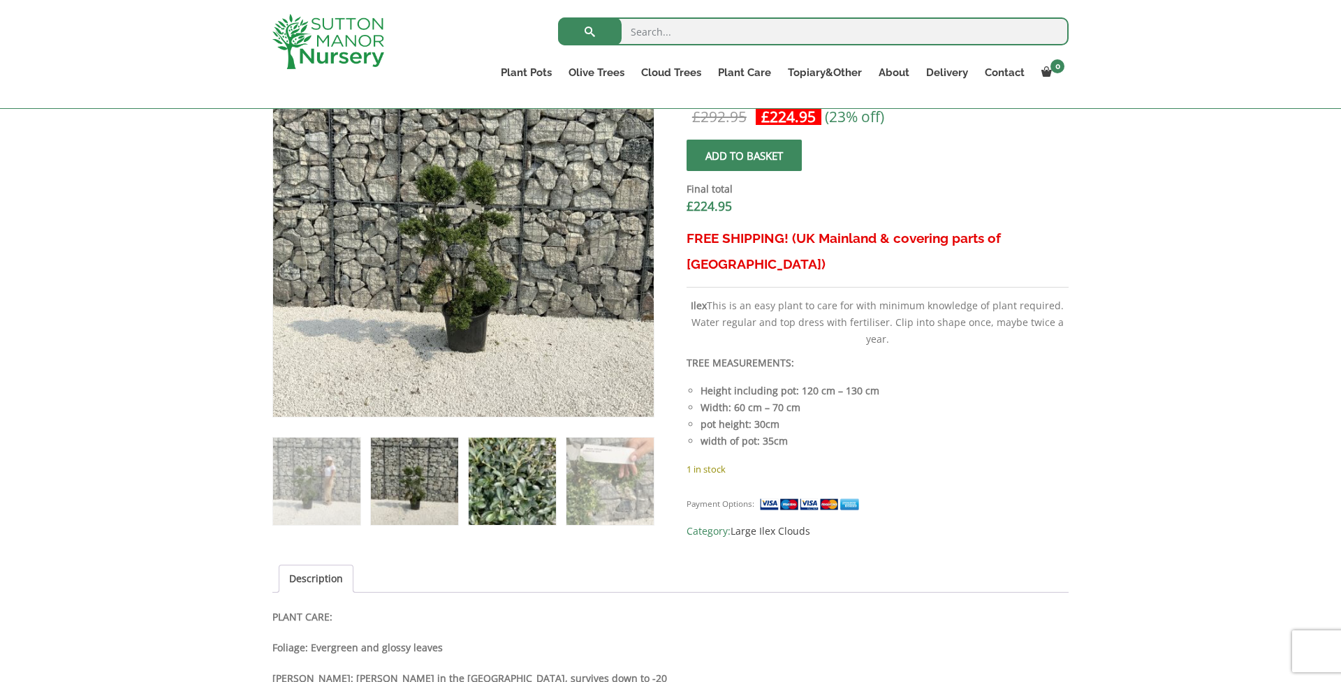
click at [529, 497] on img at bounding box center [512, 481] width 87 height 87
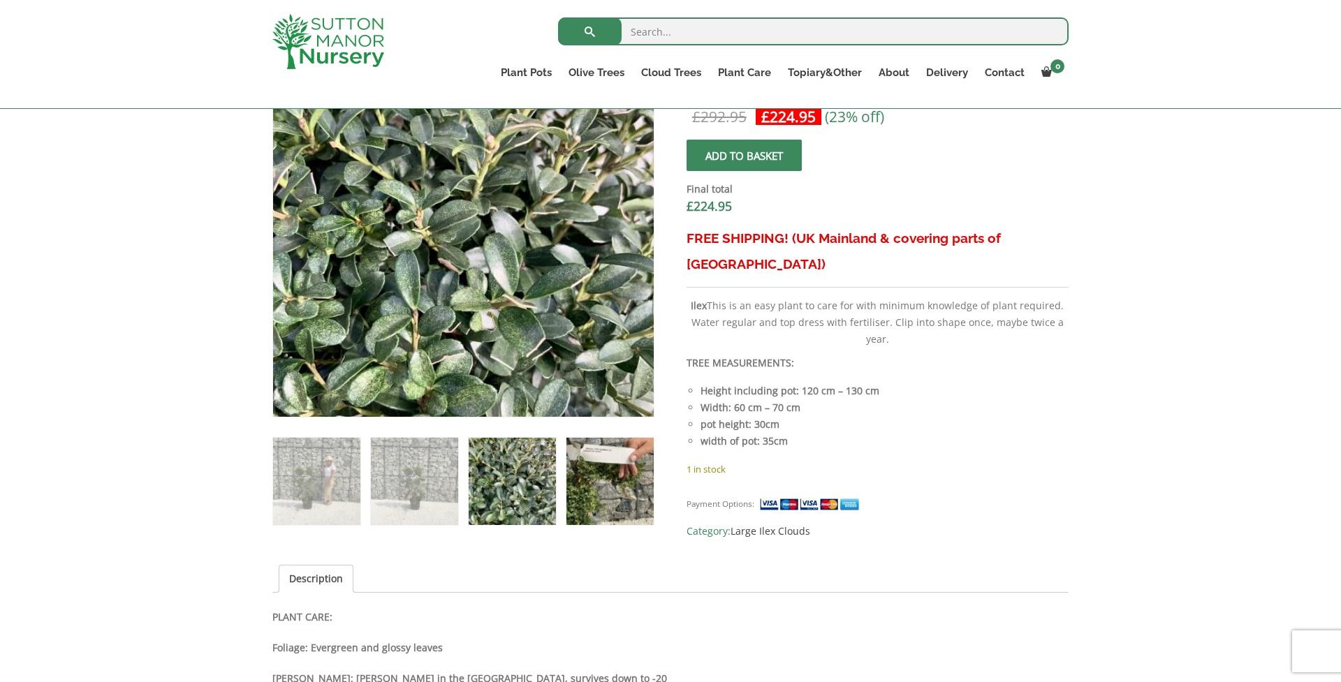
click at [614, 485] on img at bounding box center [610, 481] width 87 height 87
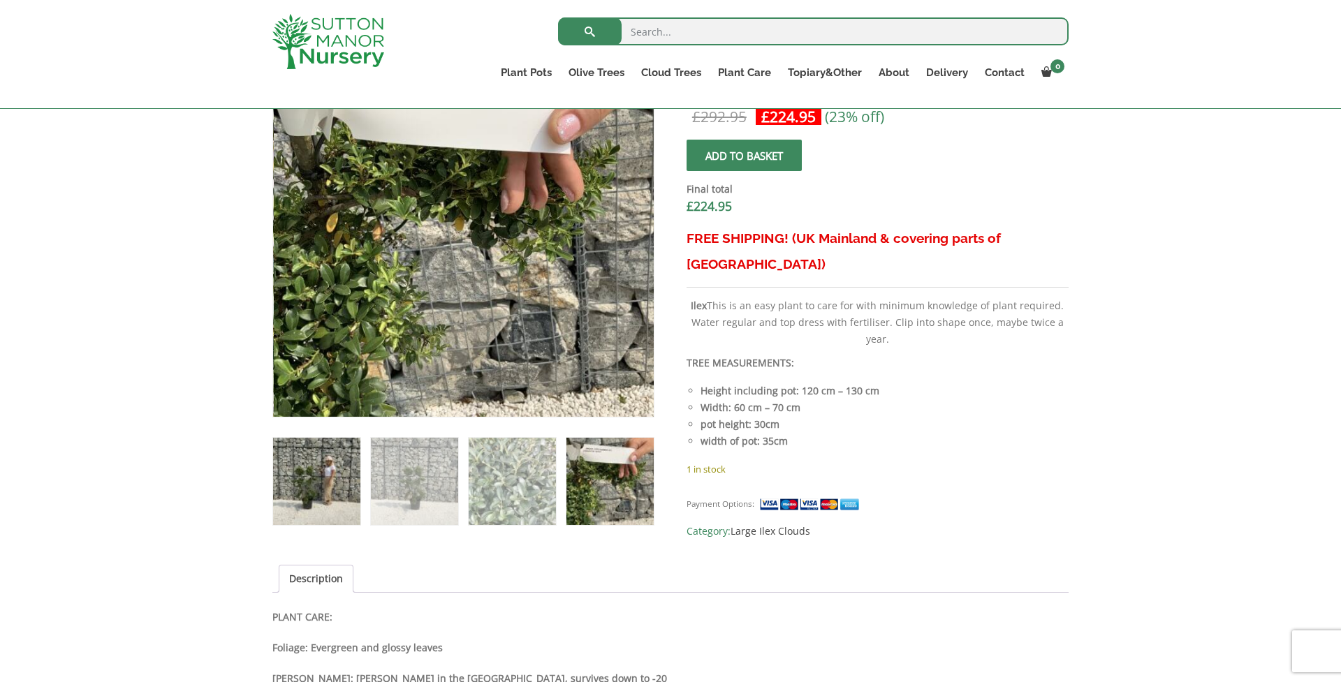
click at [333, 474] on img at bounding box center [316, 481] width 87 height 87
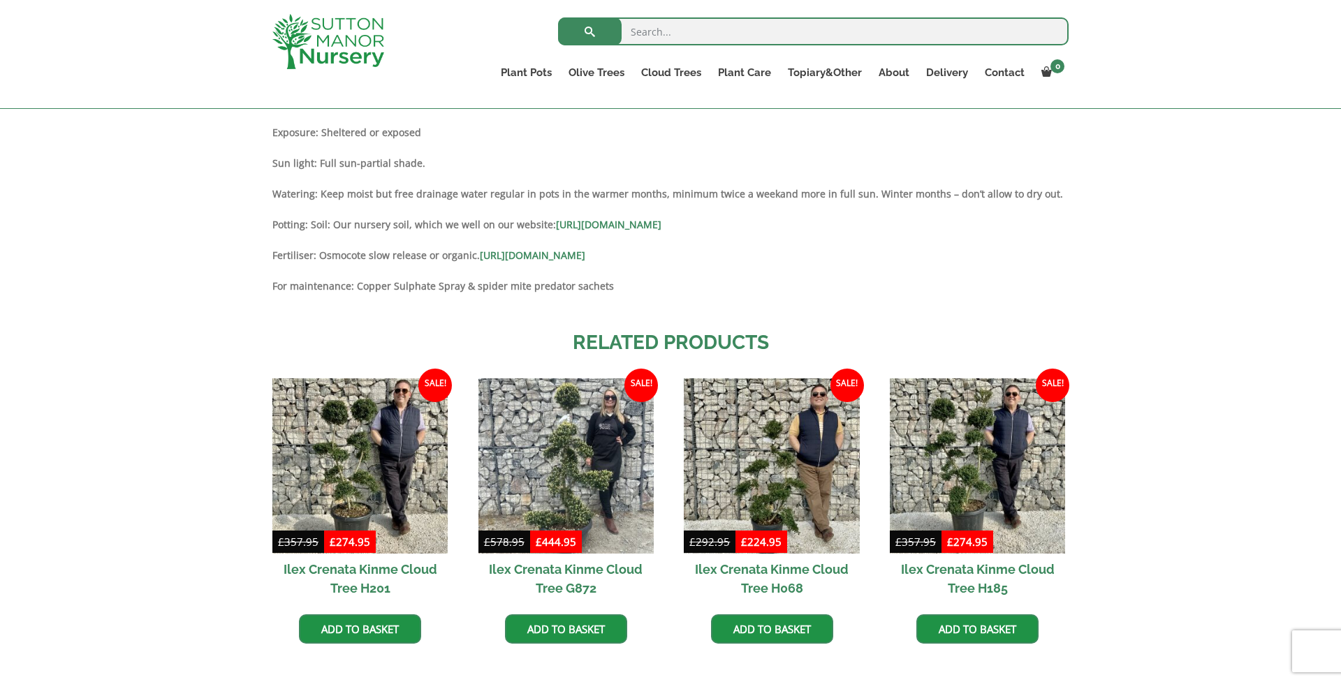
scroll to position [1014, 0]
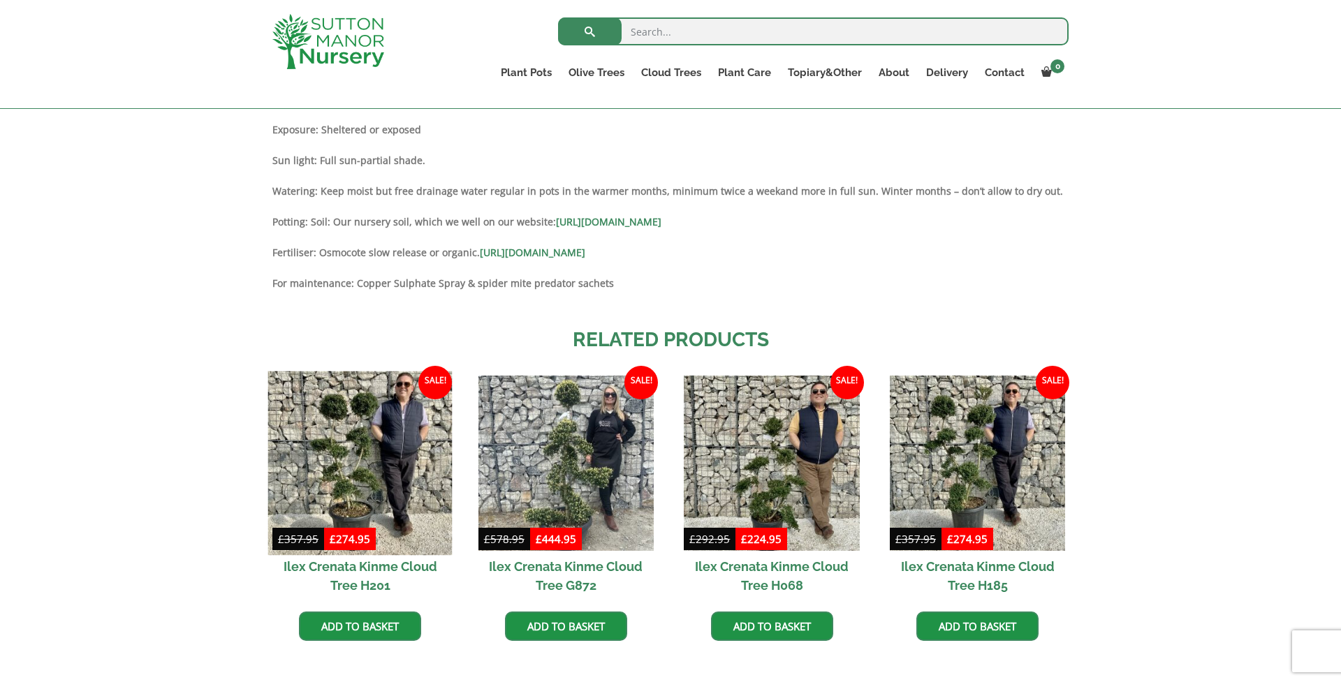
click at [343, 462] on img at bounding box center [360, 463] width 184 height 184
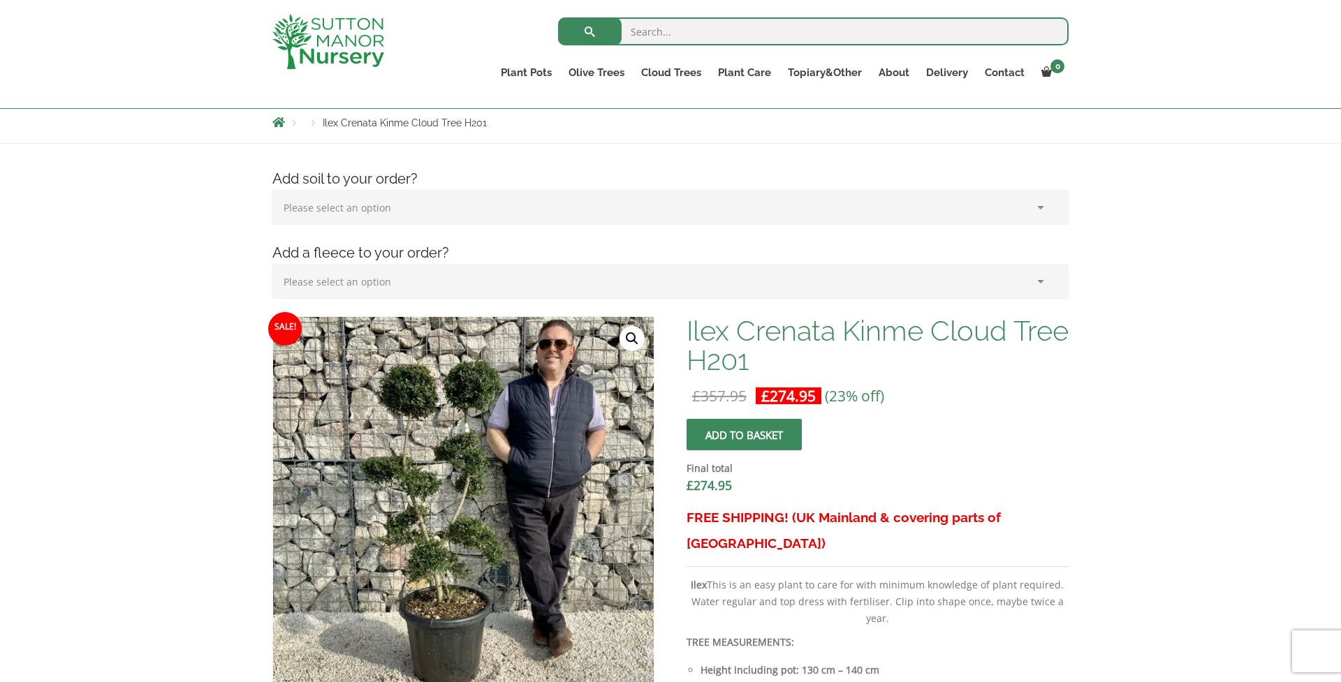
scroll to position [154, 0]
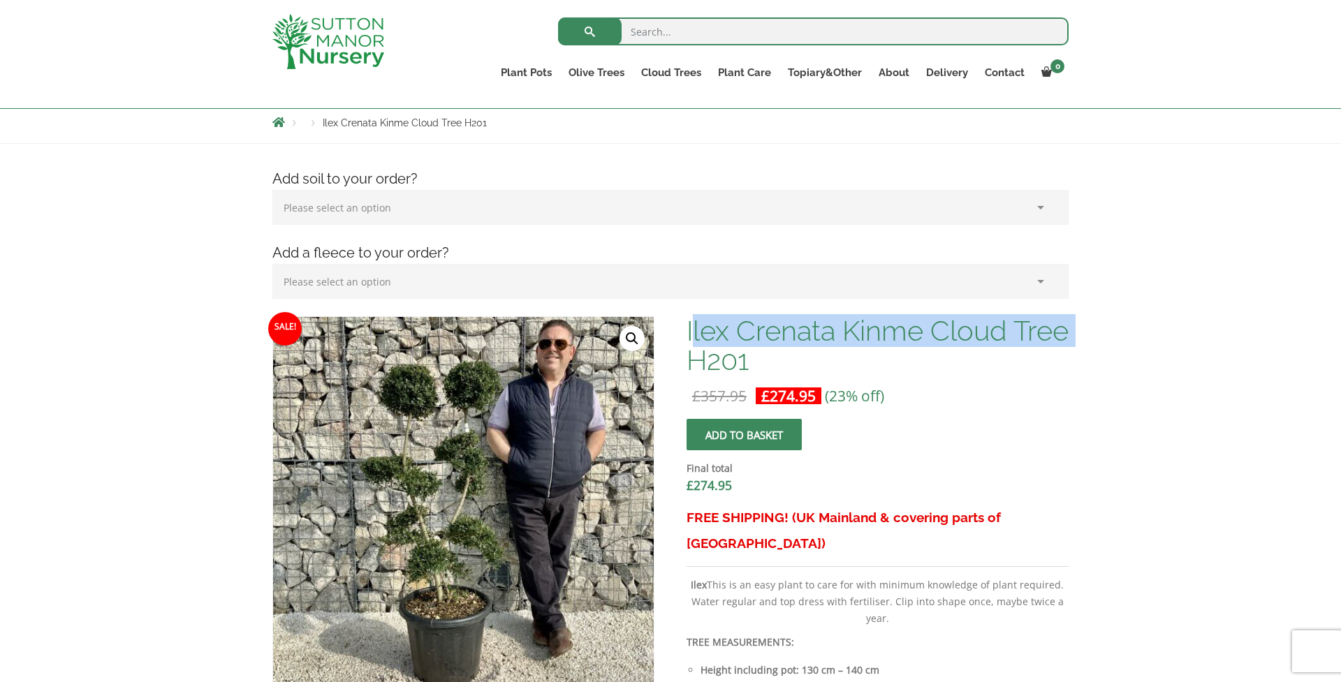
drag, startPoint x: 691, startPoint y: 328, endPoint x: 697, endPoint y: 343, distance: 16.6
click at [747, 371] on h1 "Ilex Crenata Kinme Cloud Tree H201" at bounding box center [878, 345] width 382 height 59
drag, startPoint x: 687, startPoint y: 329, endPoint x: 746, endPoint y: 356, distance: 64.7
click at [746, 356] on h1 "Ilex Crenata Kinme Cloud Tree H201" at bounding box center [878, 345] width 382 height 59
copy h1 "Ilex Crenata Kinme Cloud Tree"
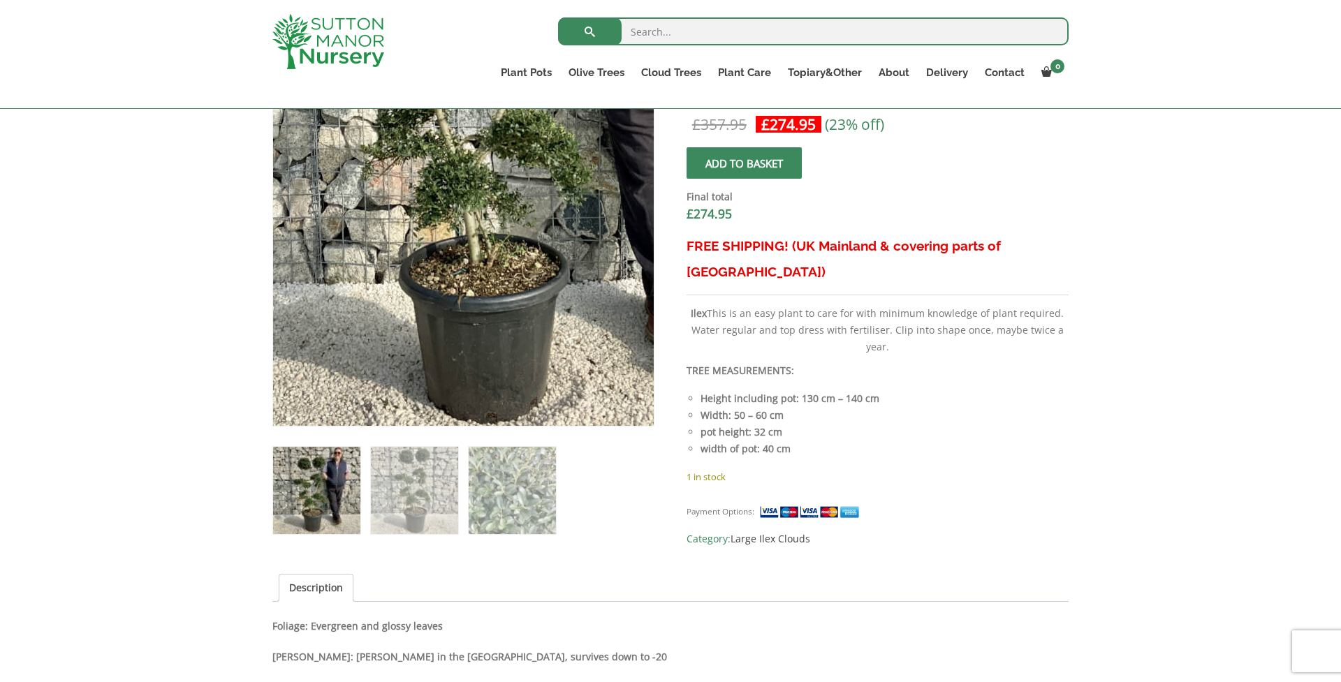
scroll to position [432, 0]
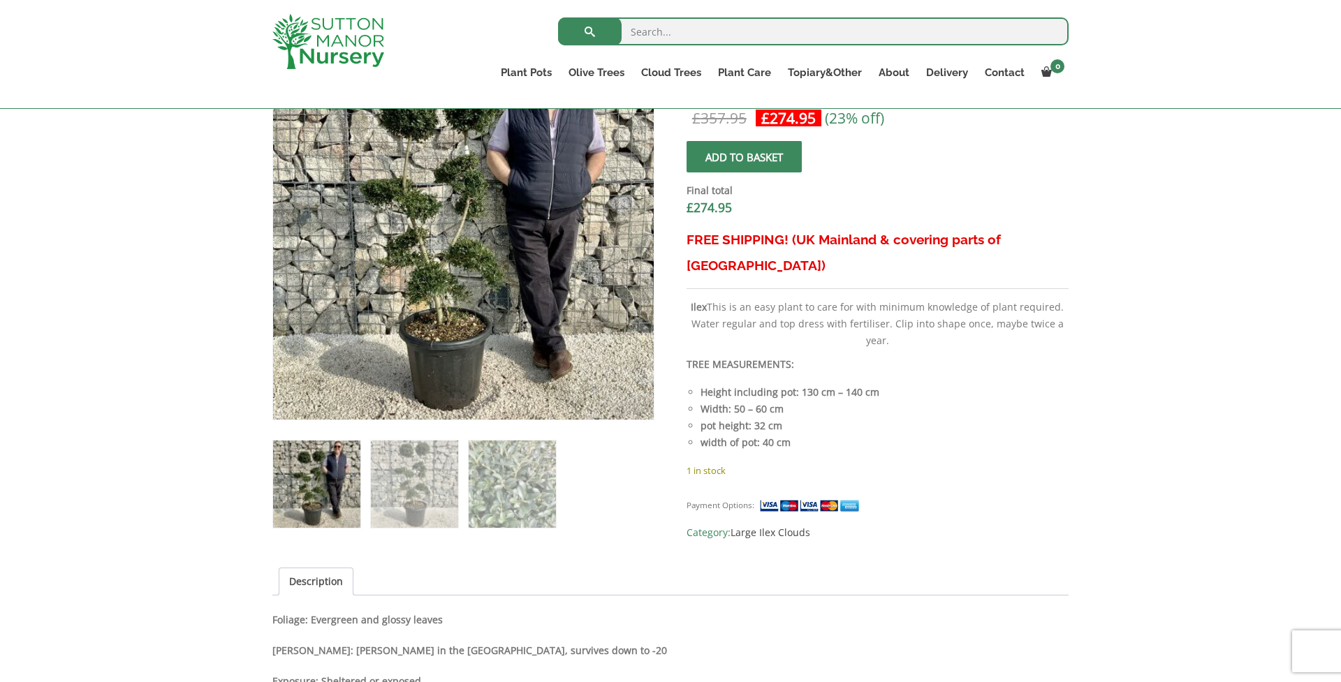
click at [189, 338] on div "Add soil to your order? Please select an option (x1) 75L Bag (£34.99) (x2) 75L …" at bounding box center [670, 598] width 1341 height 1465
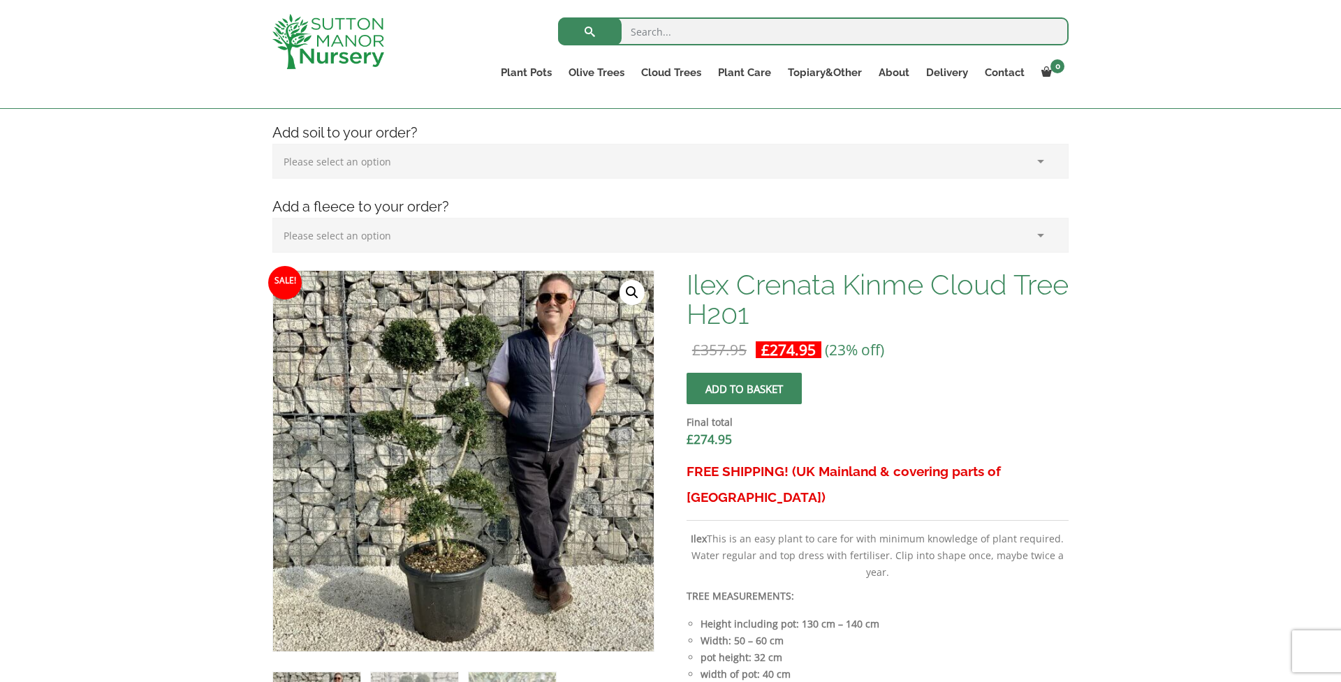
scroll to position [200, 0]
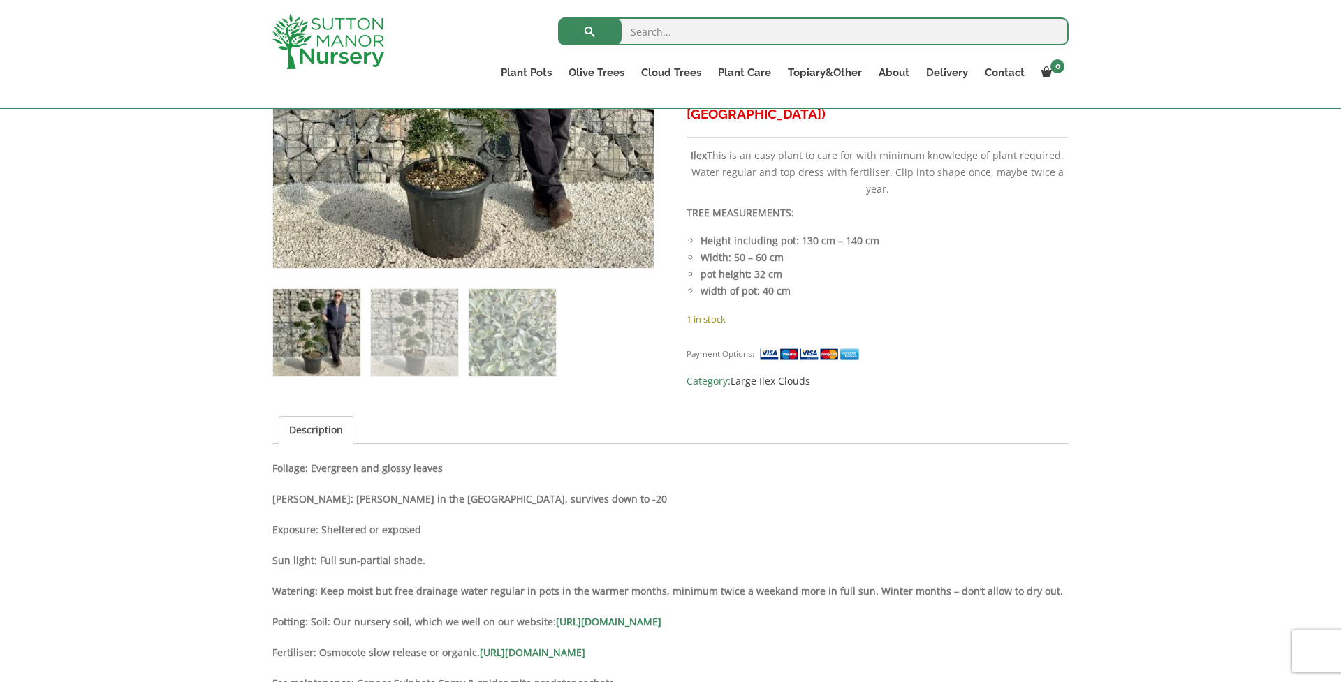
scroll to position [599, 0]
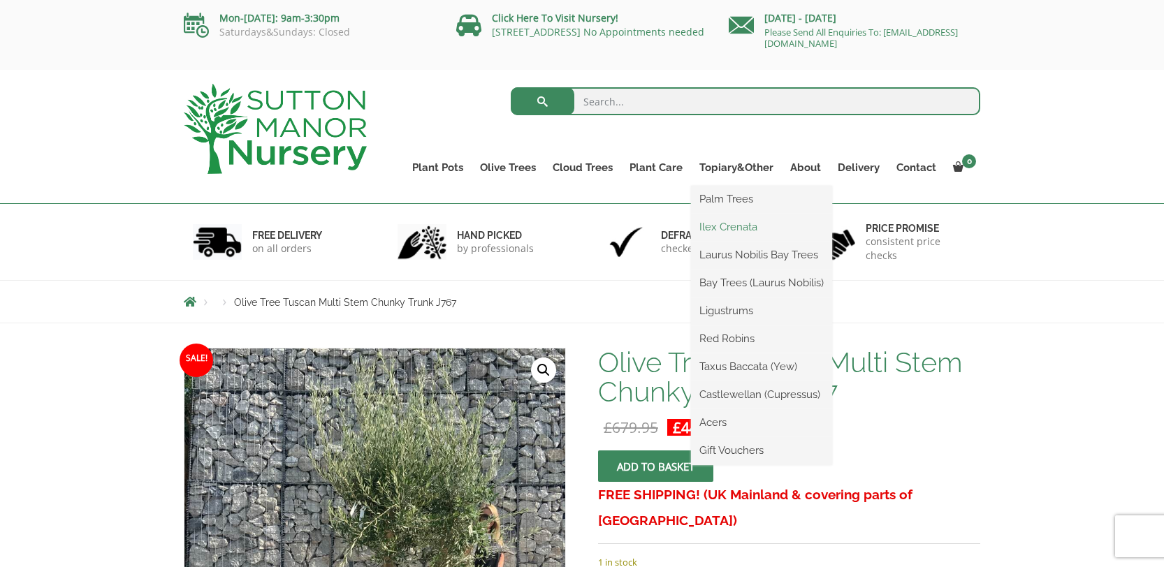
click at [731, 227] on link "Ilex Crenata" at bounding box center [761, 227] width 141 height 21
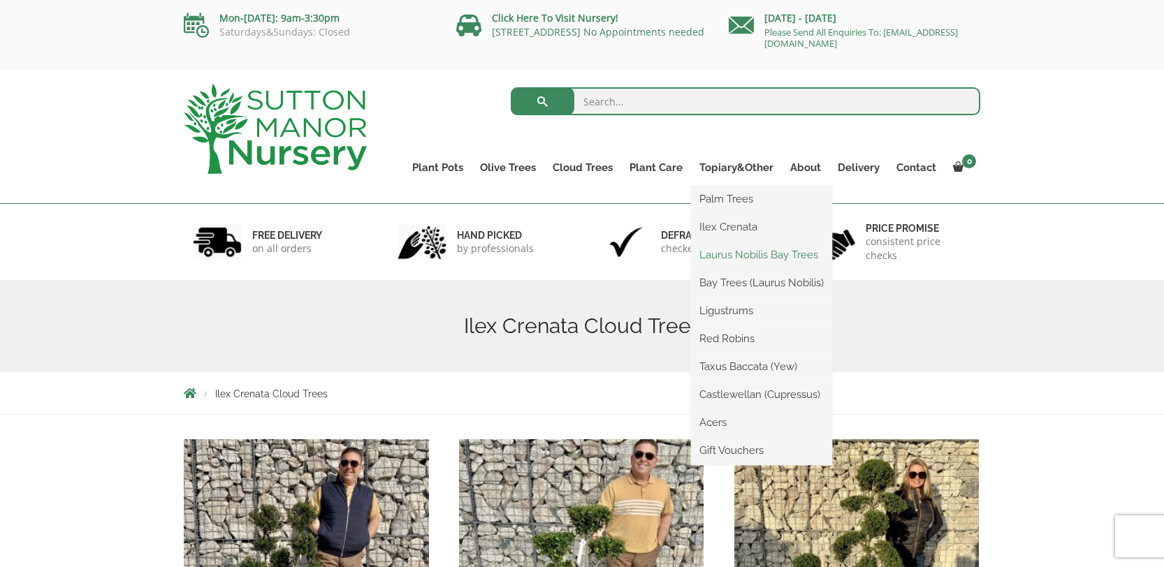
click at [727, 254] on link "Laurus Nobilis Bay Trees" at bounding box center [761, 254] width 141 height 21
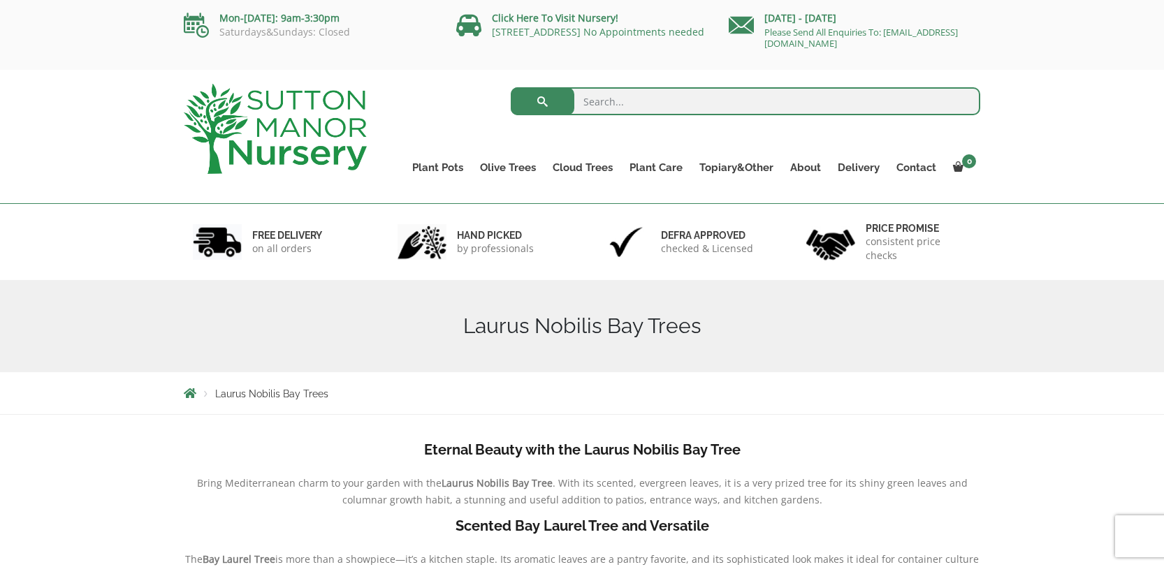
click at [279, 136] on img at bounding box center [275, 129] width 183 height 90
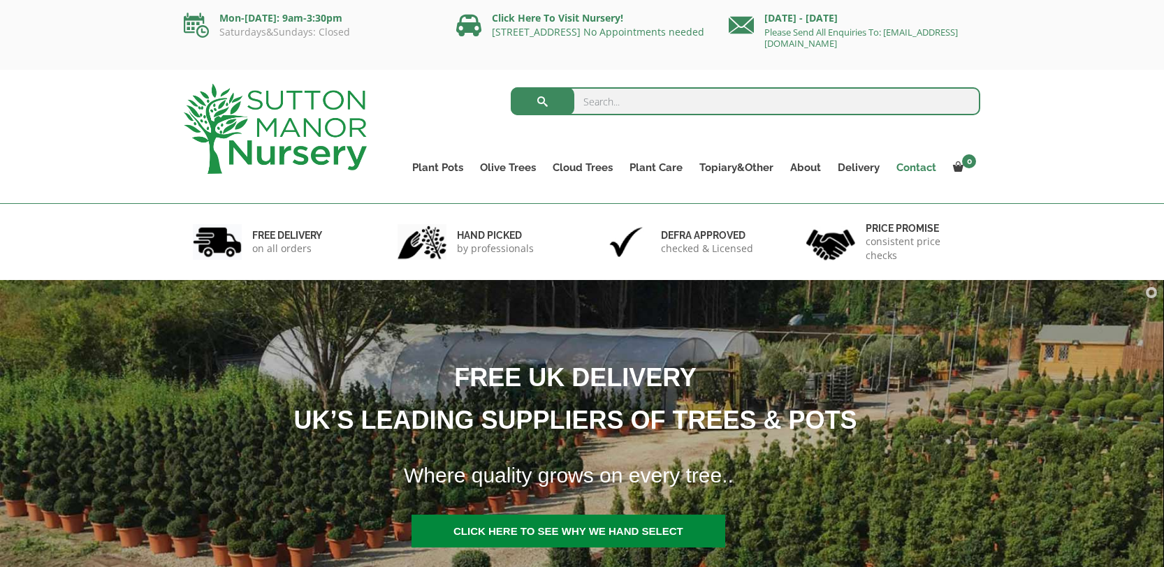
click at [896, 170] on link "Contact" at bounding box center [916, 168] width 57 height 20
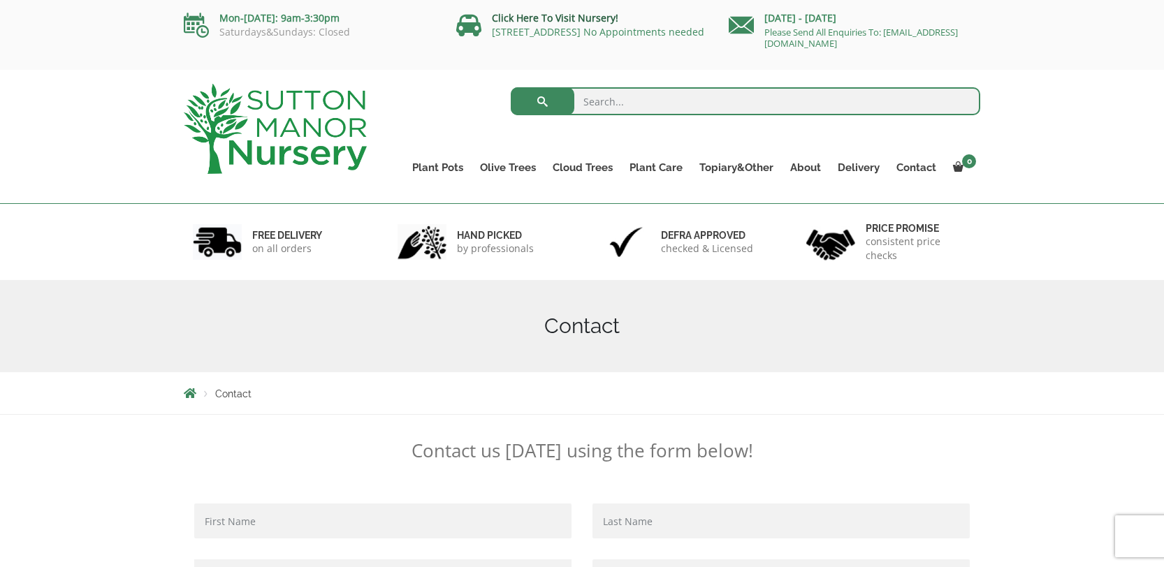
click at [571, 14] on link "Click Here To Visit Nursery!" at bounding box center [555, 17] width 126 height 13
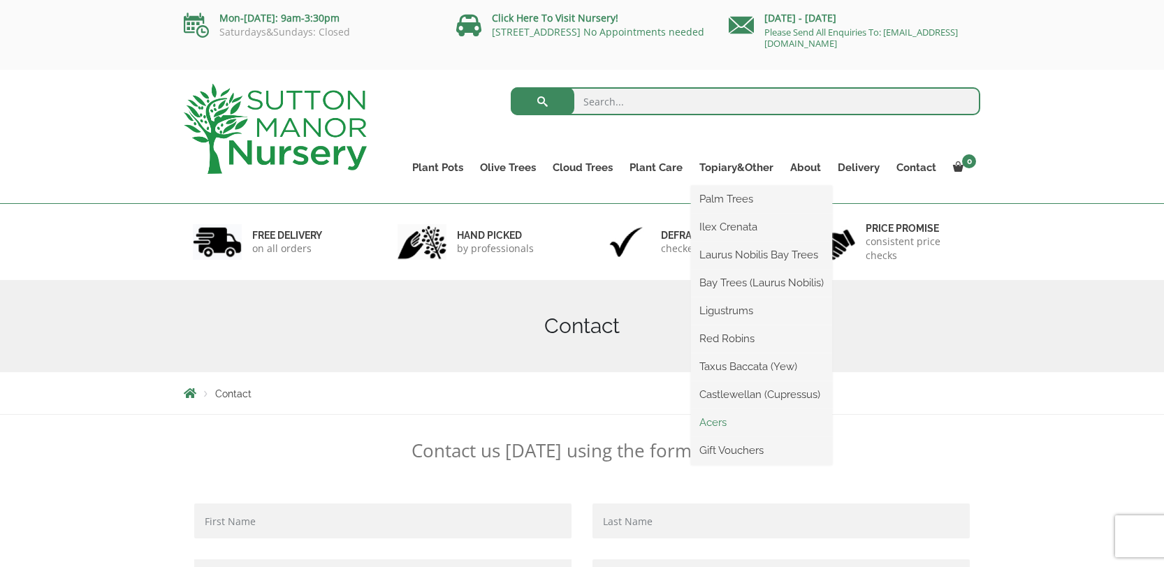
click at [727, 424] on link "Acers" at bounding box center [761, 422] width 141 height 21
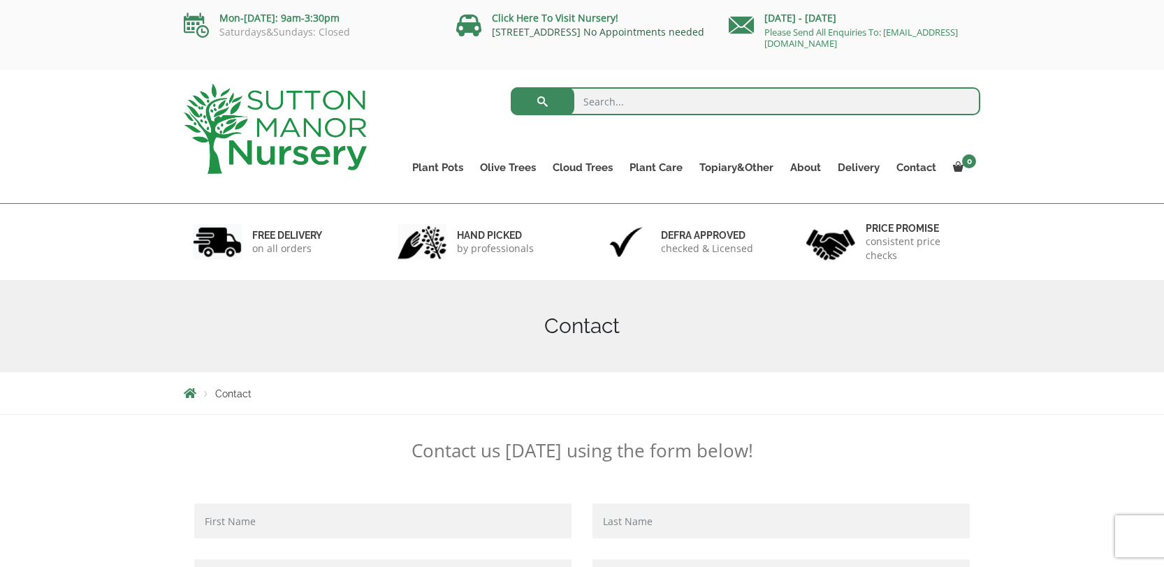
click at [593, 33] on link "[STREET_ADDRESS] No Appointments needed" at bounding box center [598, 31] width 212 height 13
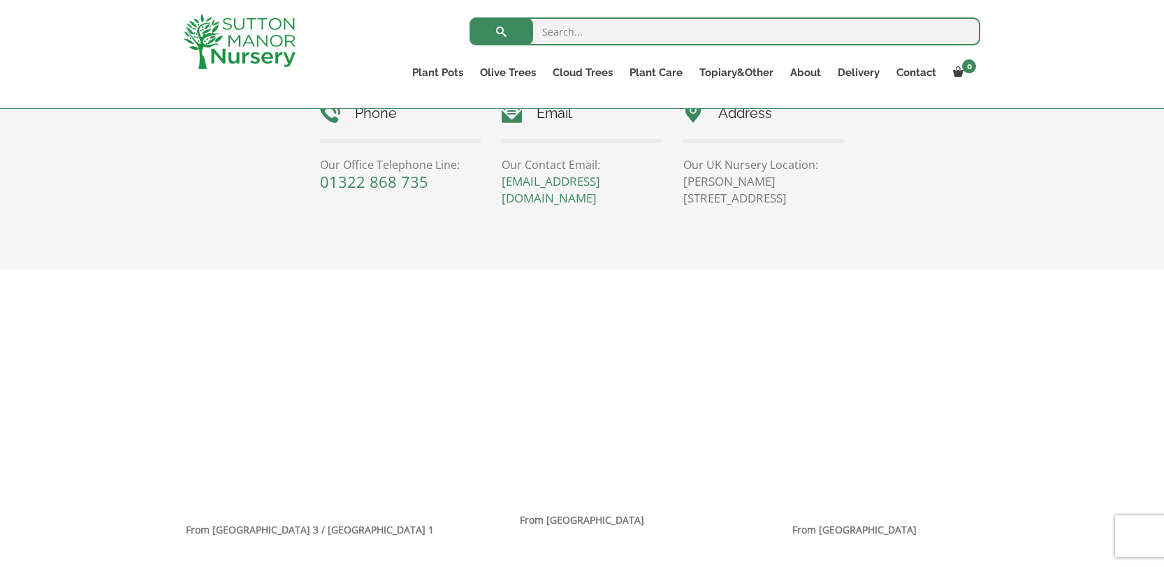
scroll to position [689, 0]
drag, startPoint x: 315, startPoint y: 527, endPoint x: 321, endPoint y: 520, distance: 9.4
click at [315, 527] on strong "From M25 Junction 3 / M20 Junction 1" at bounding box center [310, 529] width 248 height 13
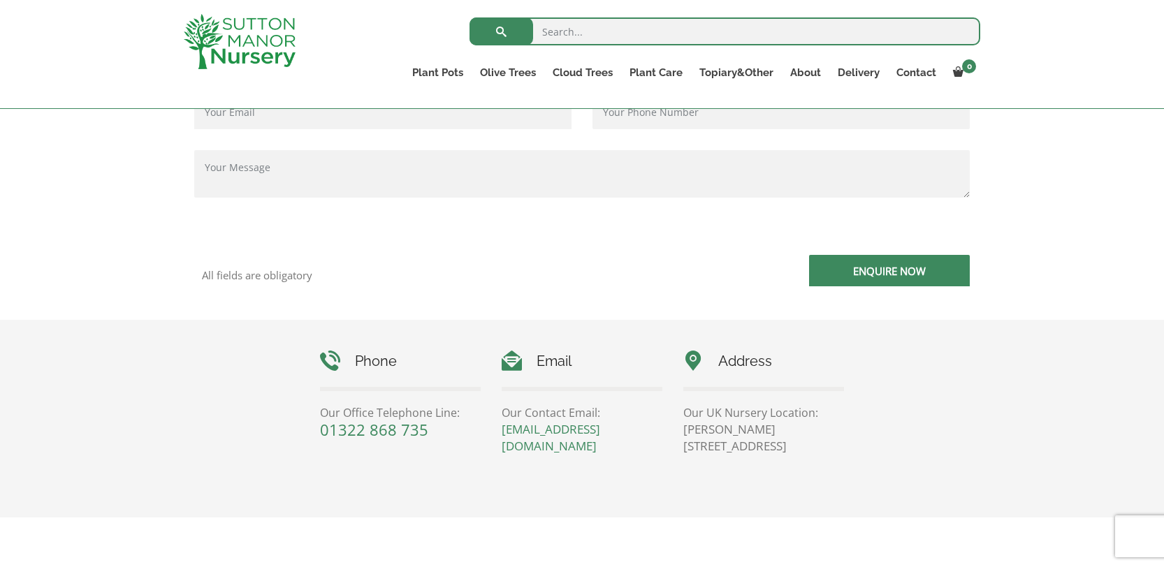
scroll to position [450, 0]
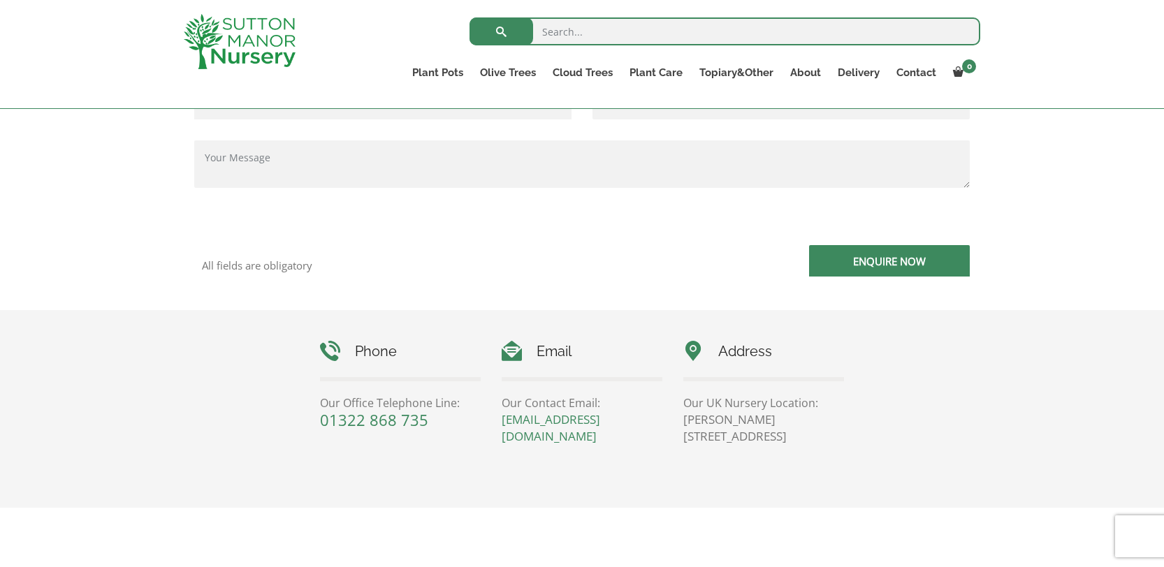
drag, startPoint x: 726, startPoint y: 404, endPoint x: 814, endPoint y: 446, distance: 97.5
click at [815, 446] on div "Phone Our Office Telephone Line: 01322 868 735 Email Our Contact Email: enquiri…" at bounding box center [581, 402] width 545 height 184
copy div "Nursery Location: Sutton Manor Nursery, Dartford Rd, DA4 9HZ"
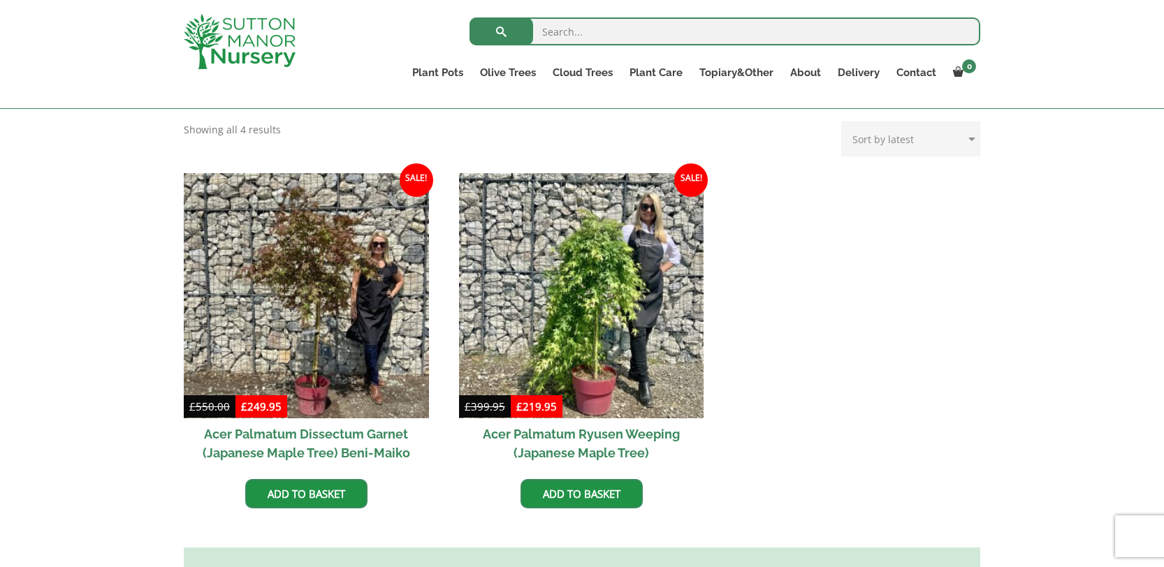
scroll to position [349, 0]
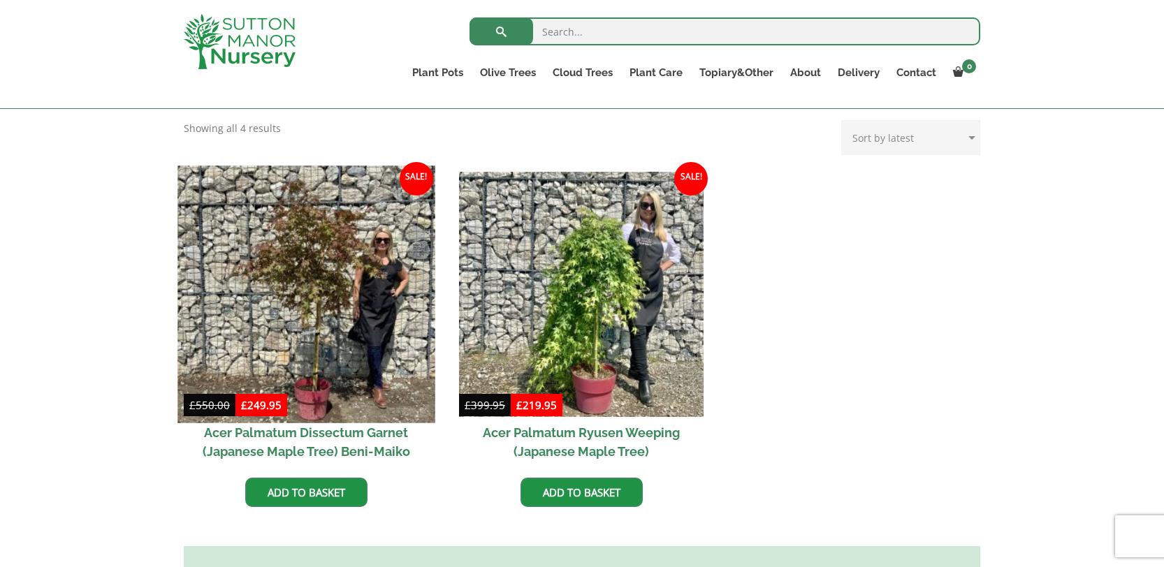
click at [343, 224] on img at bounding box center [305, 294] width 257 height 257
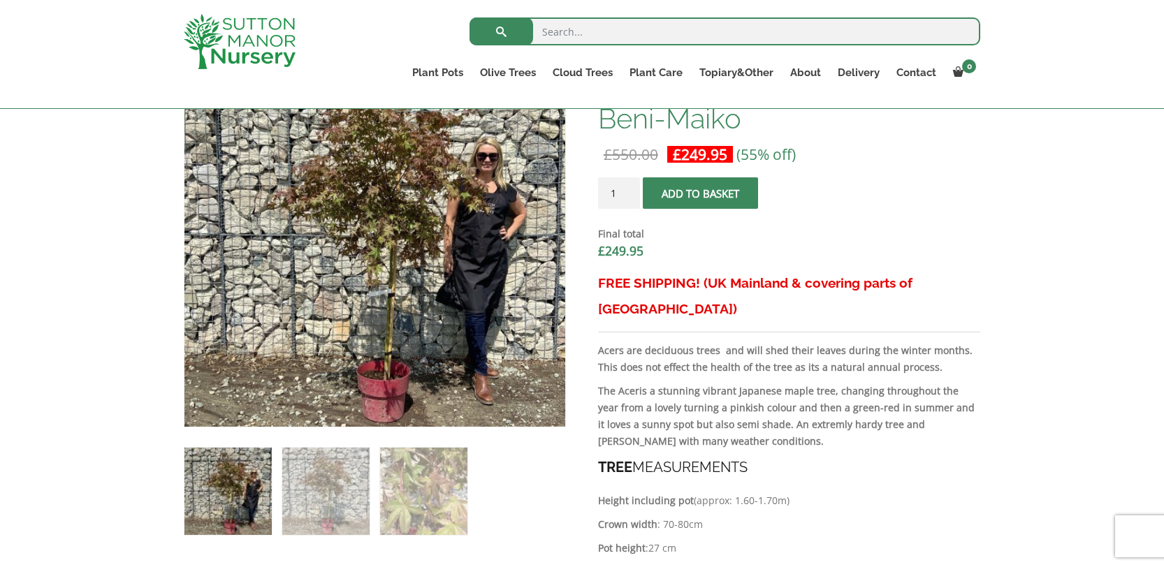
scroll to position [427, 0]
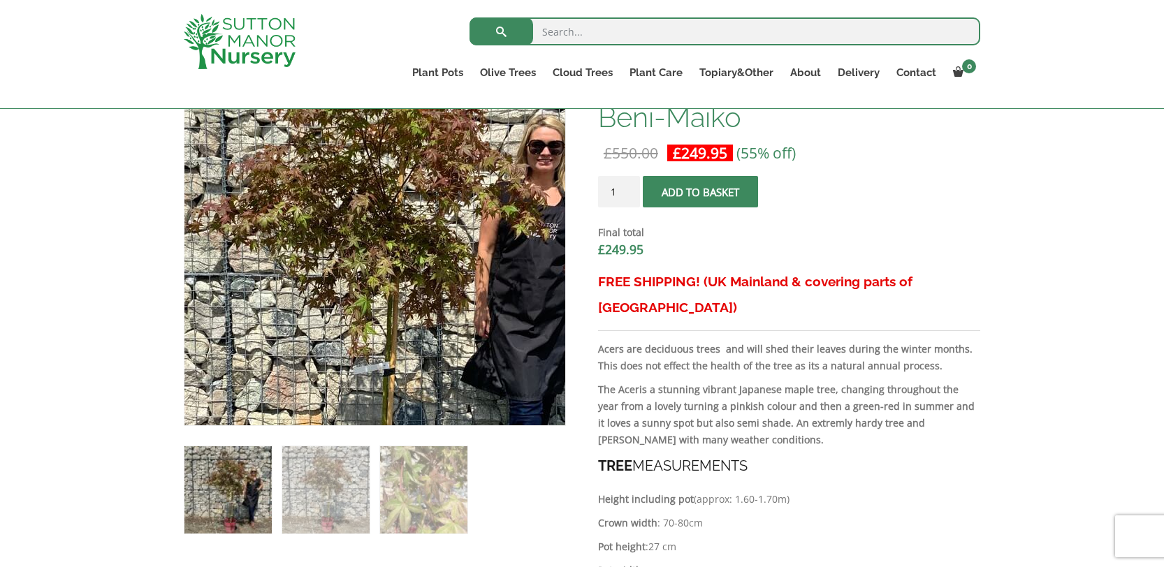
click at [394, 170] on img at bounding box center [362, 276] width 619 height 619
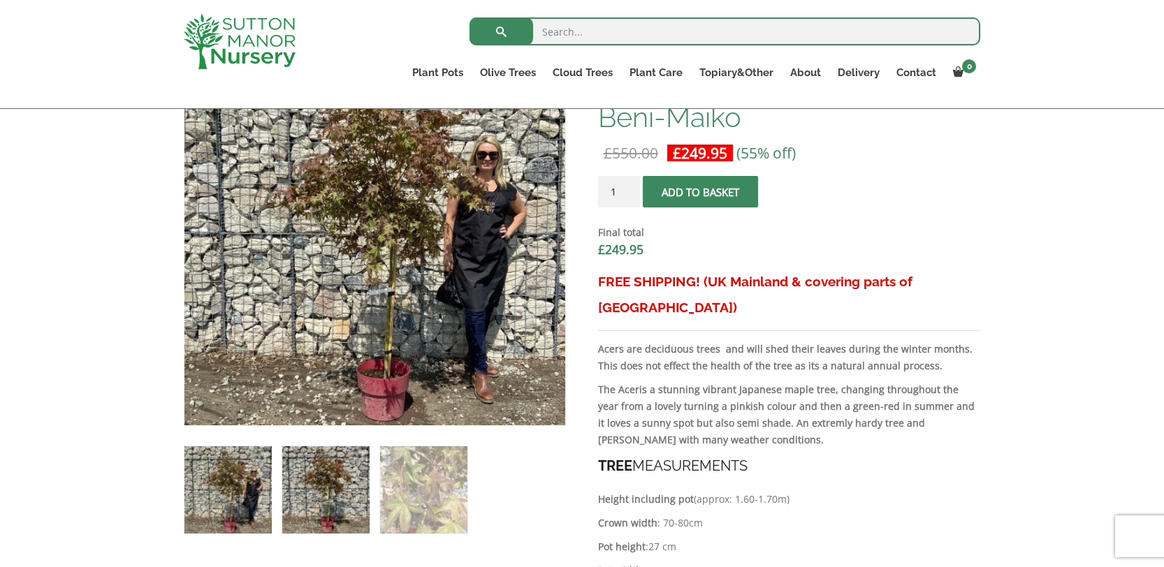
click at [348, 506] on img at bounding box center [325, 489] width 87 height 87
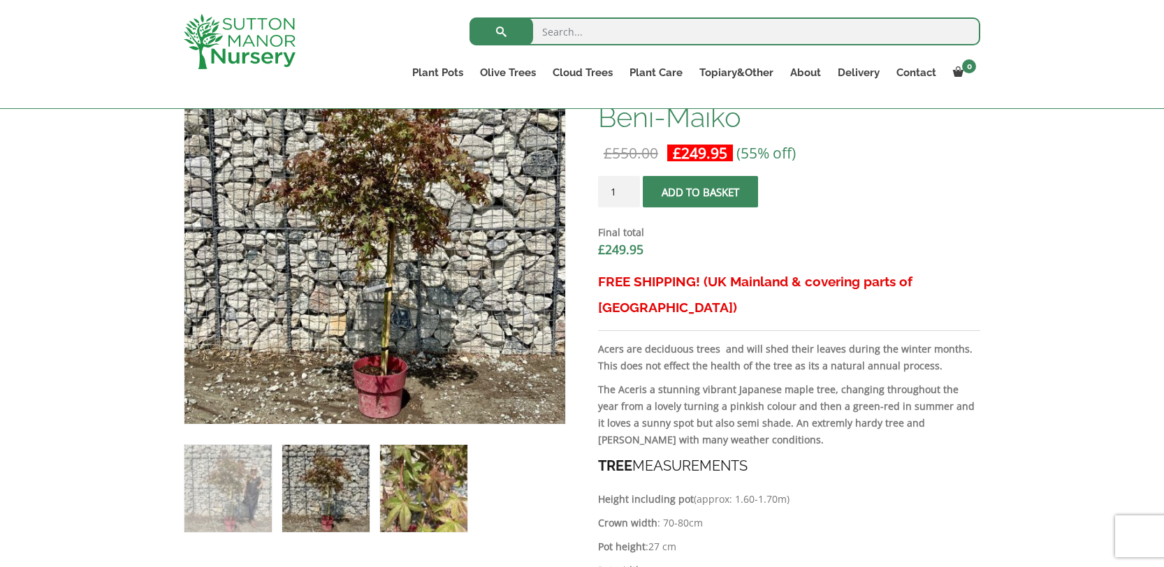
click at [431, 506] on img at bounding box center [423, 488] width 87 height 87
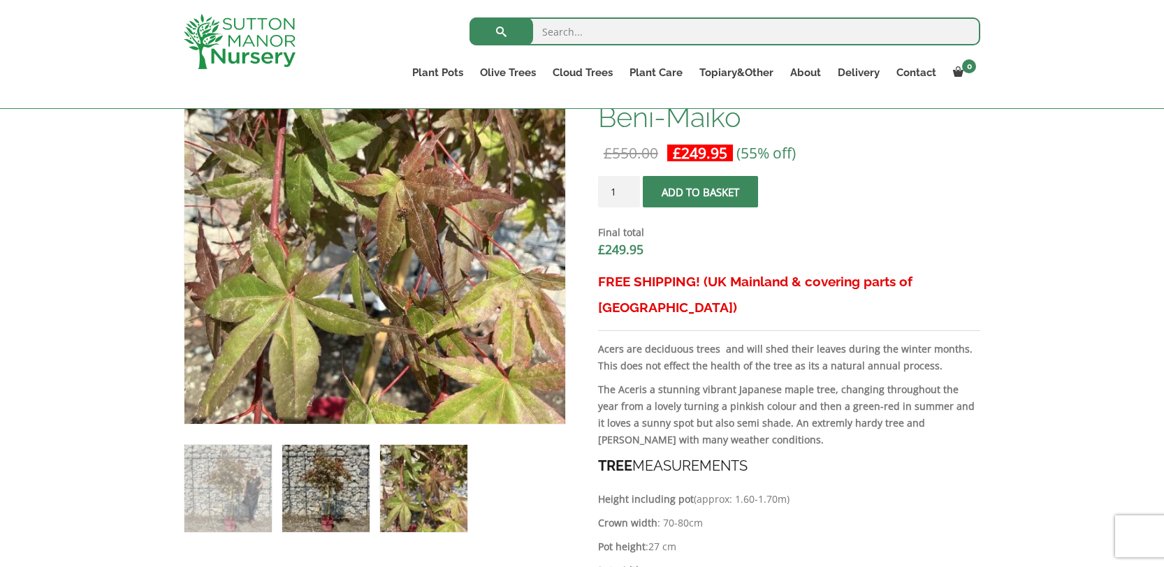
click at [331, 487] on img at bounding box center [325, 488] width 87 height 87
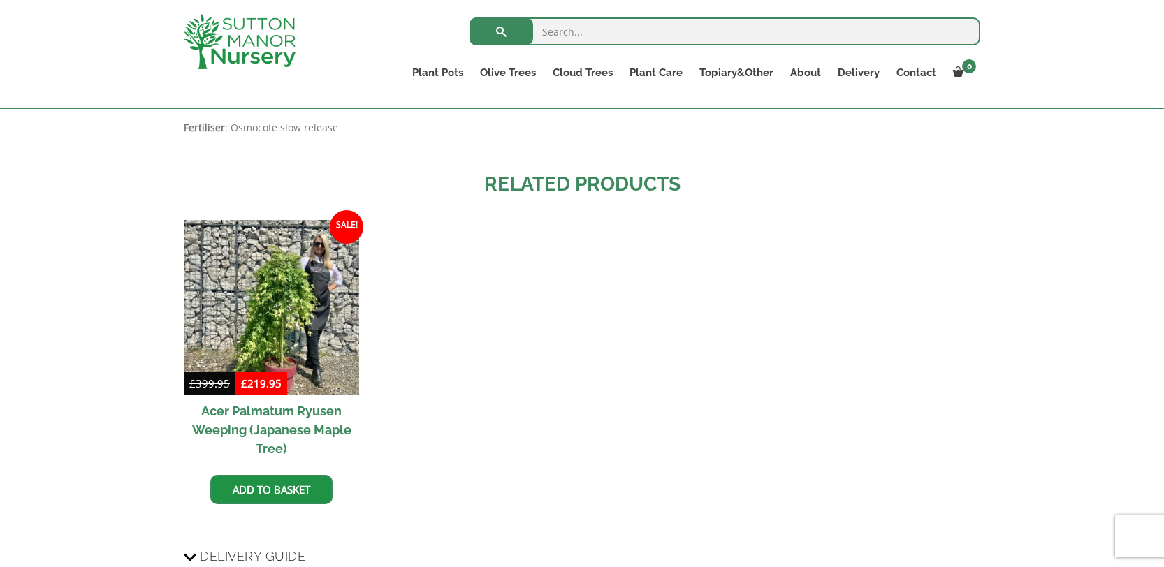
scroll to position [1240, 0]
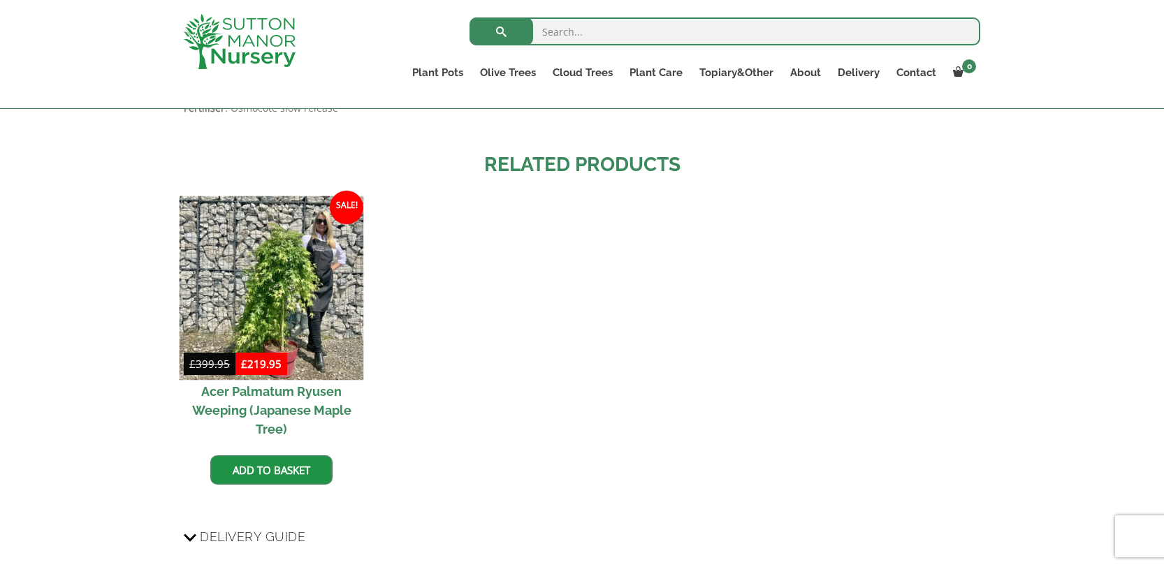
click at [231, 291] on img at bounding box center [272, 288] width 184 height 184
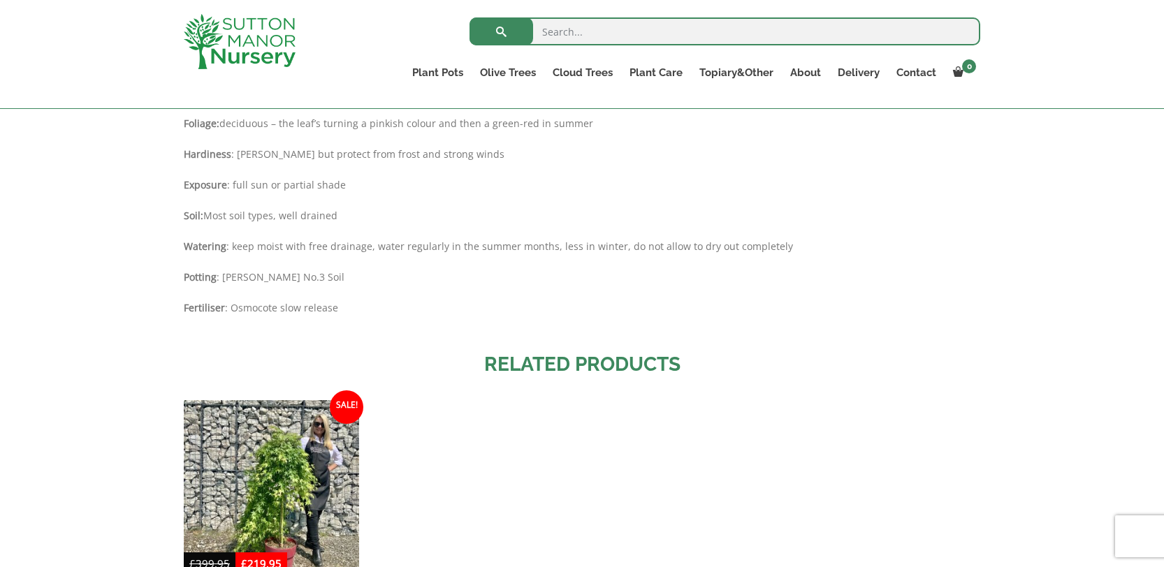
scroll to position [1044, 0]
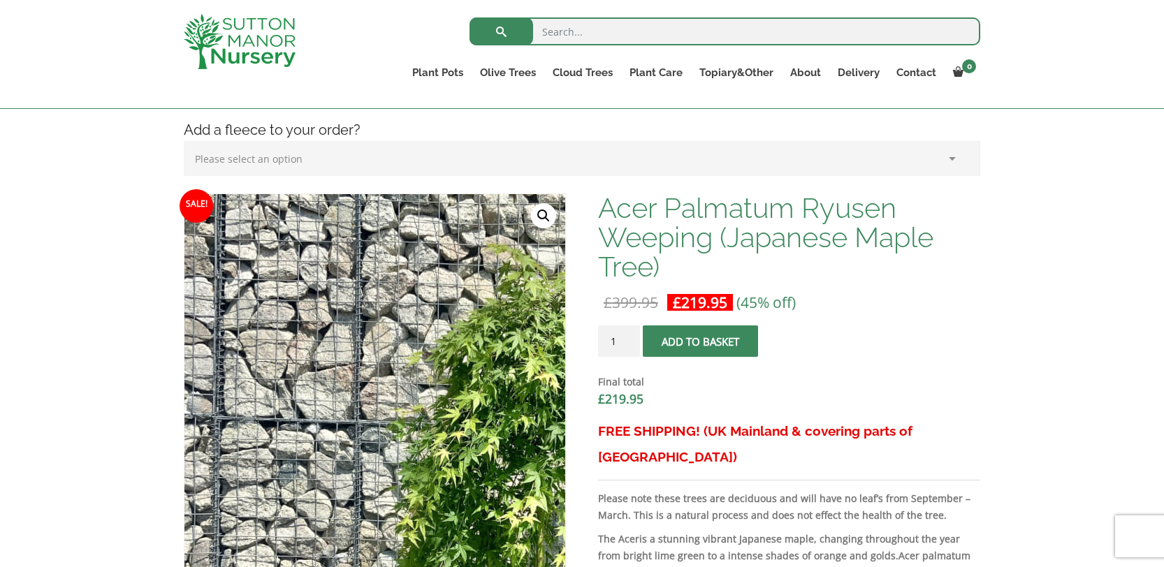
scroll to position [279, 0]
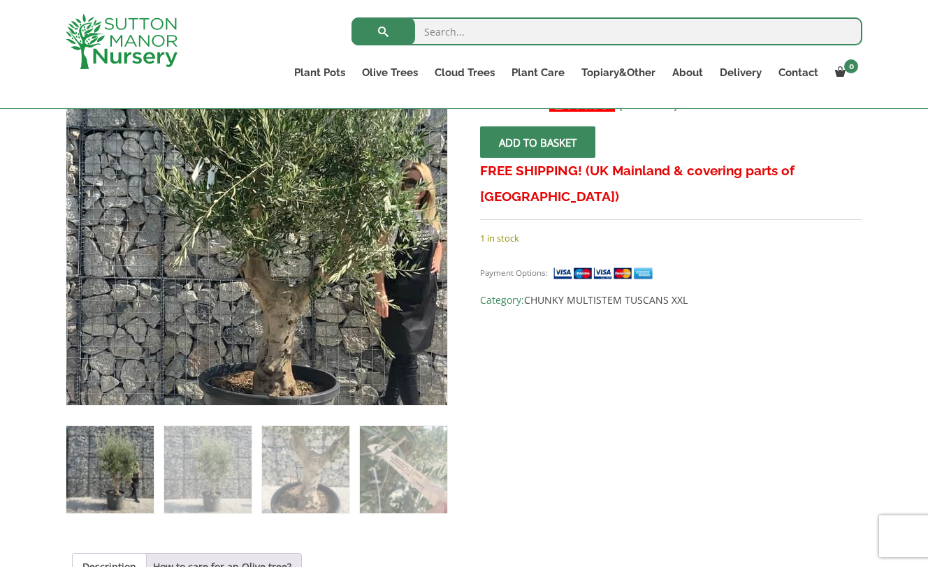
scroll to position [300, 0]
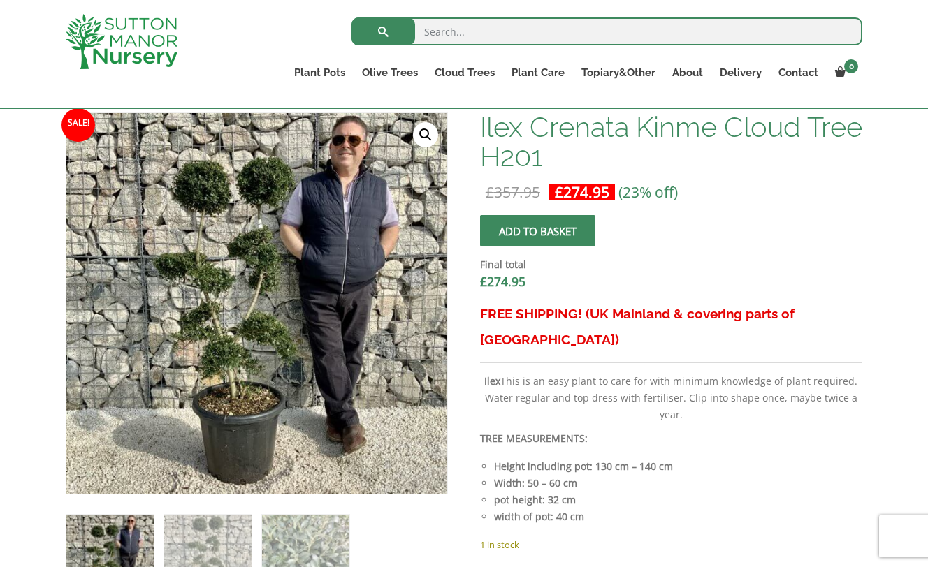
scroll to position [358, 0]
